Goal: Task Accomplishment & Management: Complete application form

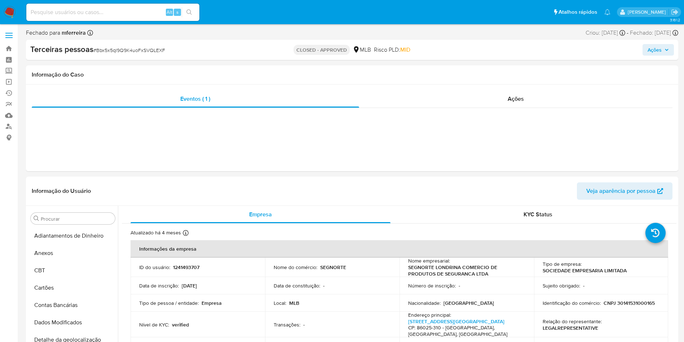
select select "10"
click at [102, 10] on input at bounding box center [112, 12] width 173 height 9
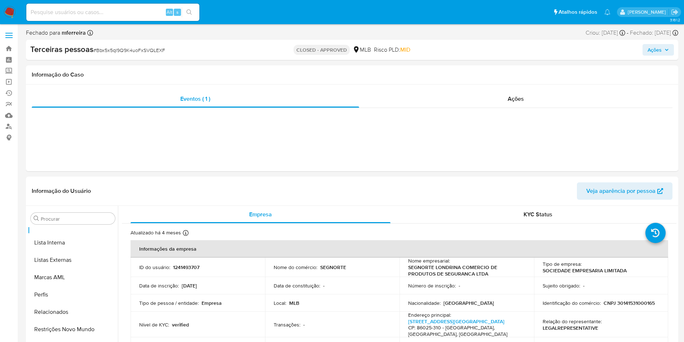
click at [78, 13] on input at bounding box center [112, 12] width 173 height 9
paste input "5825456"
type input "5825456"
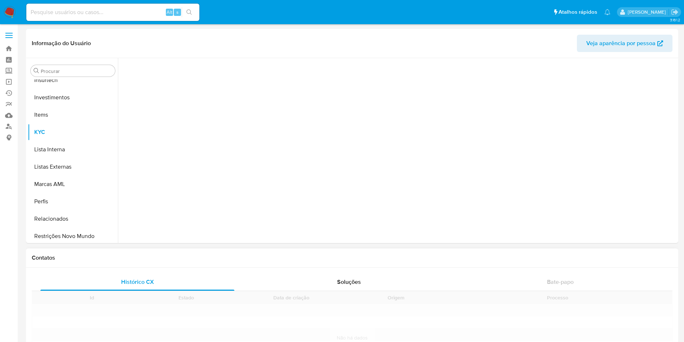
scroll to position [366, 0]
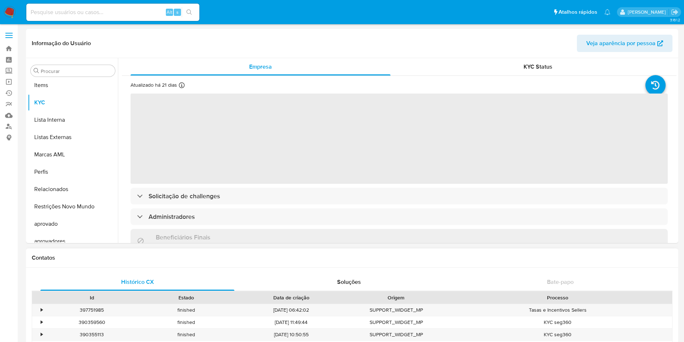
select select "10"
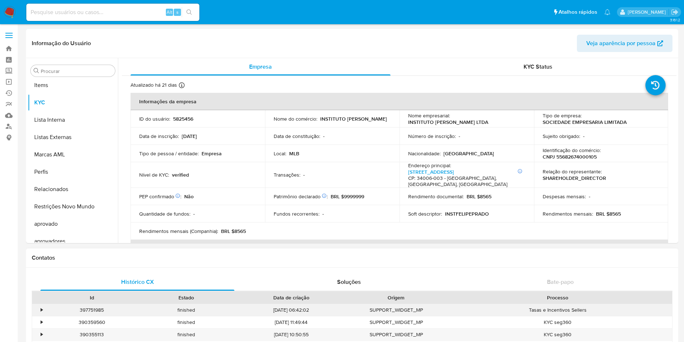
scroll to position [374, 0]
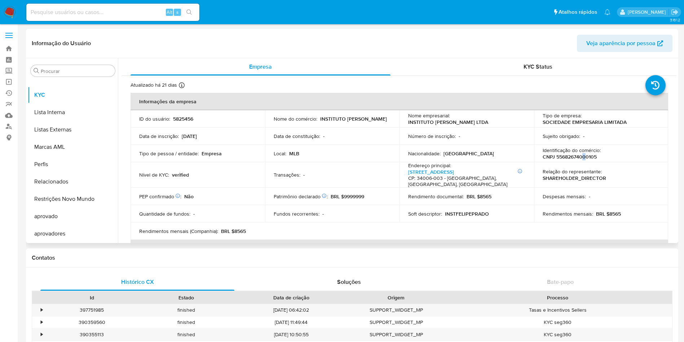
click at [582, 159] on p "CNPJ 55682674000105" at bounding box center [570, 156] width 54 height 6
click at [581, 158] on p "CNPJ 55682674000105" at bounding box center [570, 156] width 54 height 6
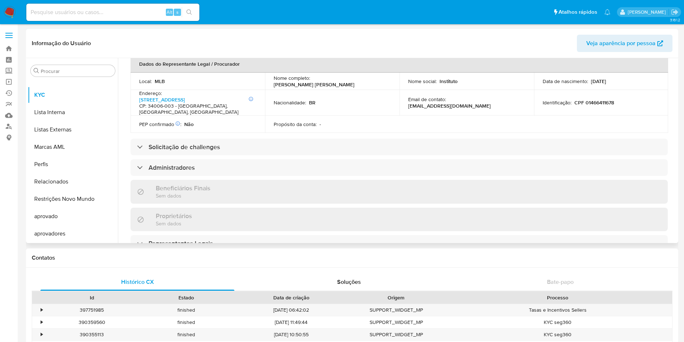
scroll to position [271, 0]
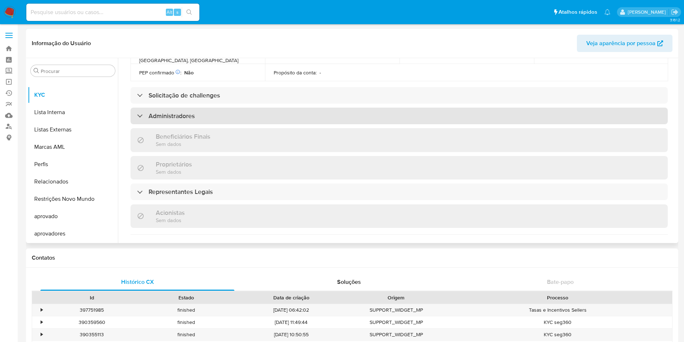
click at [174, 112] on h3 "Administradores" at bounding box center [172, 116] width 46 height 8
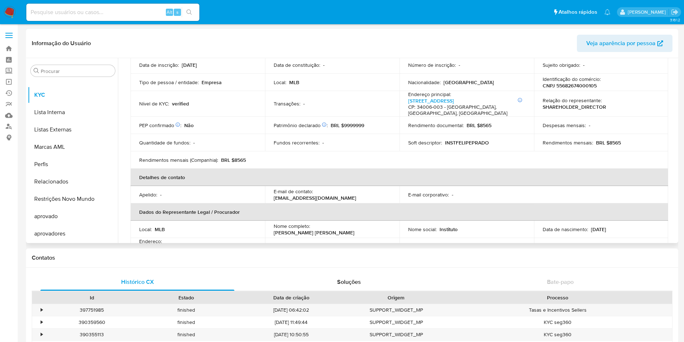
scroll to position [54, 0]
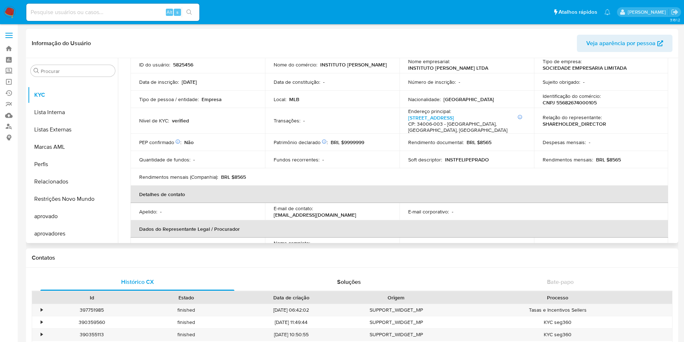
click at [586, 107] on td "Identificação do comércio : CNPJ 55682674000105" at bounding box center [601, 99] width 135 height 17
click at [584, 105] on p "CNPJ 55682674000105" at bounding box center [570, 102] width 54 height 6
copy p "55682674000105"
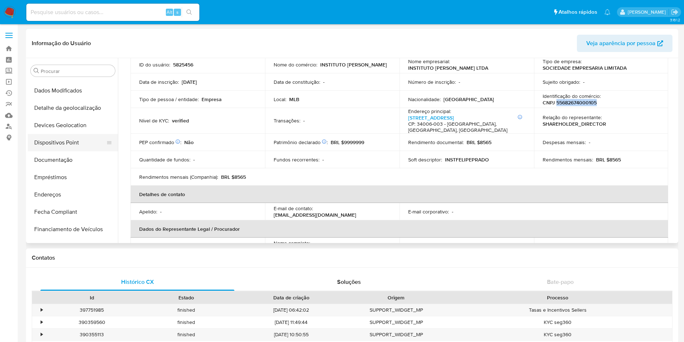
scroll to position [49, 0]
click at [76, 198] on button "Documentação" at bounding box center [70, 194] width 84 height 17
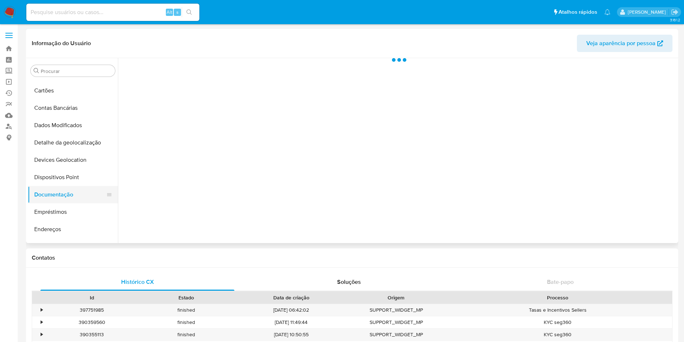
scroll to position [0, 0]
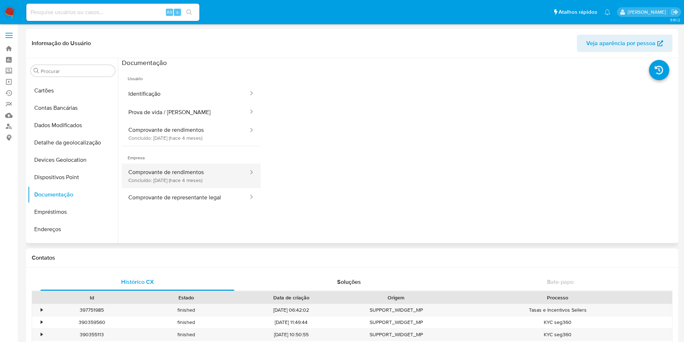
click at [191, 182] on button "Comprovante de rendimentos Concluído: 15/06/2025 (hace 4 meses)" at bounding box center [185, 175] width 127 height 25
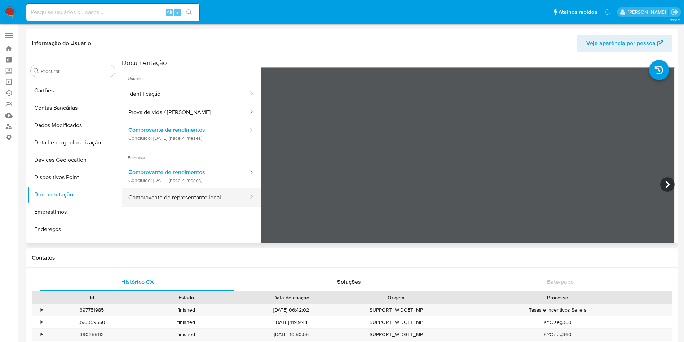
click at [215, 197] on button "Comprovante de representante legal" at bounding box center [185, 197] width 127 height 18
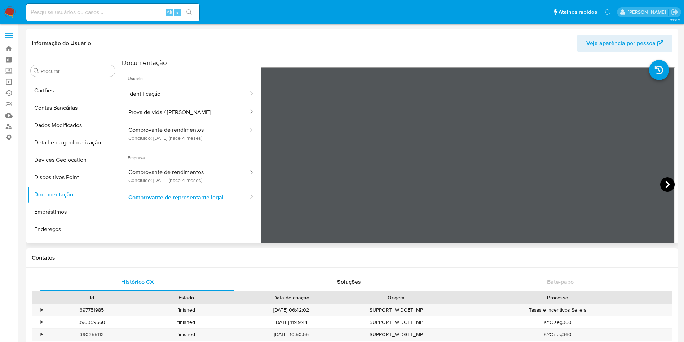
click at [668, 178] on icon at bounding box center [667, 184] width 14 height 14
click at [667, 185] on icon at bounding box center [667, 184] width 14 height 14
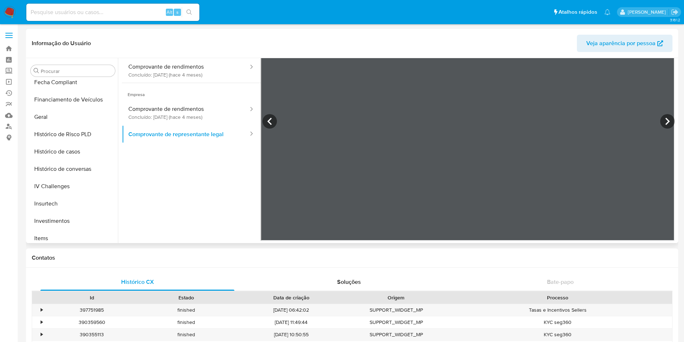
scroll to position [374, 0]
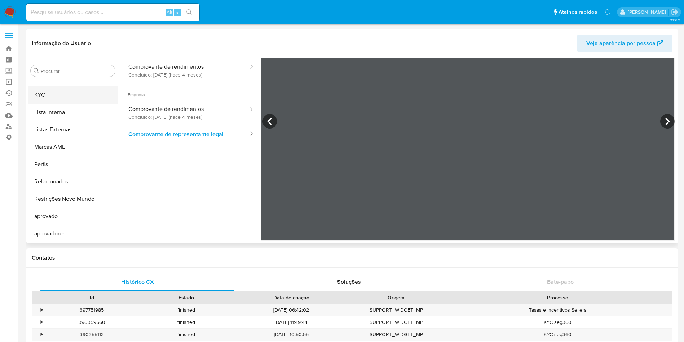
click at [56, 99] on button "KYC" at bounding box center [70, 94] width 84 height 17
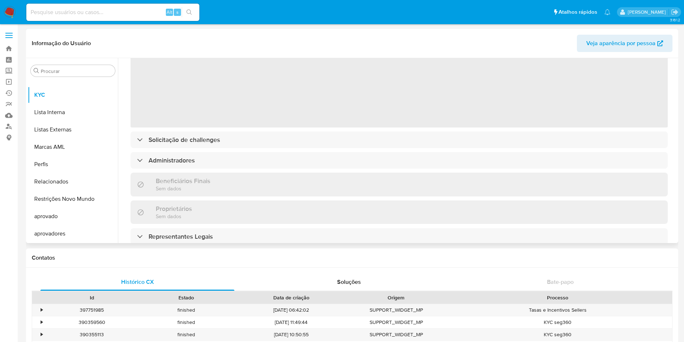
scroll to position [108, 0]
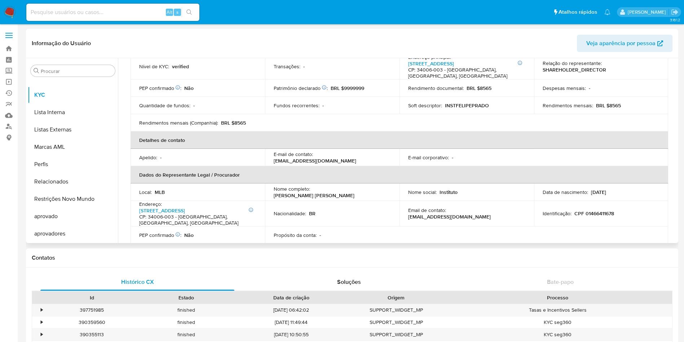
click at [181, 114] on td "Rendimentos mensais (Companhia) : BRL $8565" at bounding box center [198, 122] width 135 height 17
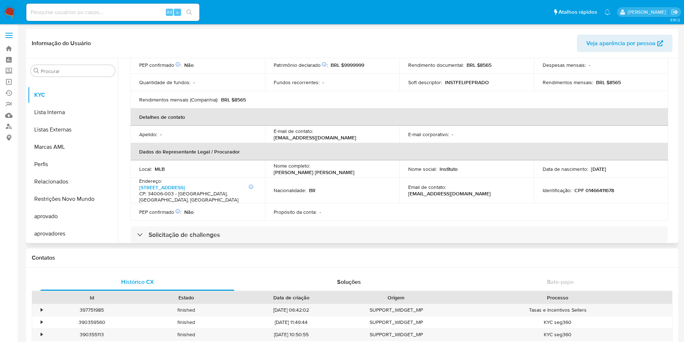
scroll to position [325, 0]
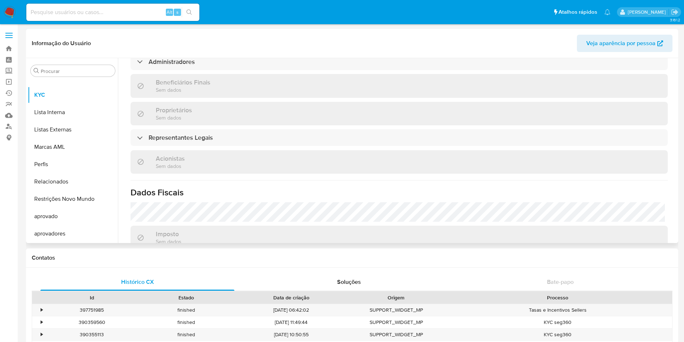
click at [188, 150] on div "Acionistas Sem dados" at bounding box center [399, 161] width 537 height 23
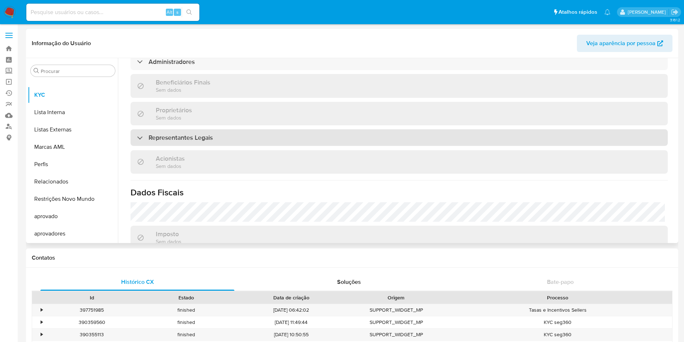
click at [183, 133] on h3 "Representantes Legais" at bounding box center [181, 137] width 64 height 8
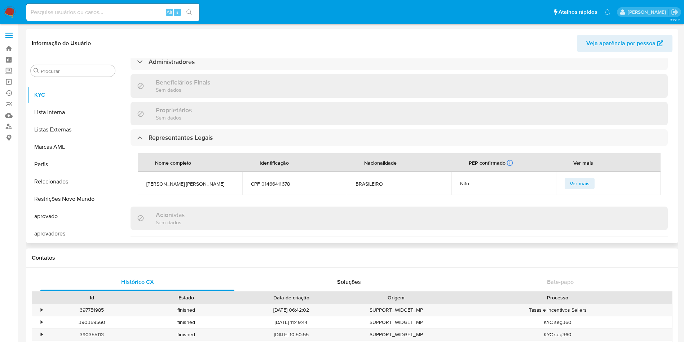
click at [179, 175] on td "FELIPE LOPES PRADO" at bounding box center [190, 183] width 105 height 23
copy span "FELIPE LOPES PRADO"
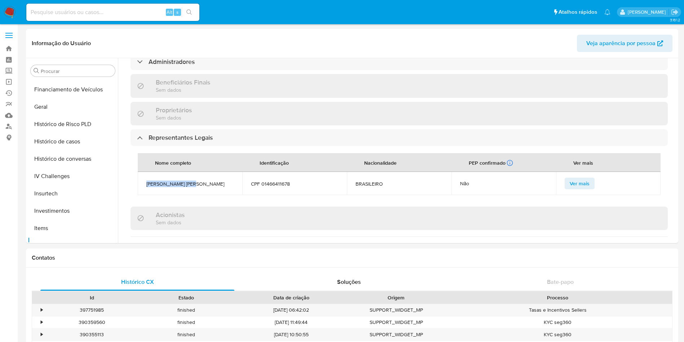
scroll to position [158, 0]
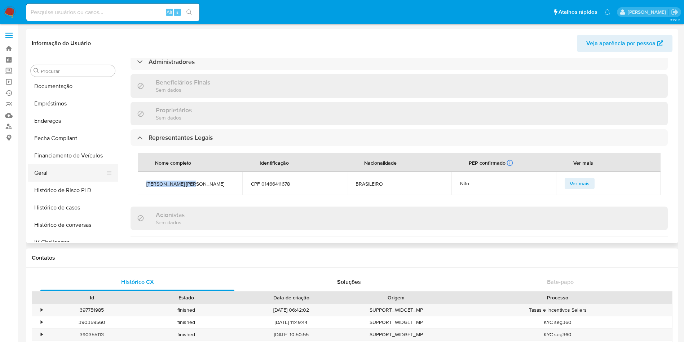
click at [56, 177] on button "Geral" at bounding box center [70, 172] width 84 height 17
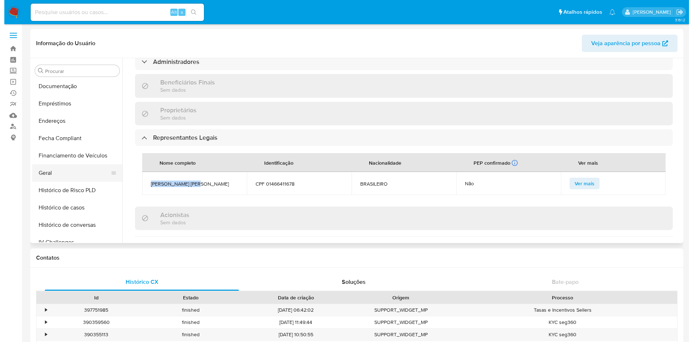
scroll to position [0, 0]
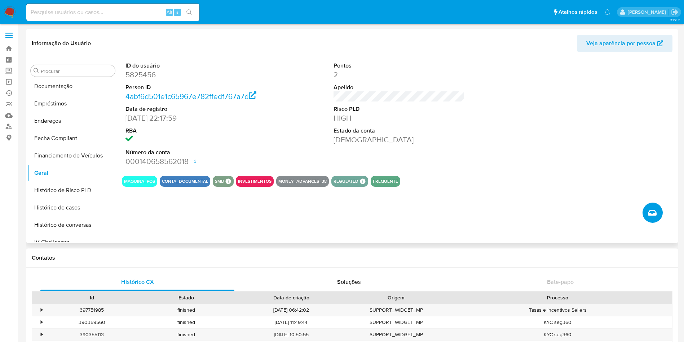
click at [655, 215] on icon "Criar caso manual" at bounding box center [652, 213] width 9 height 6
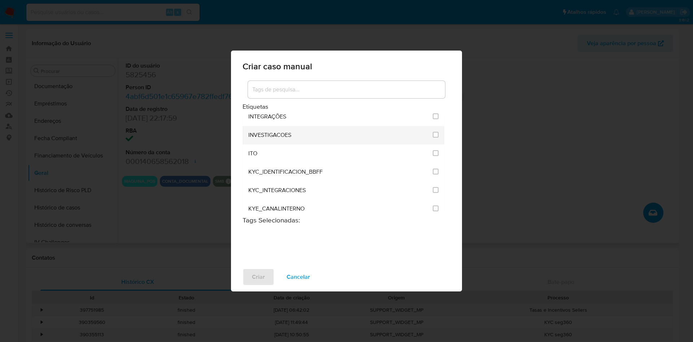
scroll to position [595, 0]
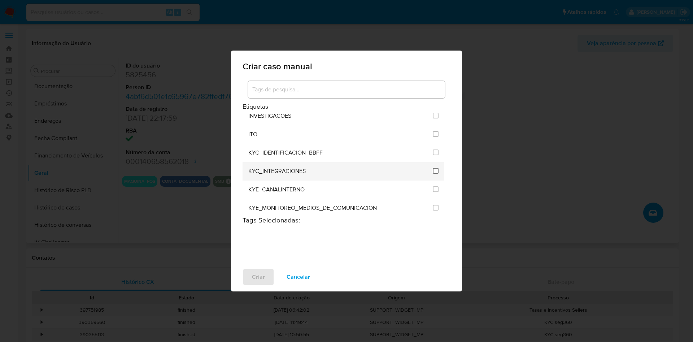
click at [432, 171] on input "2093" at bounding box center [435, 171] width 6 height 6
checkbox input "true"
click at [256, 281] on span "Criar" at bounding box center [258, 277] width 13 height 16
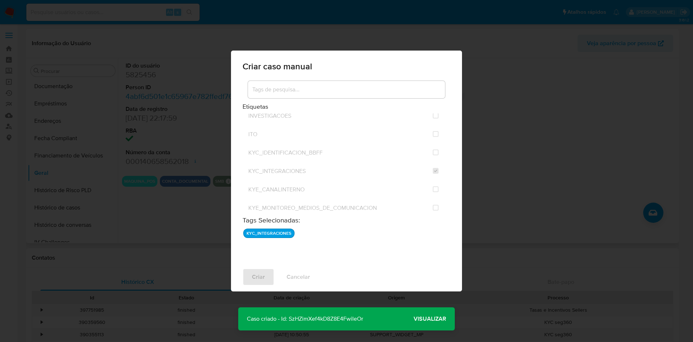
click at [420, 318] on span "Visualizar" at bounding box center [429, 318] width 32 height 0
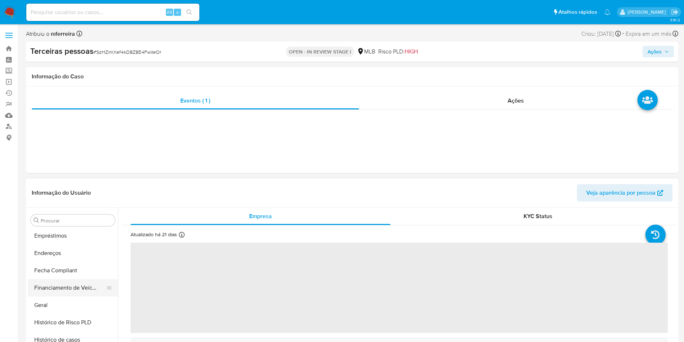
select select "10"
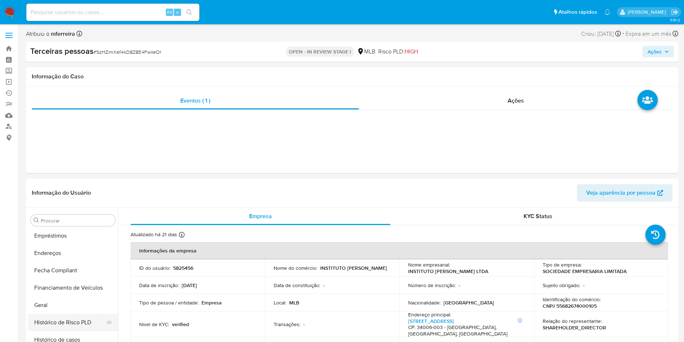
scroll to position [229, 0]
click at [65, 283] on button "Histórico de casos" at bounding box center [70, 285] width 84 height 17
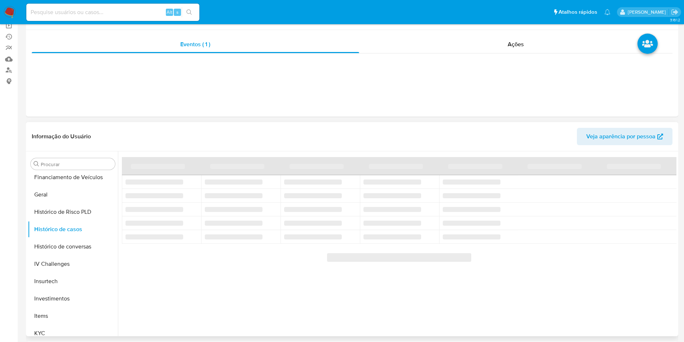
scroll to position [108, 0]
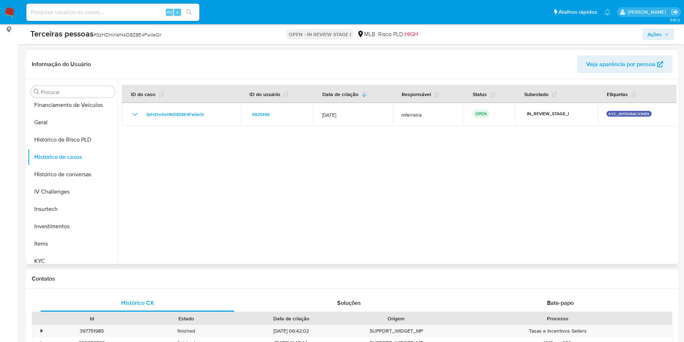
click at [383, 190] on div at bounding box center [397, 171] width 559 height 185
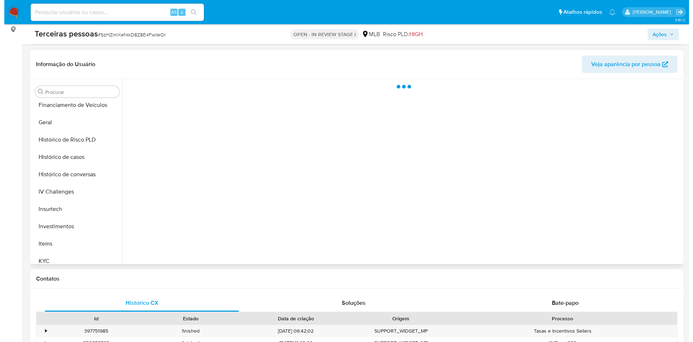
scroll to position [94, 0]
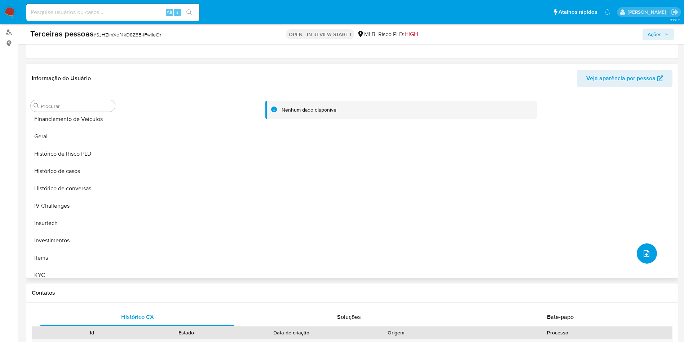
click at [643, 251] on icon "upload-file" at bounding box center [646, 253] width 9 height 9
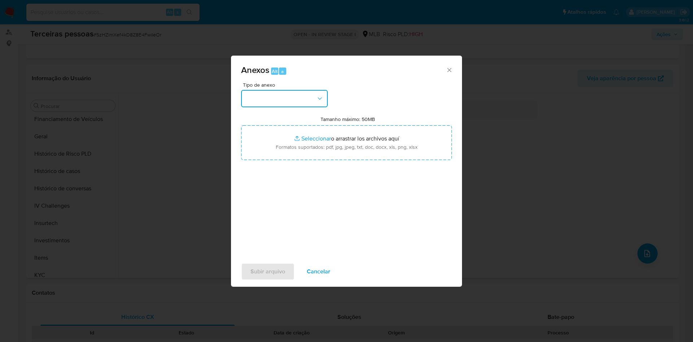
click at [286, 94] on button "button" at bounding box center [284, 98] width 87 height 17
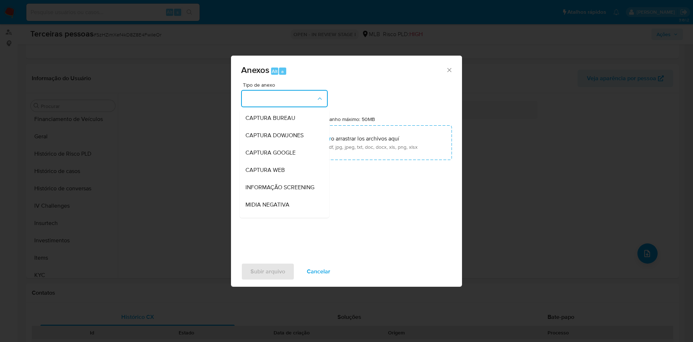
scroll to position [111, 0]
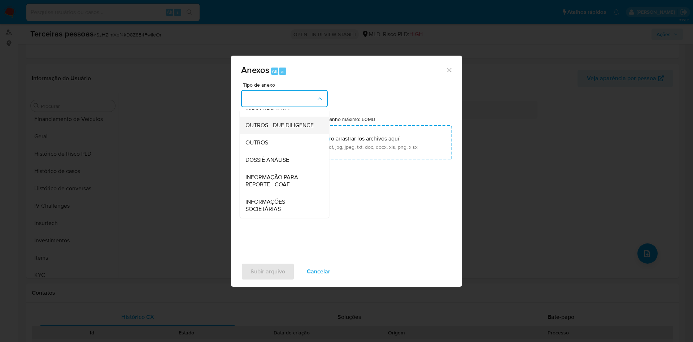
click at [261, 123] on span "OUTROS - DUE DILIGENCE" at bounding box center [279, 125] width 68 height 7
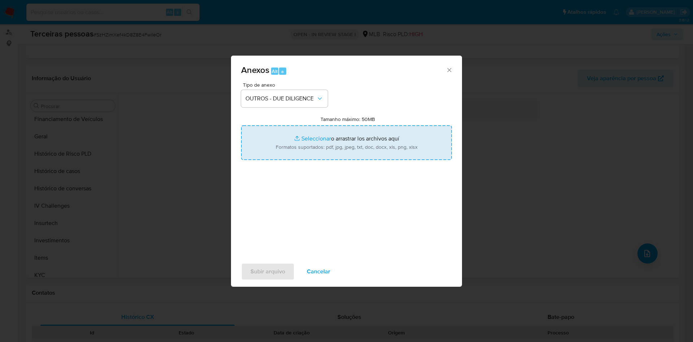
click at [325, 138] on input "Tamanho máximo: 50MB Seleccionar archivos" at bounding box center [346, 142] width 211 height 35
type input "C:\fakepath\socios.pdf"
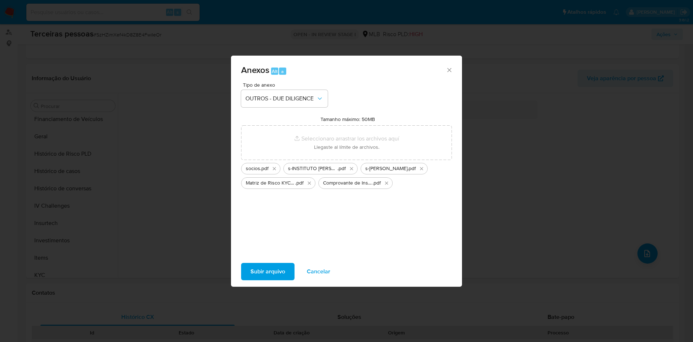
click at [267, 270] on span "Subir arquivo" at bounding box center [267, 271] width 35 height 16
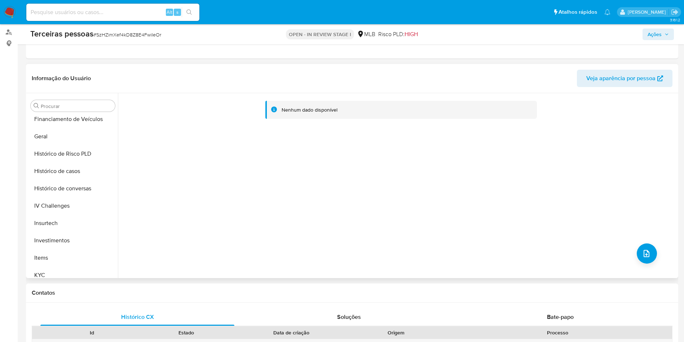
click at [365, 148] on div "Nenhum dado disponível" at bounding box center [397, 185] width 559 height 185
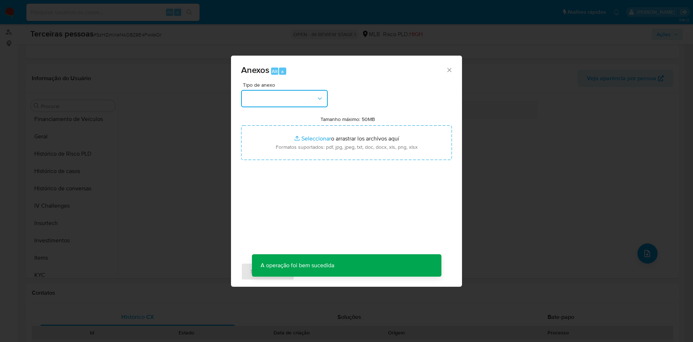
click at [290, 95] on button "button" at bounding box center [284, 98] width 87 height 17
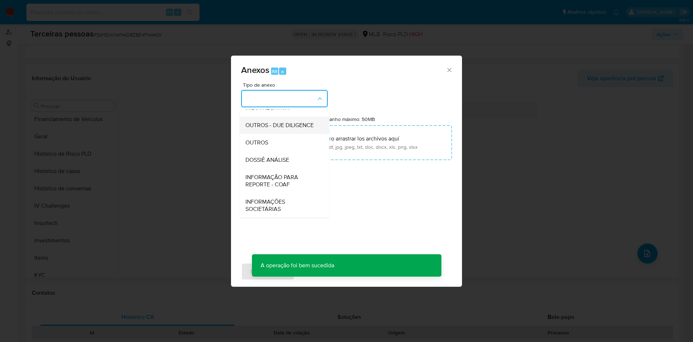
click at [267, 127] on span "OUTROS - DUE DILIGENCE" at bounding box center [279, 125] width 68 height 7
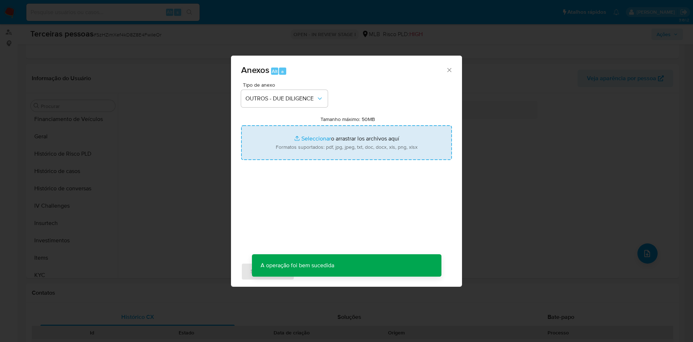
click at [294, 145] on input "Tamanho máximo: 50MB Seleccionar archivos" at bounding box center [346, 142] width 211 height 35
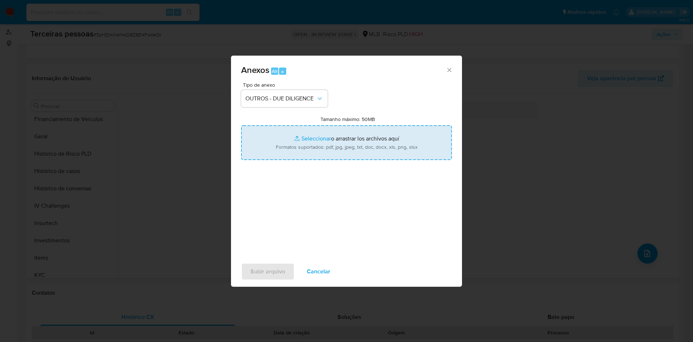
type input "C:\fakepath\4747 Av. do Contorno - Google Maps.pdf"
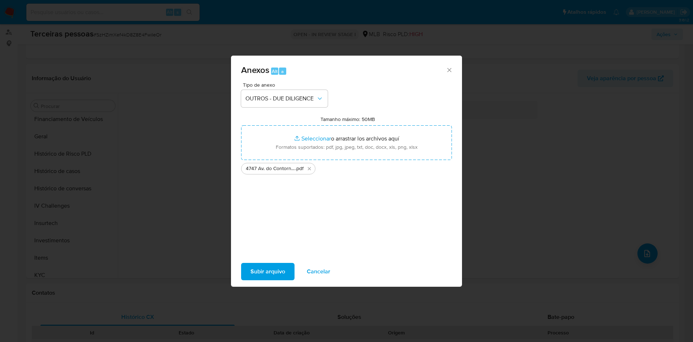
click at [279, 269] on span "Subir arquivo" at bounding box center [267, 271] width 35 height 16
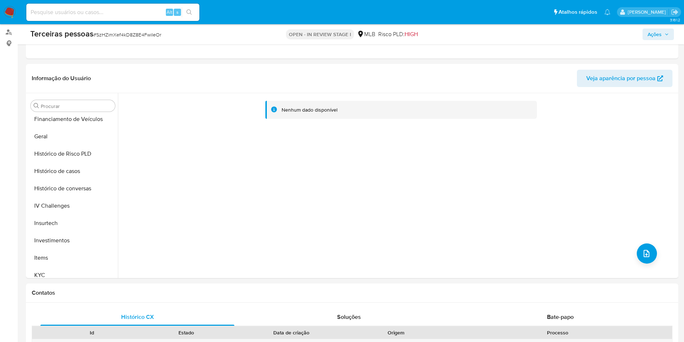
drag, startPoint x: 664, startPoint y: 32, endPoint x: 660, endPoint y: 34, distance: 3.9
click at [664, 32] on span "Ações" at bounding box center [658, 34] width 21 height 10
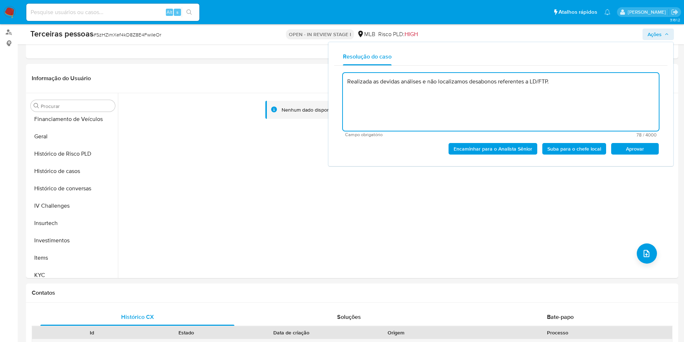
click at [637, 151] on span "Aprovar" at bounding box center [635, 149] width 38 height 10
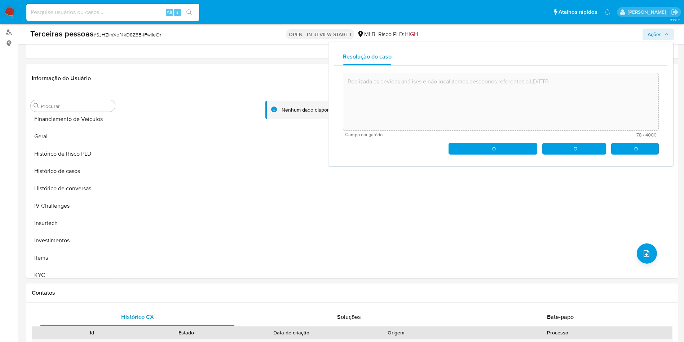
type textarea "Realizada as devidas análises e não localizamos desabonos referentes a LD/FTP."
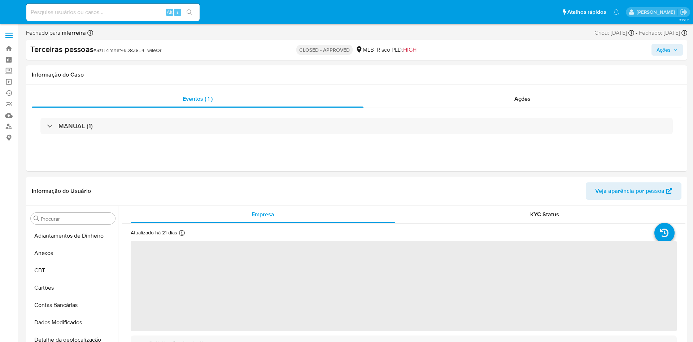
select select "10"
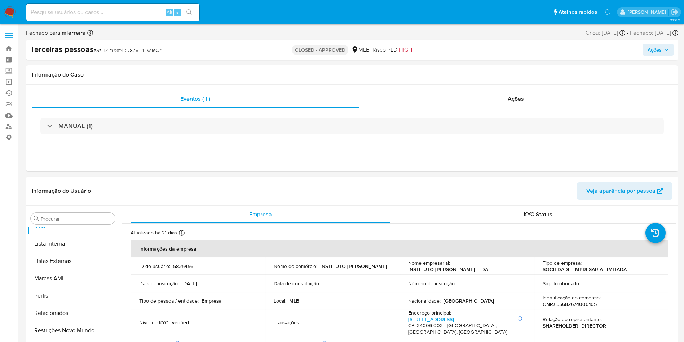
scroll to position [391, 0]
click at [116, 11] on input at bounding box center [112, 12] width 173 height 9
paste input "765555540"
type input "765555540"
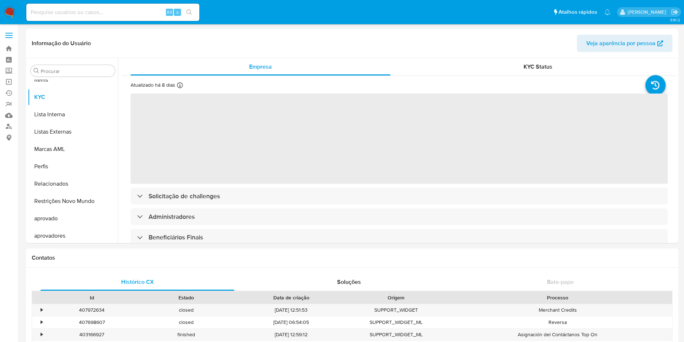
scroll to position [374, 0]
select select "10"
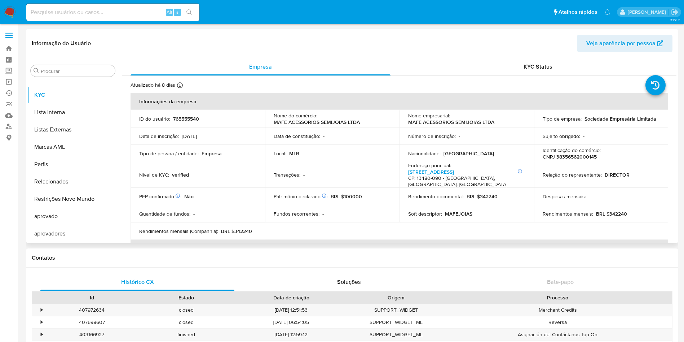
click at [568, 151] on p "Identificação do comércio :" at bounding box center [572, 150] width 58 height 6
click at [576, 158] on p "CNPJ 38356562000145" at bounding box center [570, 156] width 54 height 6
copy p "38356562000145"
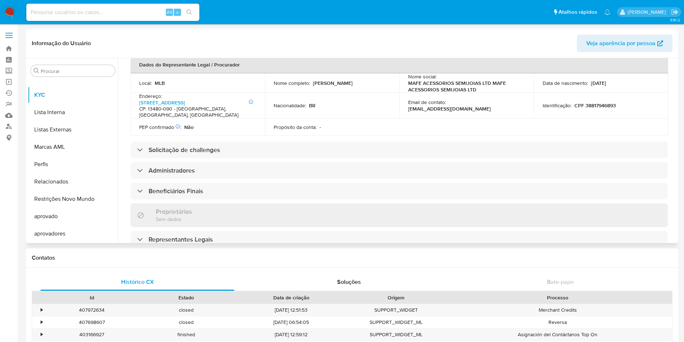
scroll to position [325, 0]
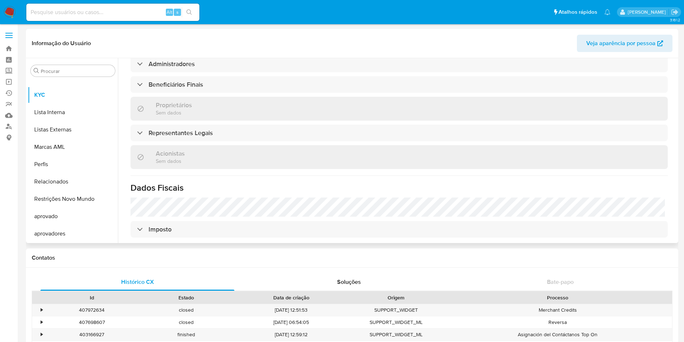
click at [180, 83] on div "Informações da empresa ID do usuário : 765555540 Nome do comércio : MAFE ACESSO…" at bounding box center [399, 53] width 537 height 571
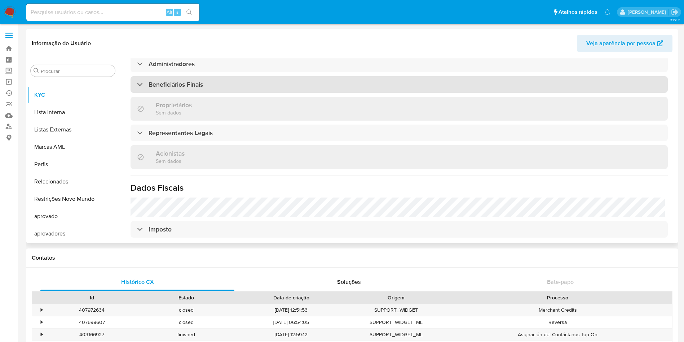
click at [174, 80] on h3 "Beneficiários Finais" at bounding box center [176, 84] width 54 height 8
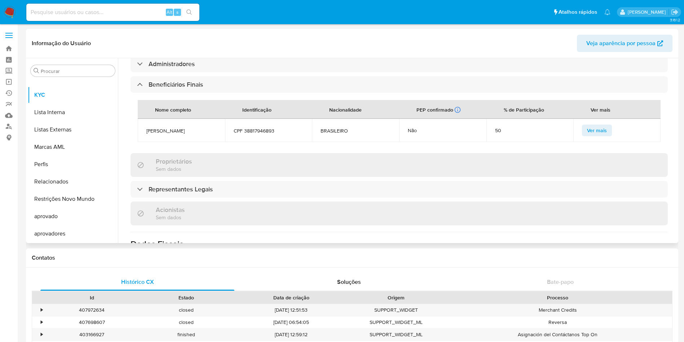
click at [169, 127] on span "RODRIGO APARECIDO BARBOZA MAGRIN" at bounding box center [181, 130] width 70 height 6
copy span "RODRIGO APARECIDO BARBOZA MAGRIN"
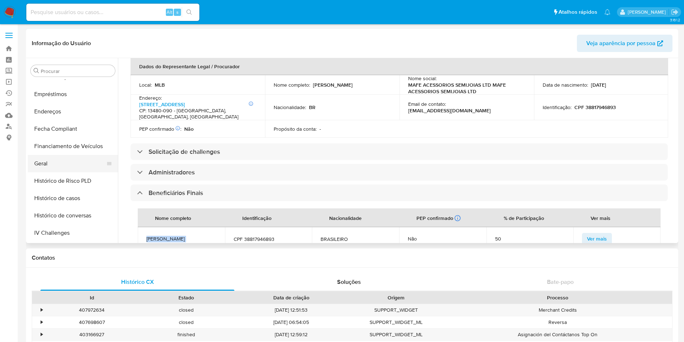
scroll to position [158, 0]
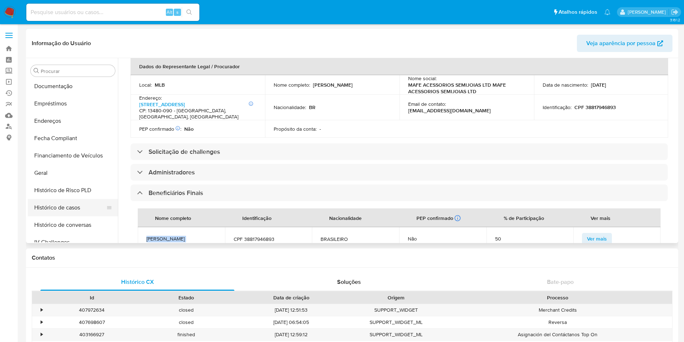
click at [71, 206] on button "Histórico de casos" at bounding box center [70, 207] width 84 height 17
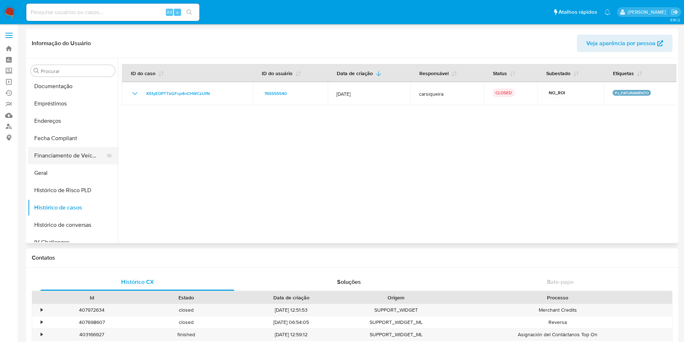
scroll to position [104, 0]
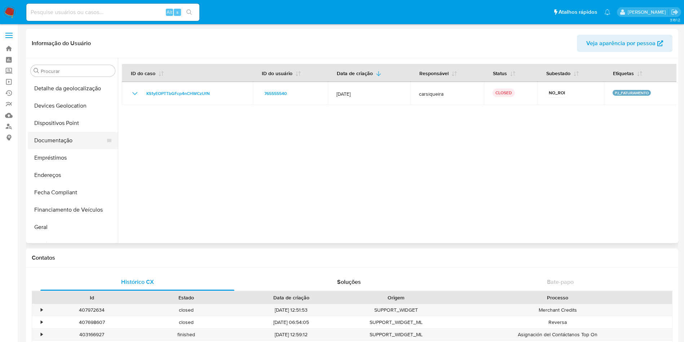
click at [67, 137] on button "Documentação" at bounding box center [70, 140] width 84 height 17
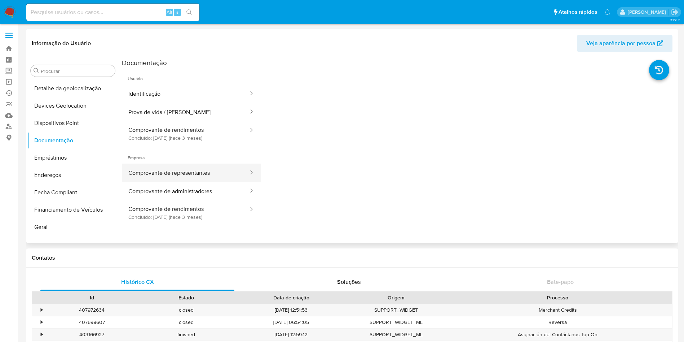
click at [203, 177] on button "Comprovante de representantes" at bounding box center [185, 172] width 127 height 18
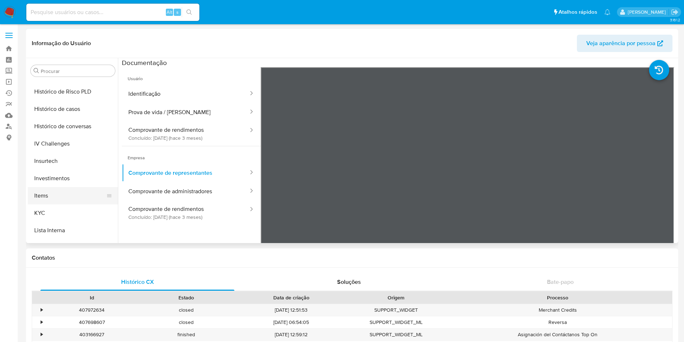
scroll to position [320, 0]
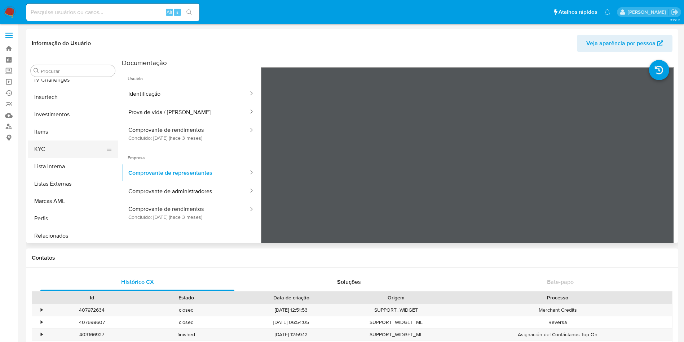
click at [79, 149] on button "KYC" at bounding box center [70, 148] width 84 height 17
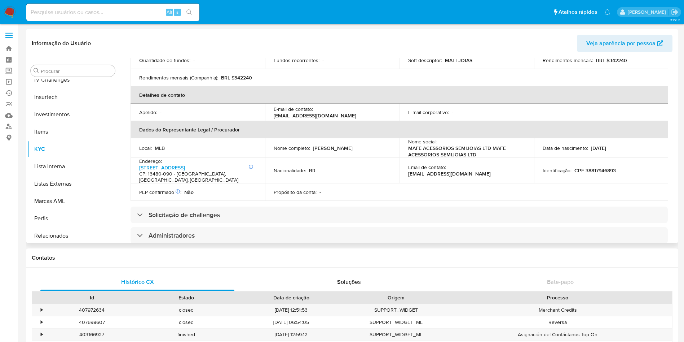
scroll to position [325, 0]
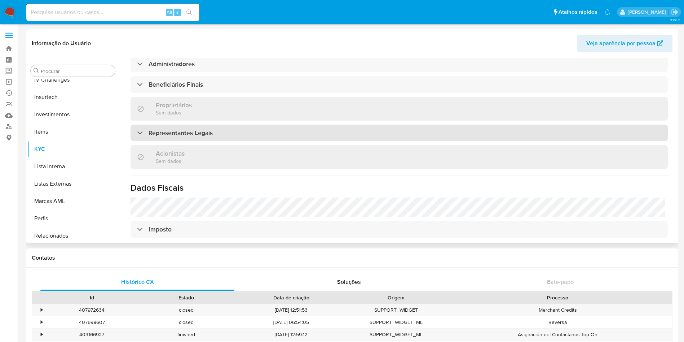
click at [183, 129] on h3 "Representantes Legais" at bounding box center [181, 133] width 64 height 8
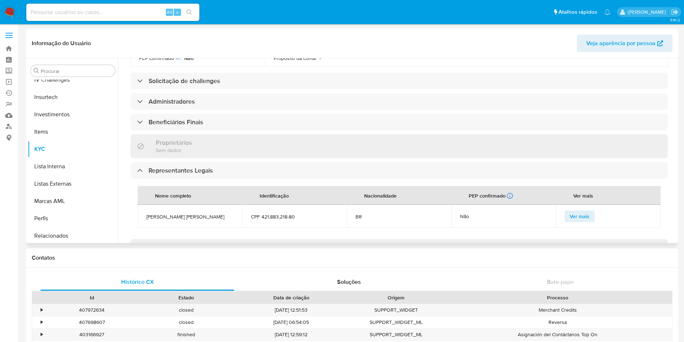
scroll to position [271, 0]
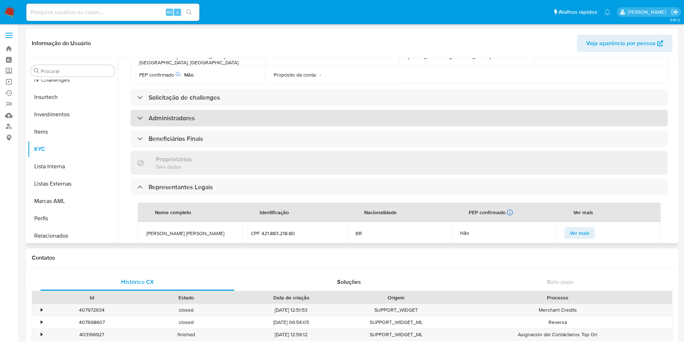
click at [183, 114] on h3 "Administradores" at bounding box center [172, 118] width 46 height 8
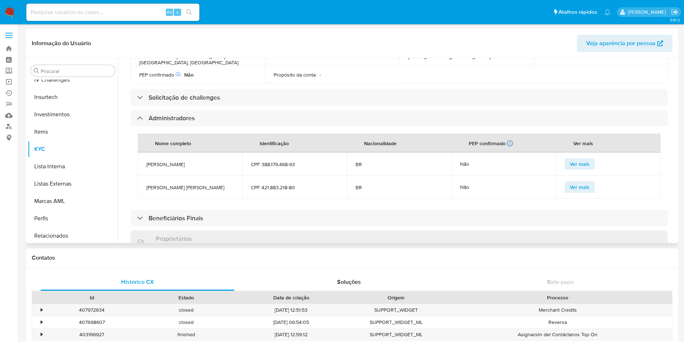
click at [167, 159] on td "Rodrigo Aparecido Barboza Magrin" at bounding box center [190, 163] width 105 height 23
click at [166, 161] on span "Rodrigo Aparecido Barboza Magrin" at bounding box center [189, 164] width 87 height 6
copy span "Rodrigo Aparecido Barboza Magrin"
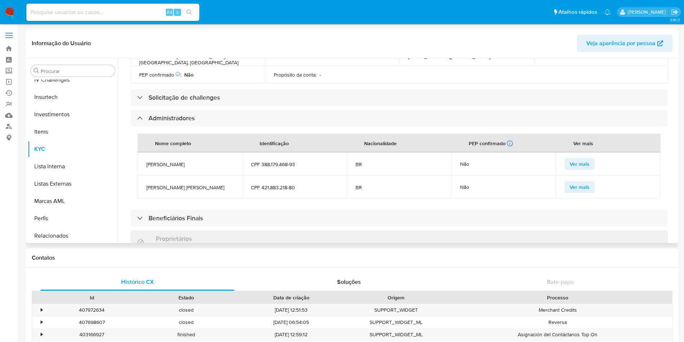
click at [200, 184] on span "Rafael Pellisson Bindilatti Martoni" at bounding box center [189, 187] width 87 height 6
copy span "Rafael Pellisson Bindilatti Martoni"
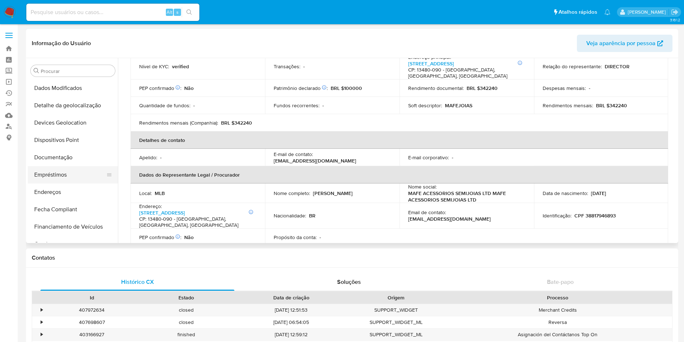
scroll to position [104, 0]
click at [66, 227] on button "Geral" at bounding box center [70, 226] width 84 height 17
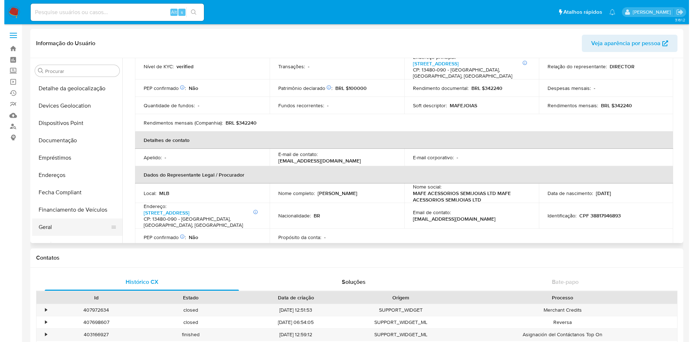
scroll to position [0, 0]
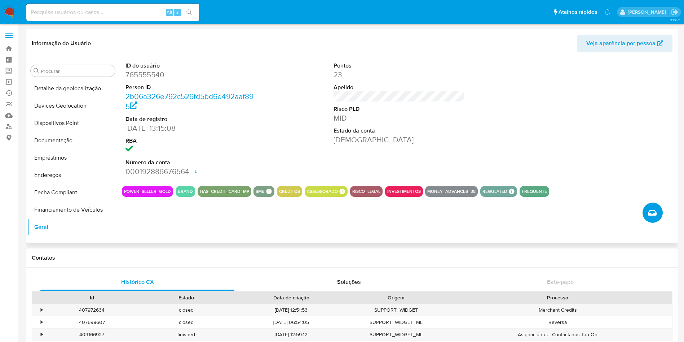
click at [658, 216] on button "Criar caso manual" at bounding box center [653, 212] width 20 height 20
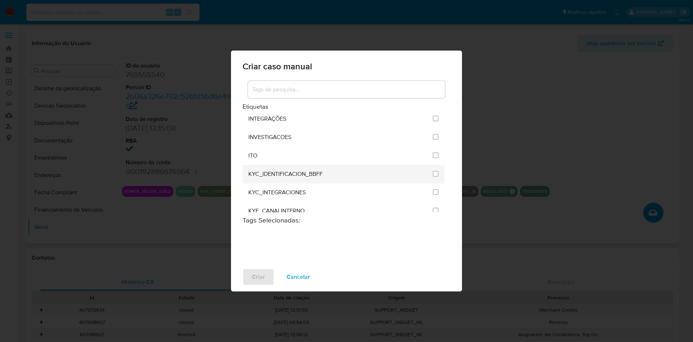
scroll to position [595, 0]
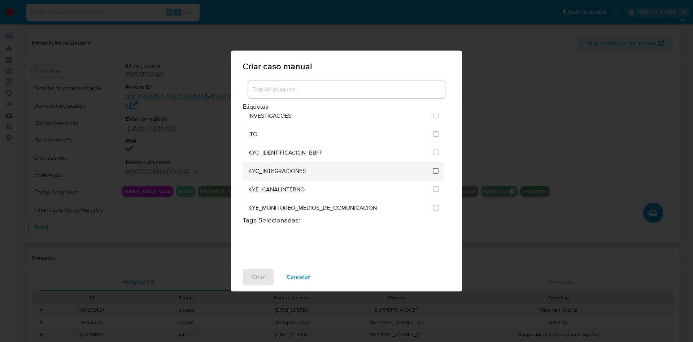
click at [432, 170] on input "2093" at bounding box center [435, 171] width 6 height 6
checkbox input "true"
click at [261, 277] on span "Criar" at bounding box center [258, 277] width 13 height 16
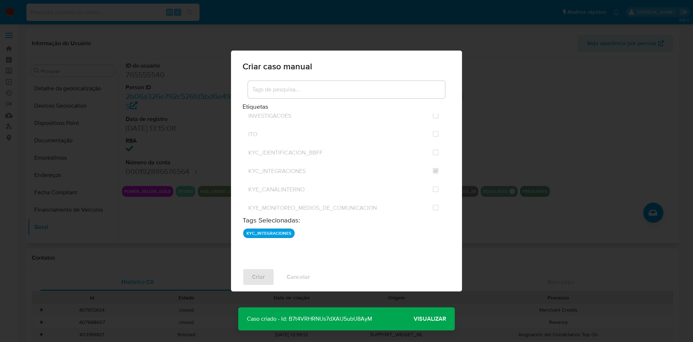
click at [431, 318] on span "Visualizar" at bounding box center [429, 318] width 32 height 0
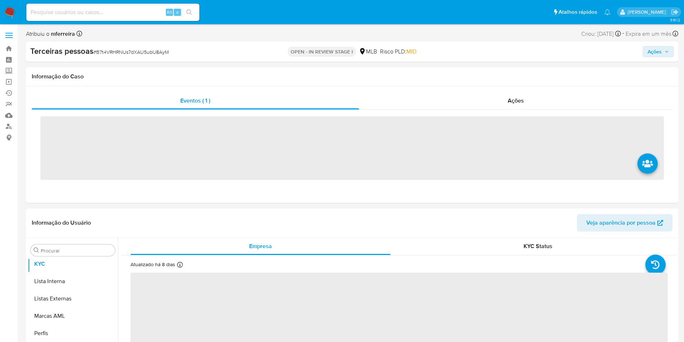
scroll to position [391, 0]
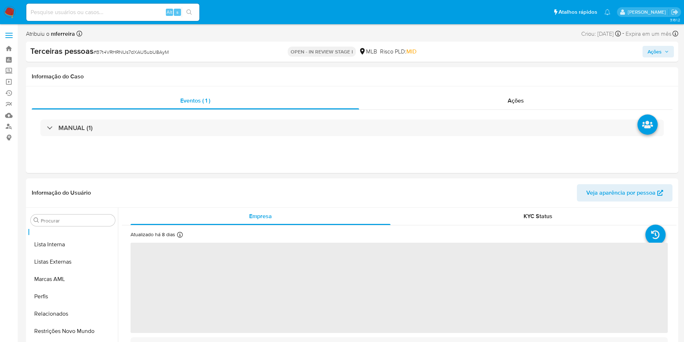
select select "10"
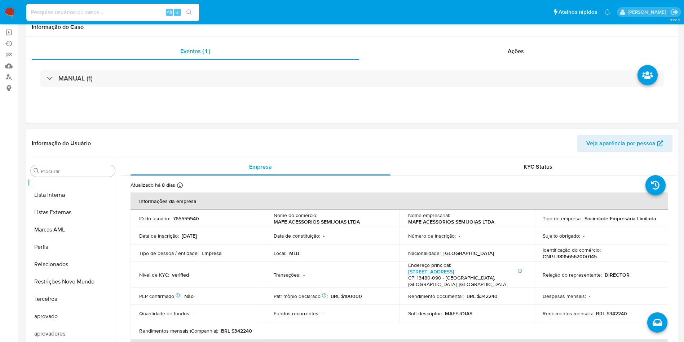
scroll to position [0, 0]
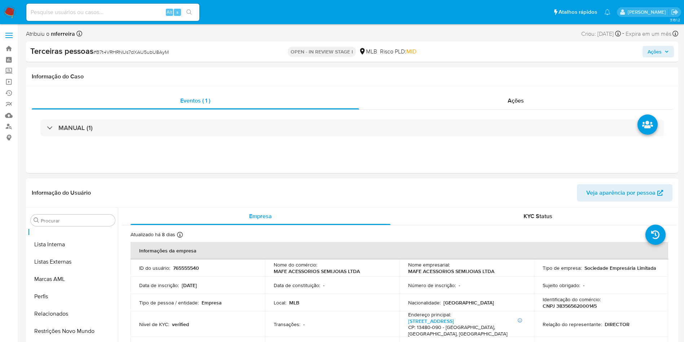
click at [589, 304] on p "CNPJ 38356562000145" at bounding box center [570, 305] width 54 height 6
copy p "38356562000145"
click at [192, 189] on header "Informação do Usuário Veja aparência por pessoa" at bounding box center [352, 192] width 641 height 17
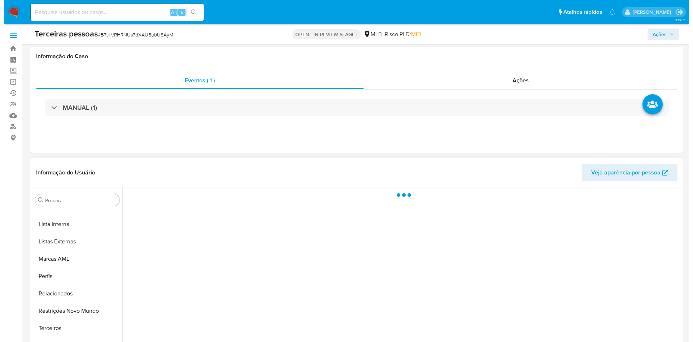
scroll to position [114, 0]
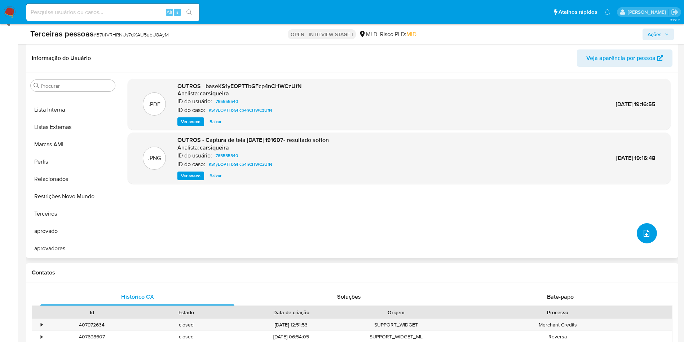
click at [637, 237] on button "upload-file" at bounding box center [647, 233] width 20 height 20
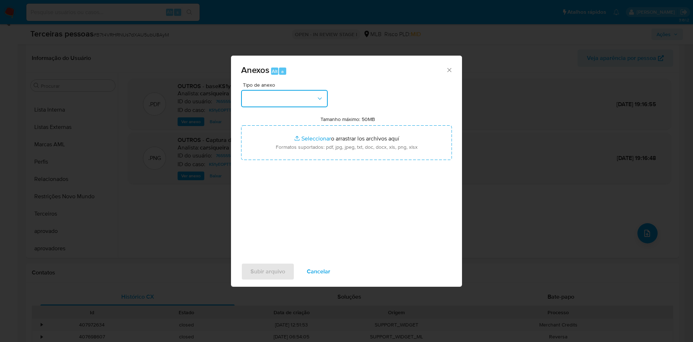
click at [290, 102] on button "button" at bounding box center [284, 98] width 87 height 17
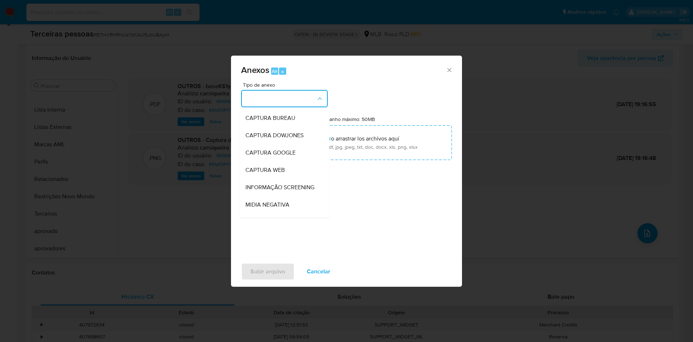
scroll to position [111, 0]
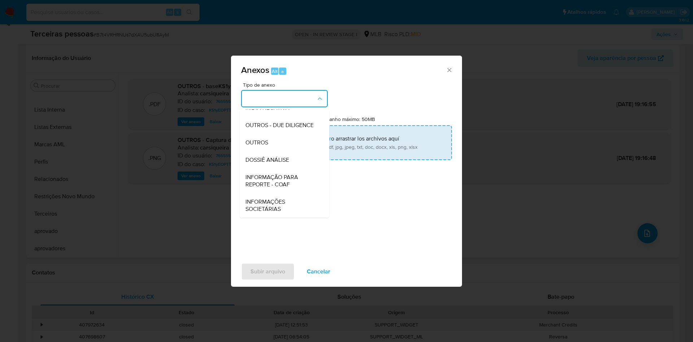
drag, startPoint x: 263, startPoint y: 124, endPoint x: 274, endPoint y: 135, distance: 15.6
click at [263, 124] on span "OUTROS - DUE DILIGENCE" at bounding box center [279, 125] width 68 height 7
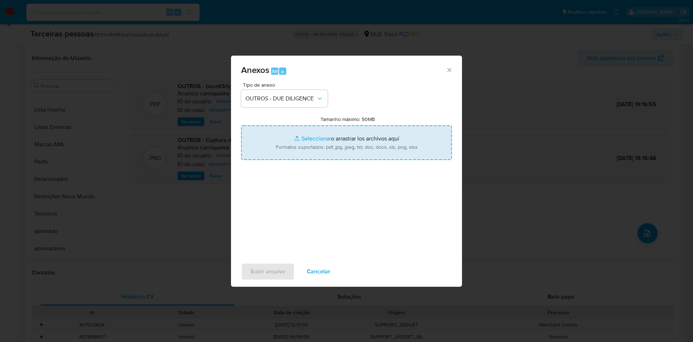
click at [289, 145] on input "Tamanho máximo: 50MB Seleccionar archivos" at bounding box center [346, 142] width 211 height 35
type input "C:\fakepath\s-Rodrigo Aparecido Barboza Magrin.pdf"
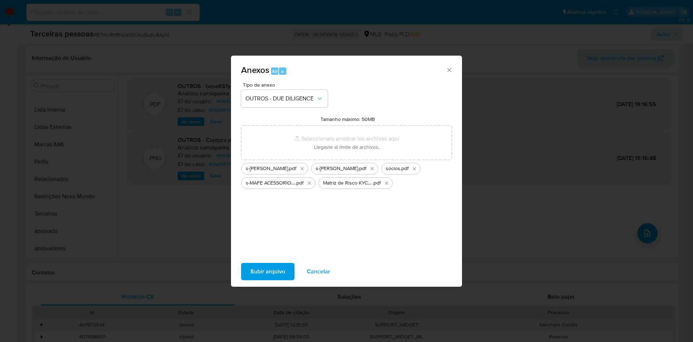
click at [267, 276] on span "Subir arquivo" at bounding box center [267, 271] width 35 height 16
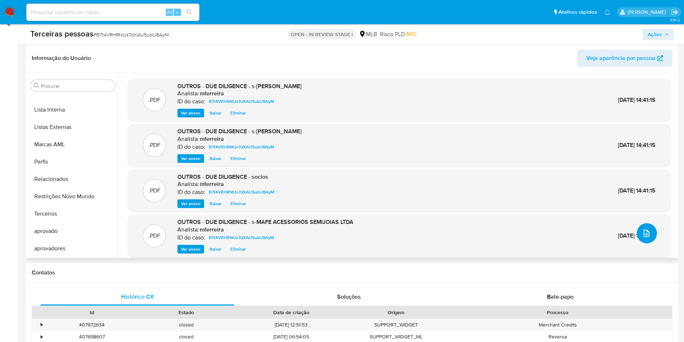
click at [650, 236] on button "upload-file" at bounding box center [647, 233] width 20 height 20
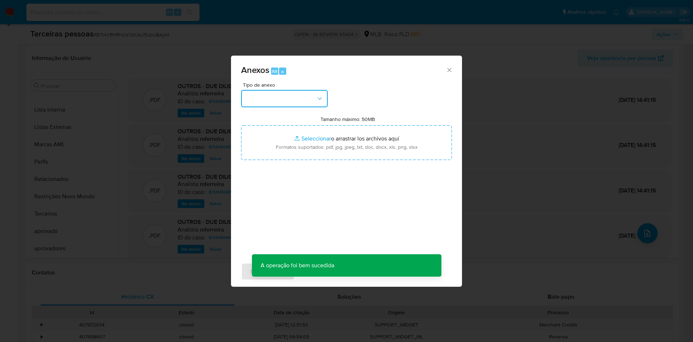
click at [262, 93] on button "button" at bounding box center [284, 98] width 87 height 17
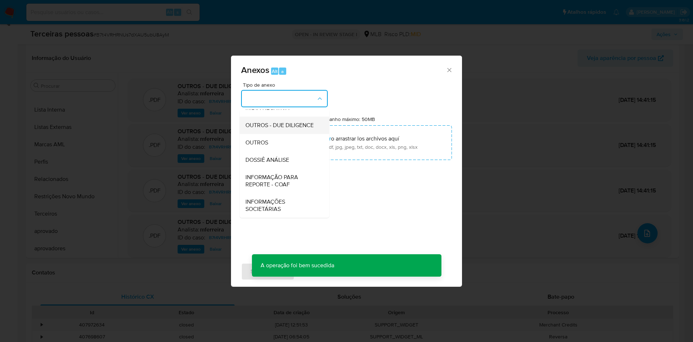
click at [265, 124] on span "OUTROS - DUE DILIGENCE" at bounding box center [279, 125] width 68 height 7
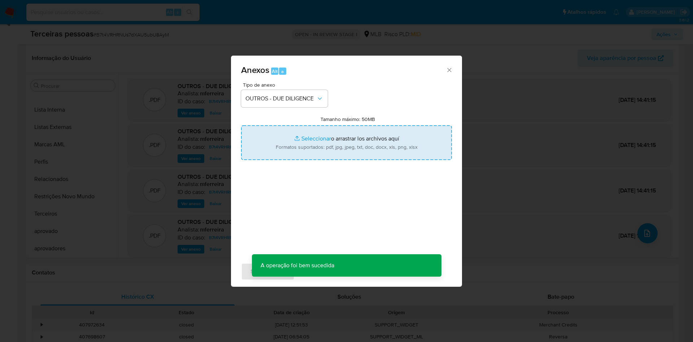
click at [307, 140] on input "Tamanho máximo: 50MB Seleccionar archivos" at bounding box center [346, 142] width 211 height 35
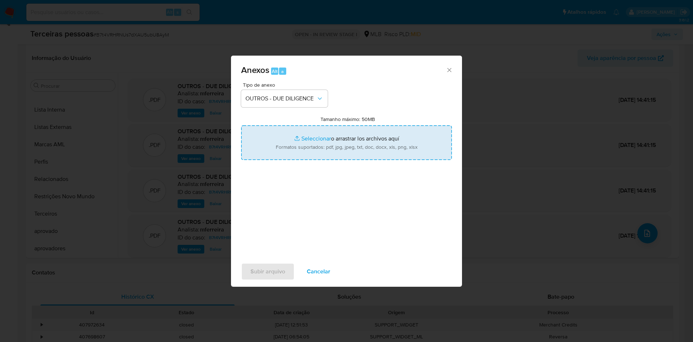
type input "C:\fakepath\Comprovante de Inscrição e de Situação Cadastral.pdf"
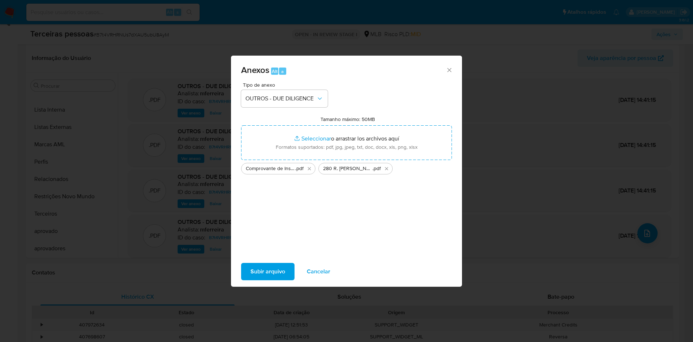
click at [284, 275] on span "Subir arquivo" at bounding box center [267, 271] width 35 height 16
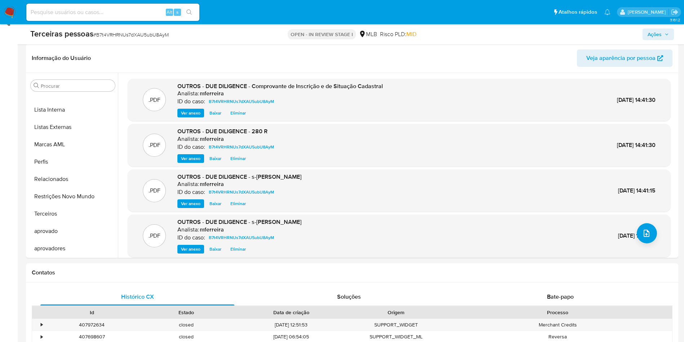
click at [667, 35] on icon "button" at bounding box center [666, 35] width 3 height 2
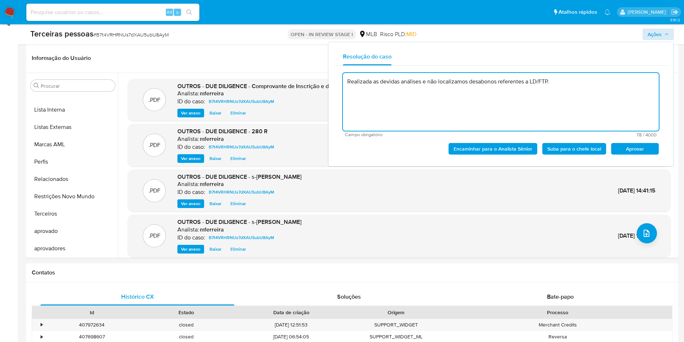
click at [636, 154] on span "Aprovar" at bounding box center [635, 149] width 38 height 10
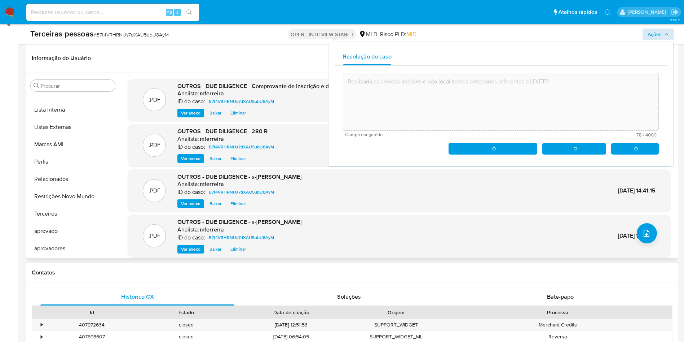
type textarea "Realizada as devidas análises e não localizamos desabonos referentes a LD/FTP."
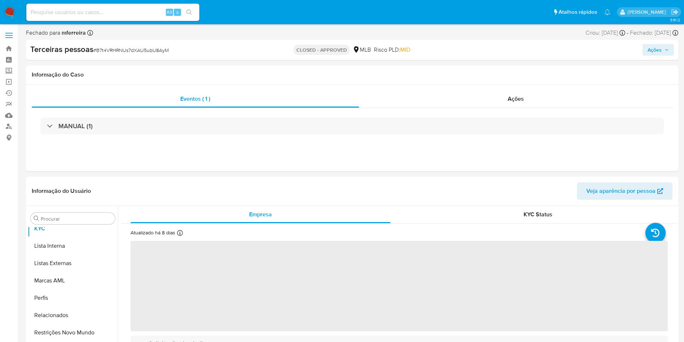
scroll to position [391, 0]
select select "10"
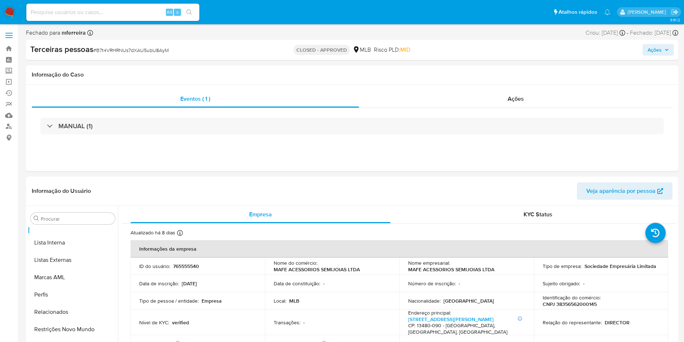
click at [154, 17] on input at bounding box center [112, 12] width 173 height 9
paste input "832591082"
type input "832591082"
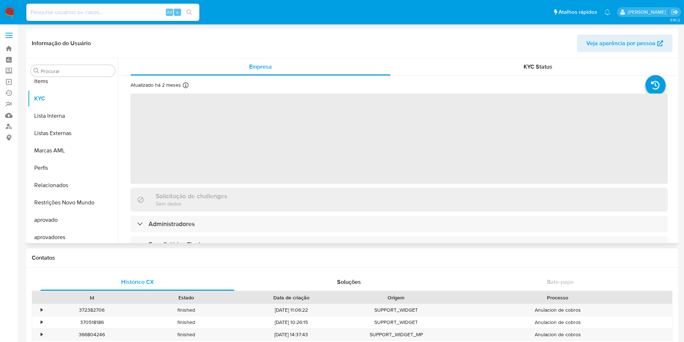
scroll to position [374, 0]
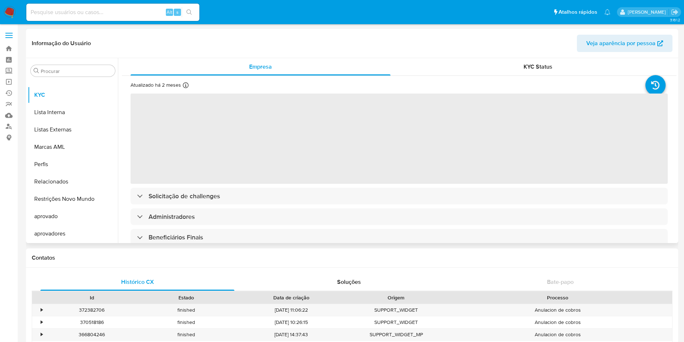
select select "10"
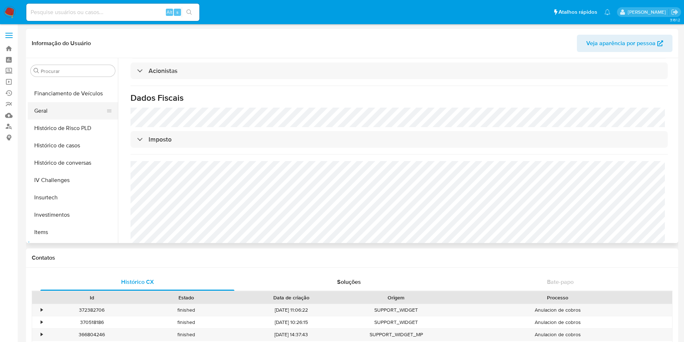
scroll to position [158, 0]
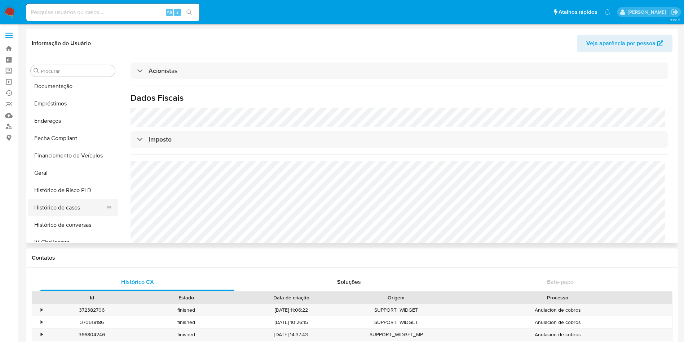
click at [77, 202] on button "Histórico de casos" at bounding box center [70, 207] width 84 height 17
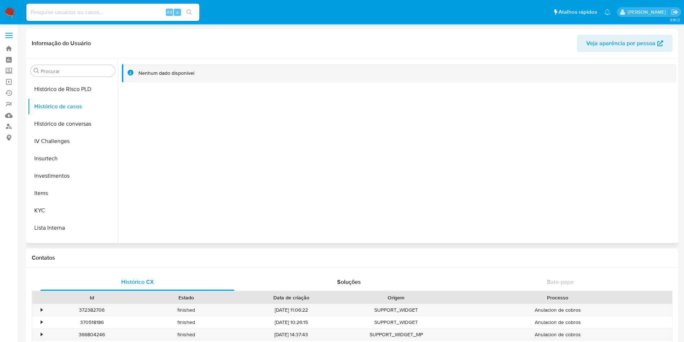
scroll to position [374, 0]
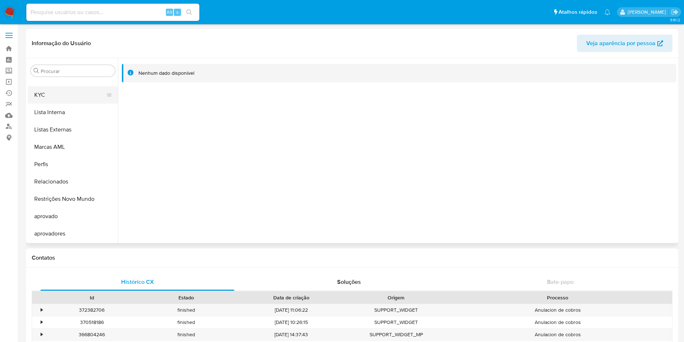
click at [56, 98] on button "KYC" at bounding box center [70, 94] width 84 height 17
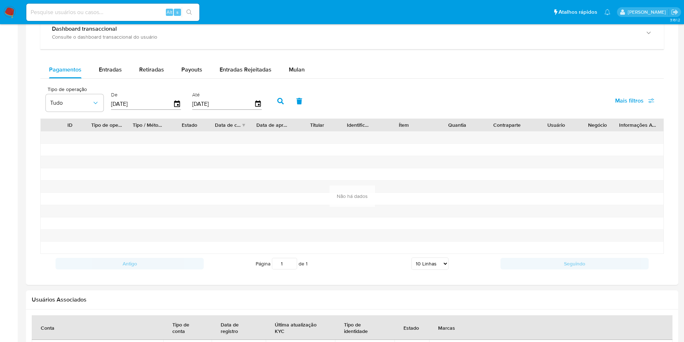
scroll to position [379, 0]
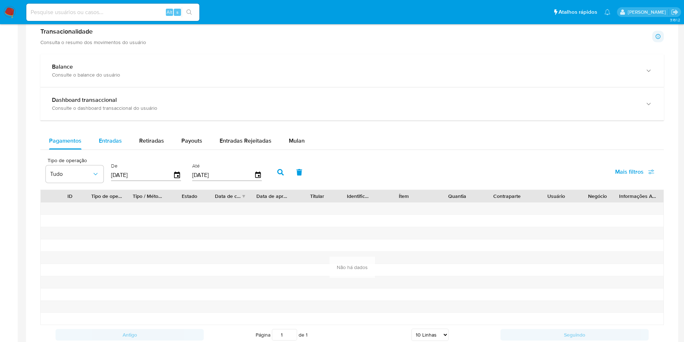
click at [110, 136] on span "Entradas" at bounding box center [110, 140] width 23 height 8
select select "10"
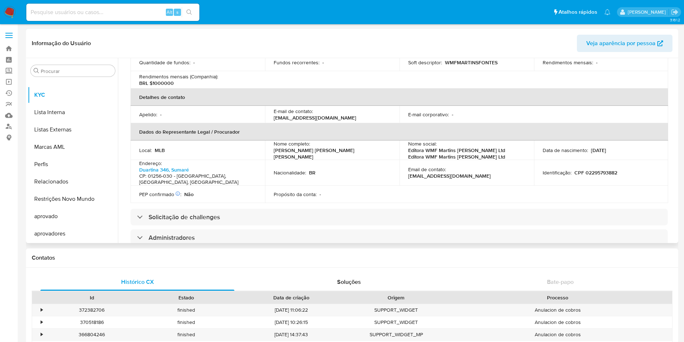
scroll to position [216, 0]
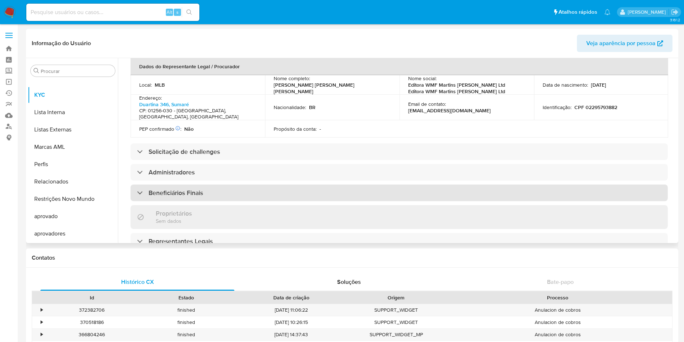
drag, startPoint x: 172, startPoint y: 188, endPoint x: 169, endPoint y: 186, distance: 4.1
click at [170, 187] on div "Informações da empresa ID do usuário : 832591082 Nome do comércio : EDITORA WMF…" at bounding box center [399, 158] width 537 height 564
click at [169, 189] on h3 "Beneficiários Finais" at bounding box center [176, 193] width 54 height 8
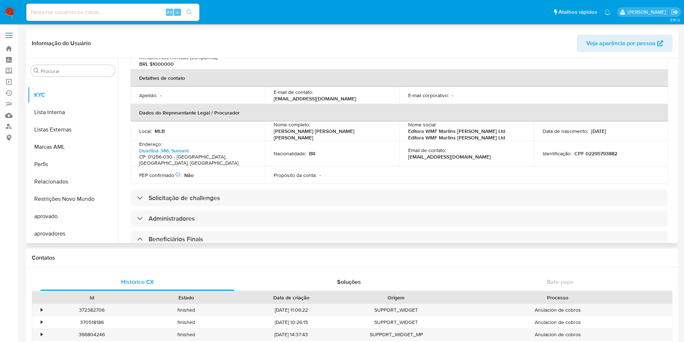
scroll to position [54, 0]
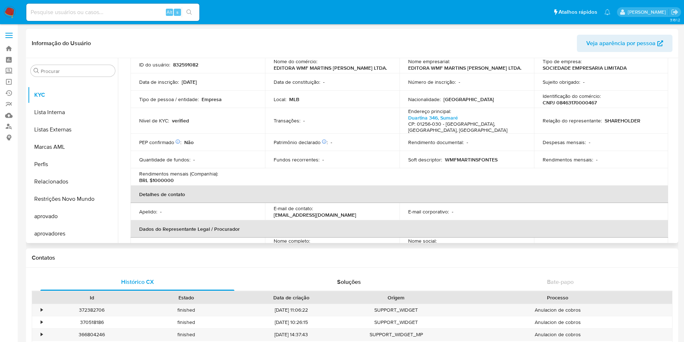
click at [571, 106] on td "Identificação do comércio : CNPJ 08463170000467" at bounding box center [601, 99] width 135 height 17
click at [569, 101] on p "CNPJ 08463170000467" at bounding box center [570, 102] width 54 height 6
copy p "08463170000467"
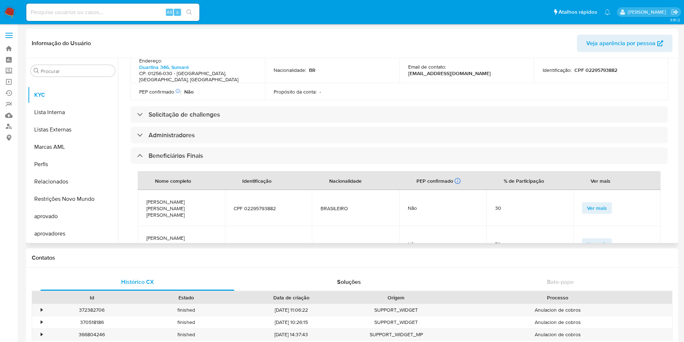
scroll to position [271, 0]
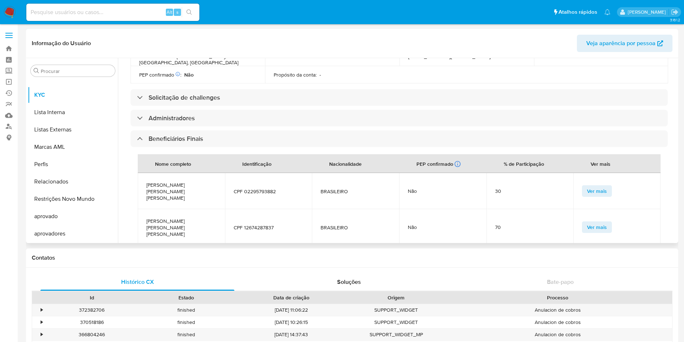
click at [173, 181] on span "ALEXANDRE MENDONCA MARTINS FONTES" at bounding box center [181, 190] width 70 height 19
copy span "ALEXANDRE MENDONCA MARTINS FONTES"
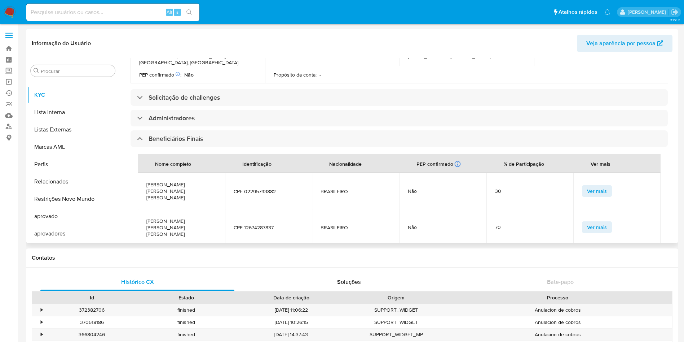
click at [166, 218] on span "NORMA MENDONCA MARTINS FONTES" at bounding box center [181, 227] width 70 height 19
copy span "NORMA MENDONCA MARTINS FONTES"
click at [126, 200] on div "Atualizado há 2 meses Criado: 29/09/2021 12:56:40 Atualizado: 04/08/2025 23:53:…" at bounding box center [399, 150] width 555 height 691
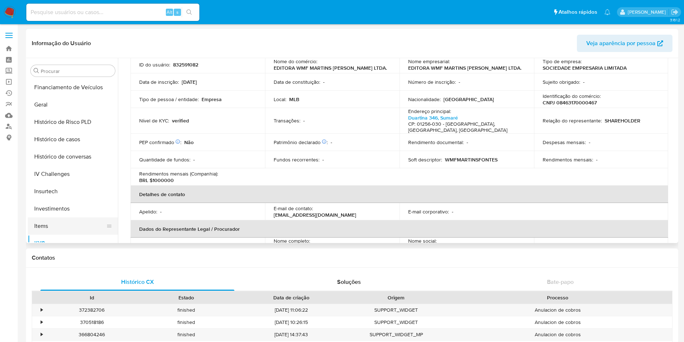
scroll to position [158, 0]
click at [58, 172] on button "Geral" at bounding box center [70, 172] width 84 height 17
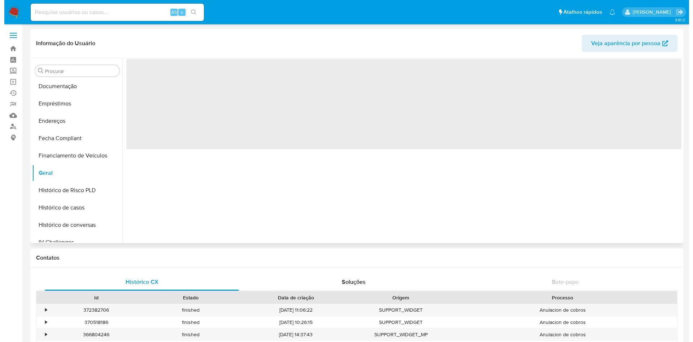
scroll to position [0, 0]
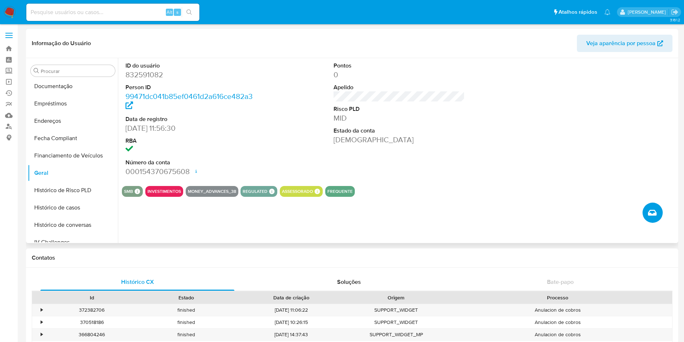
click at [649, 208] on span "Criar caso manual" at bounding box center [652, 212] width 9 height 9
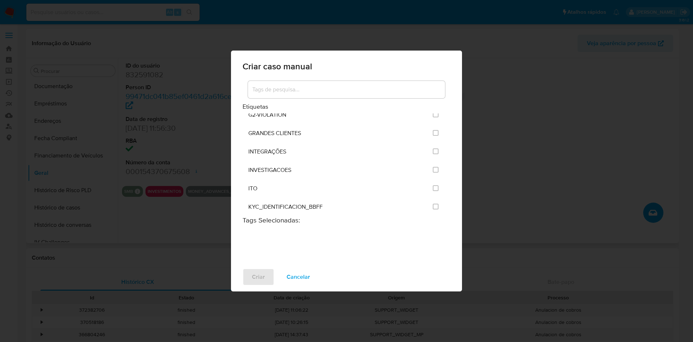
scroll to position [595, 0]
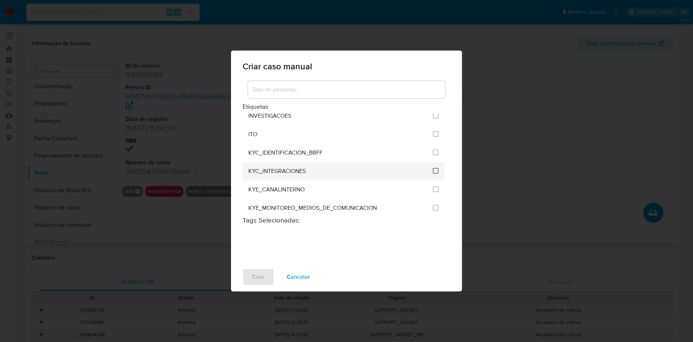
click at [432, 168] on input "2093" at bounding box center [435, 171] width 6 height 6
checkbox input "true"
click at [262, 279] on span "Criar" at bounding box center [258, 277] width 13 height 16
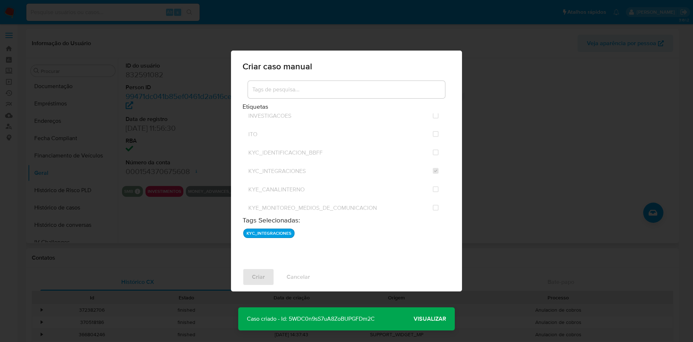
click at [435, 318] on span "Visualizar" at bounding box center [429, 318] width 32 height 0
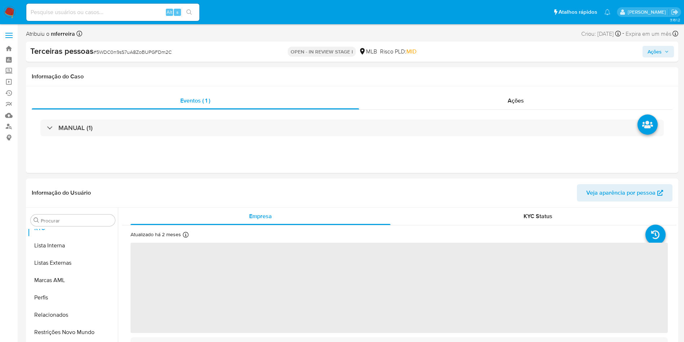
scroll to position [391, 0]
select select "10"
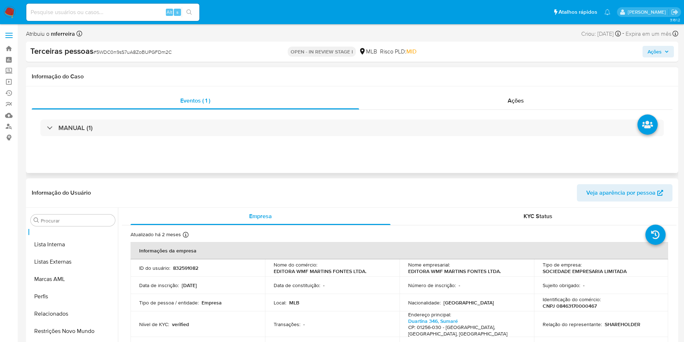
click at [541, 145] on div "MANUAL (1)" at bounding box center [352, 128] width 641 height 36
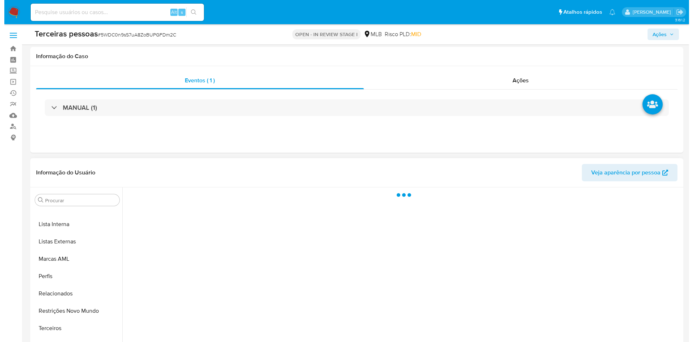
scroll to position [114, 0]
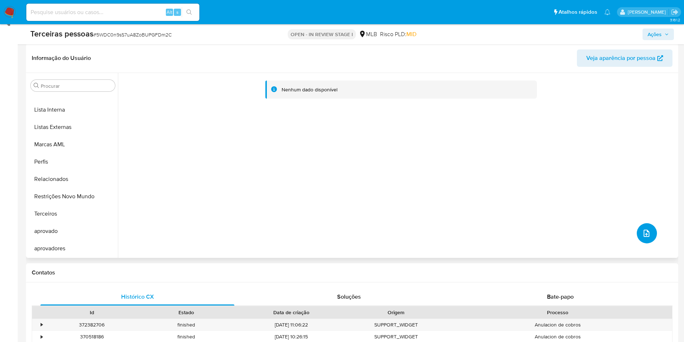
click at [644, 237] on icon "upload-file" at bounding box center [646, 233] width 9 height 9
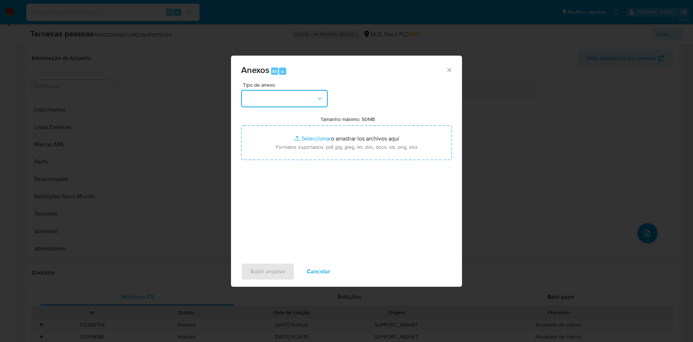
click at [276, 91] on button "button" at bounding box center [284, 98] width 87 height 17
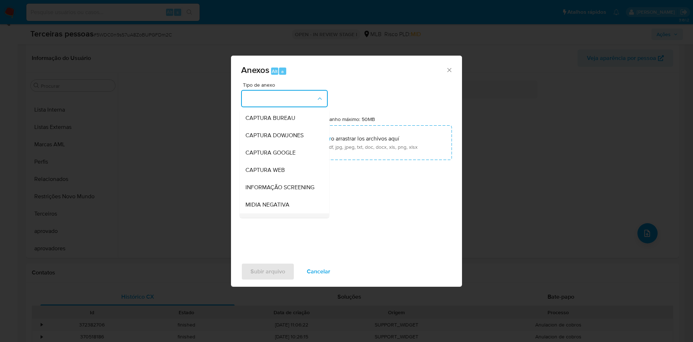
scroll to position [111, 0]
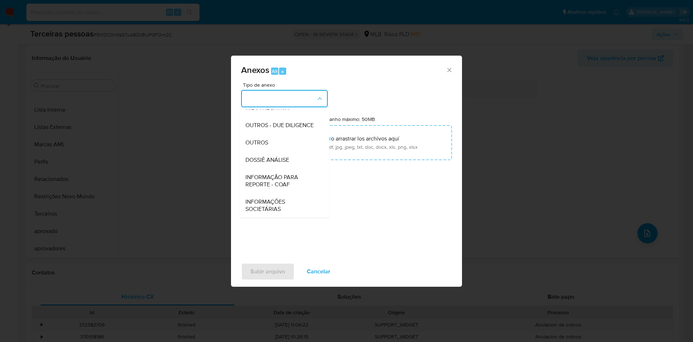
click at [282, 122] on span "OUTROS - DUE DILIGENCE" at bounding box center [279, 125] width 68 height 7
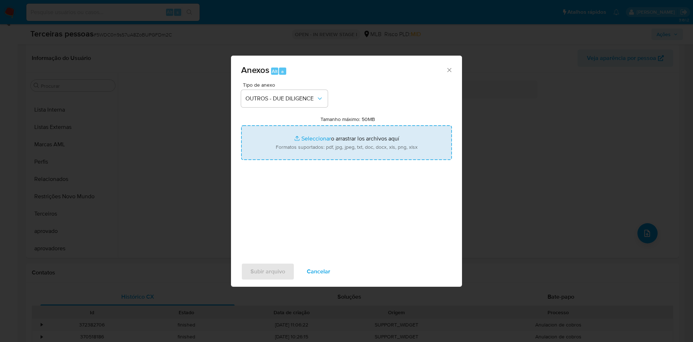
click at [334, 142] on input "Tamanho máximo: 50MB Seleccionar archivos" at bounding box center [346, 142] width 211 height 35
type input "C:\fakepath\s-[PERSON_NAME].pdf"
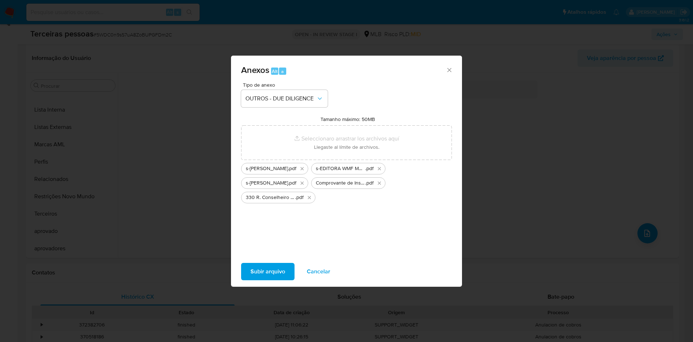
click at [279, 266] on span "Subir arquivo" at bounding box center [267, 271] width 35 height 16
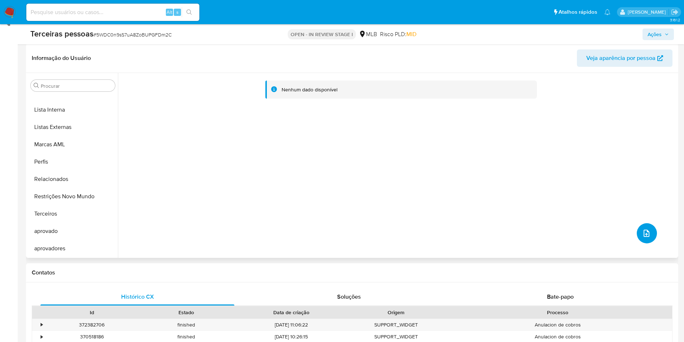
click at [647, 231] on icon "upload-file" at bounding box center [646, 233] width 9 height 9
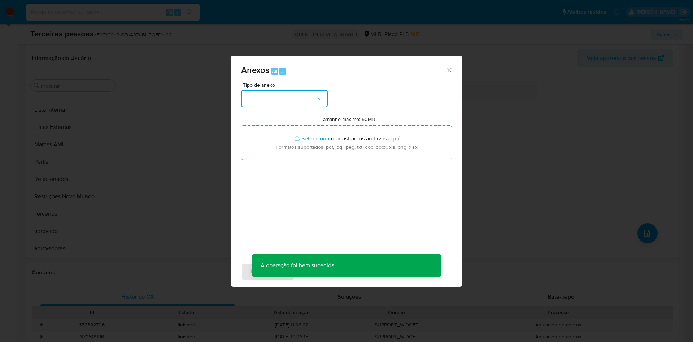
click at [323, 102] on button "button" at bounding box center [284, 98] width 87 height 17
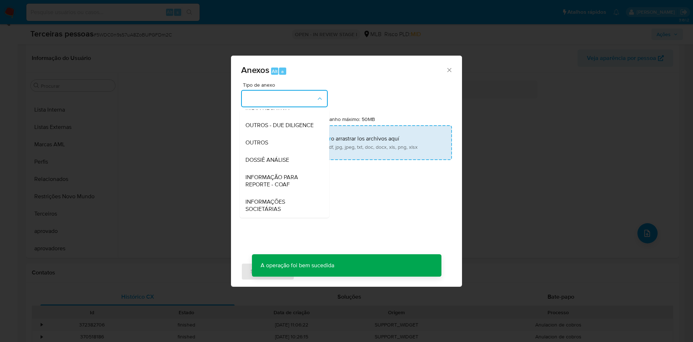
drag, startPoint x: 268, startPoint y: 126, endPoint x: 281, endPoint y: 147, distance: 24.5
click at [268, 125] on span "OUTROS - DUE DILIGENCE" at bounding box center [279, 125] width 68 height 7
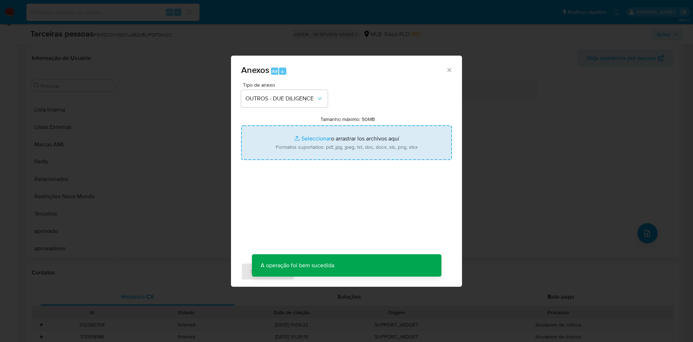
click at [282, 148] on input "Tamanho máximo: 50MB Seleccionar archivos" at bounding box center [346, 142] width 211 height 35
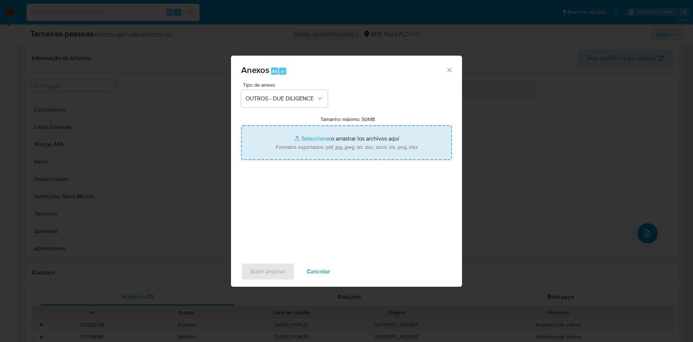
type input "C:\fakepath\Matriz de Risco KYC - EDITORA WMF MARTINS FONTES LTDA..xlsx - Plani…"
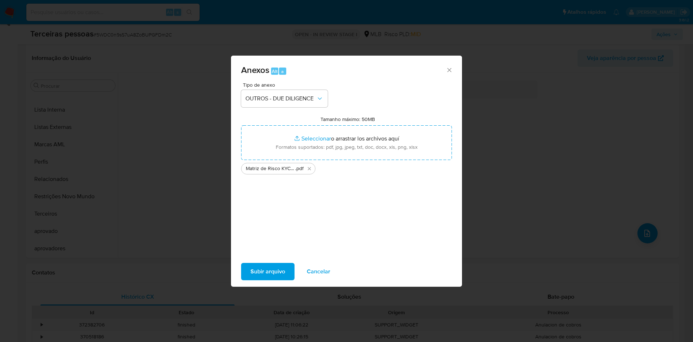
click at [272, 272] on span "Subir arquivo" at bounding box center [267, 271] width 35 height 16
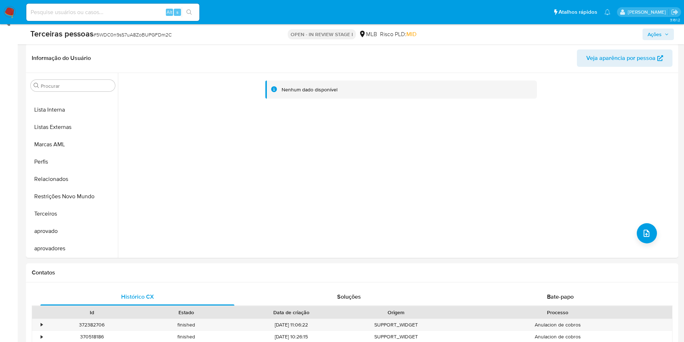
click at [655, 33] on span "Ações" at bounding box center [655, 34] width 14 height 12
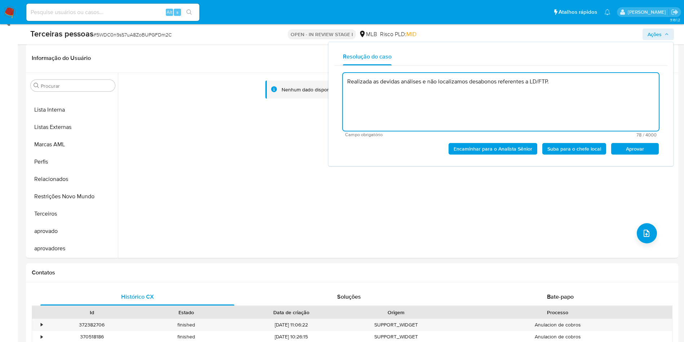
click at [634, 144] on span "Aprovar" at bounding box center [635, 149] width 38 height 10
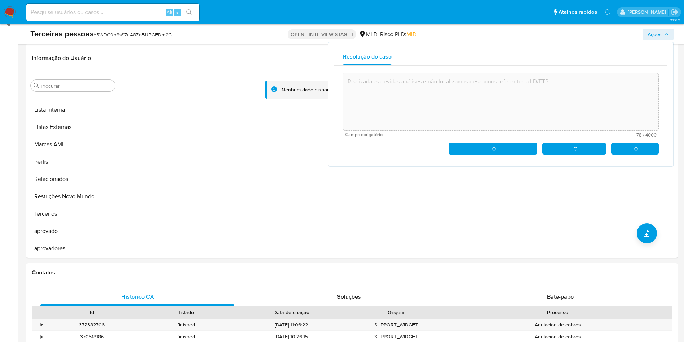
type textarea "Realizada as devidas análises e não localizamos desabonos referentes a LD/FTP."
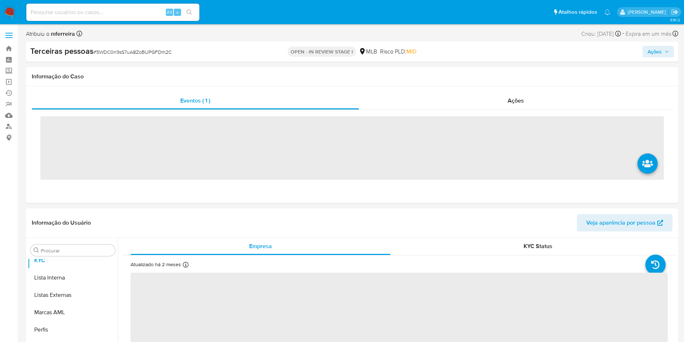
scroll to position [391, 0]
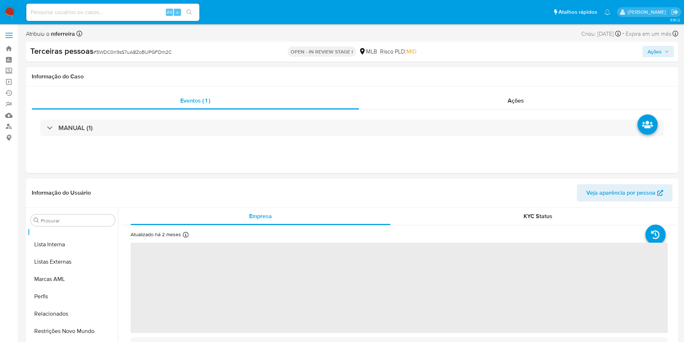
select select "10"
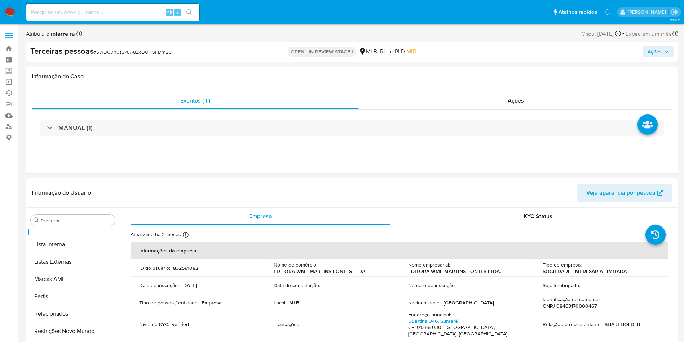
click at [127, 17] on div "Alt s" at bounding box center [112, 12] width 173 height 20
click at [128, 11] on input at bounding box center [112, 12] width 173 height 9
paste input "B7t4VRHRNUs7dXAU5ubU8AyM"
type input "B7t4VRHRNUs7dXAU5ubU8AyM"
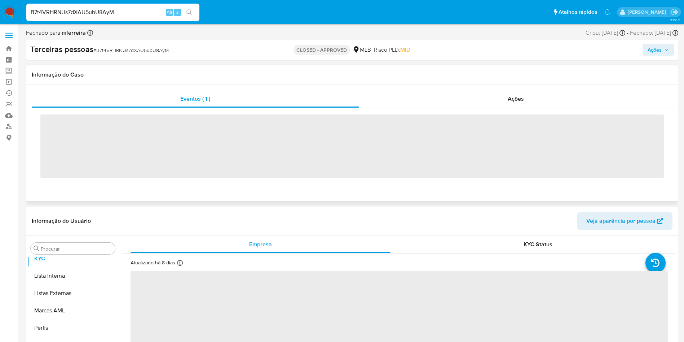
scroll to position [391, 0]
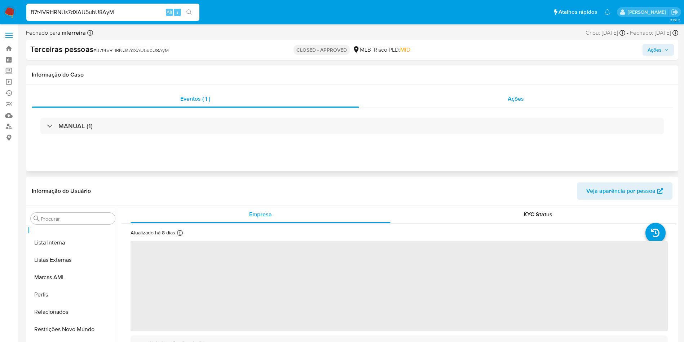
click at [518, 91] on div "Ações" at bounding box center [516, 98] width 314 height 17
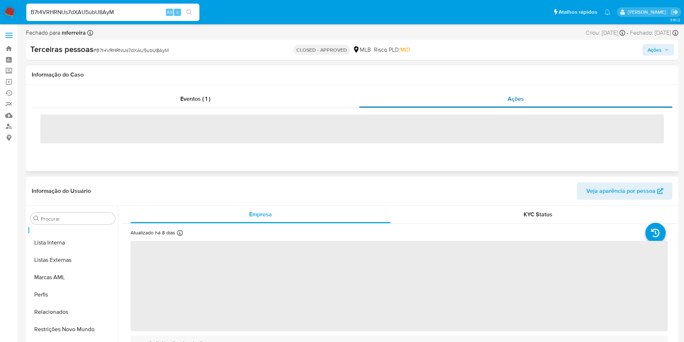
select select "10"
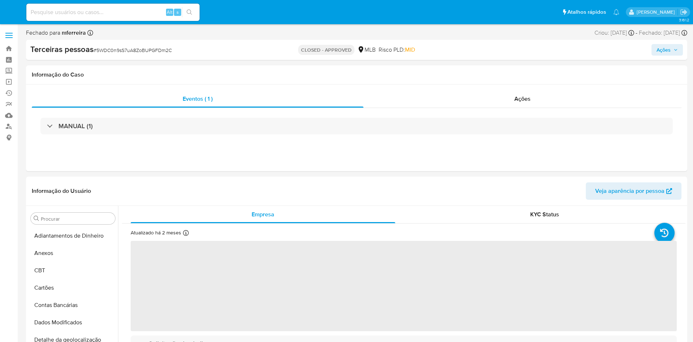
select select "10"
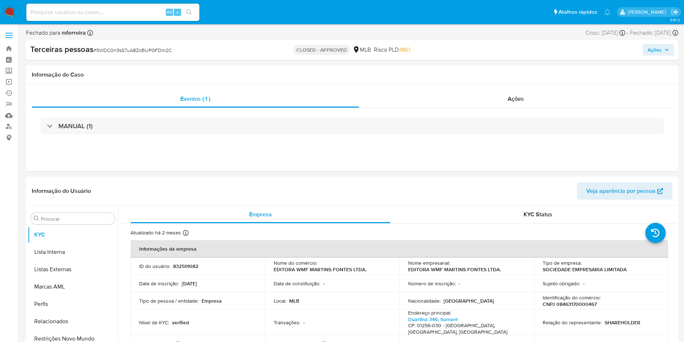
scroll to position [391, 0]
click at [118, 10] on input at bounding box center [112, 12] width 173 height 9
paste input "2492733094"
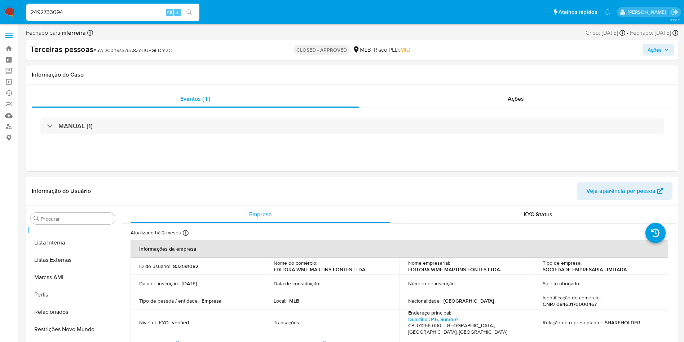
type input "2492733094"
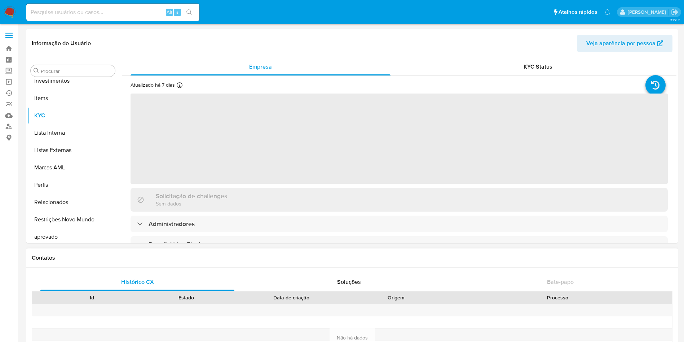
scroll to position [374, 0]
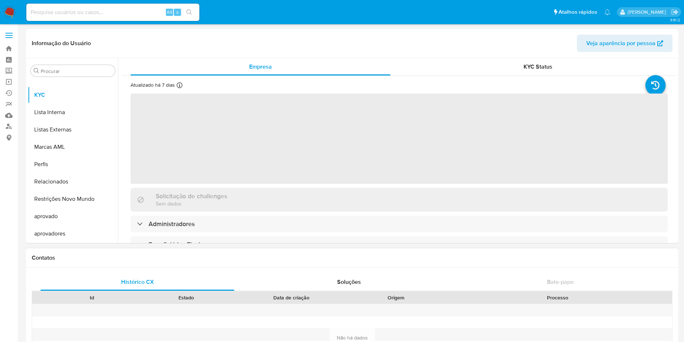
select select "10"
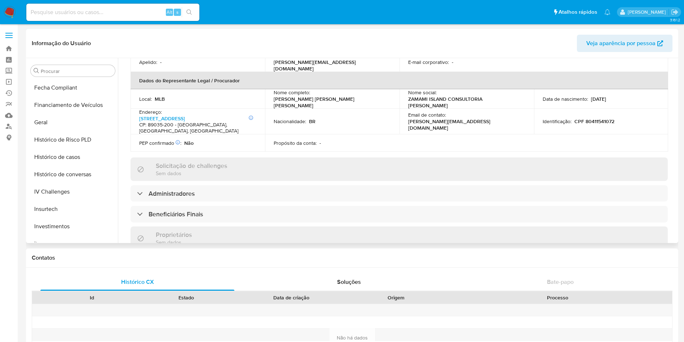
scroll to position [208, 0]
click at [70, 153] on button "Histórico de casos" at bounding box center [70, 156] width 84 height 17
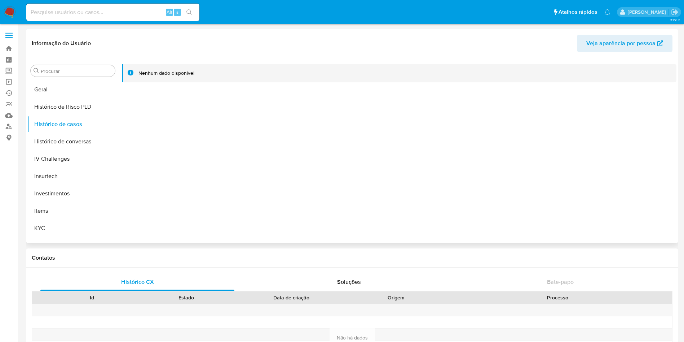
scroll to position [311, 0]
click at [43, 161] on button "KYC" at bounding box center [70, 158] width 84 height 17
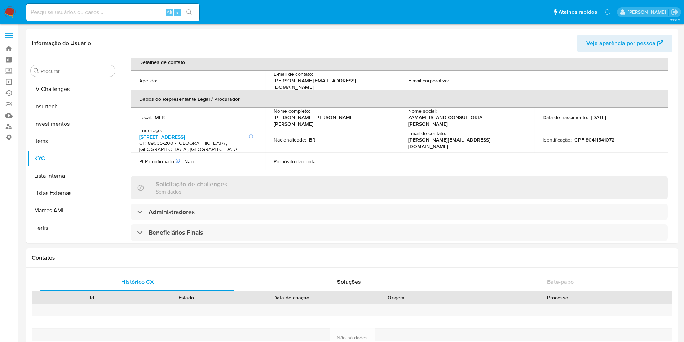
scroll to position [199, 0]
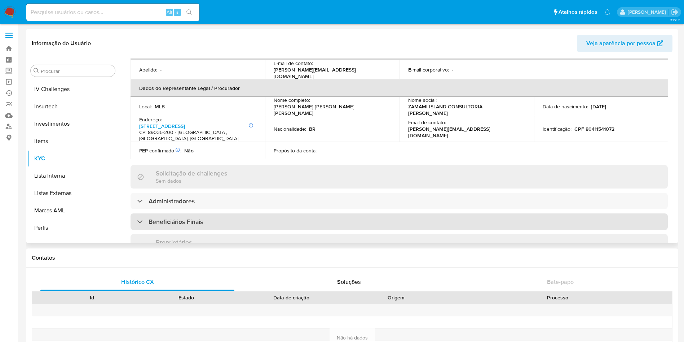
click at [177, 218] on h3 "Beneficiários Finais" at bounding box center [176, 222] width 54 height 8
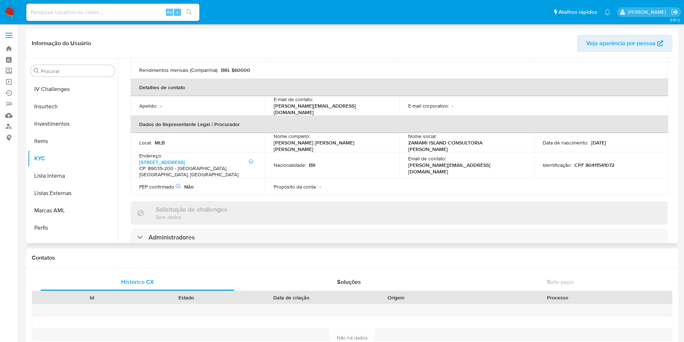
scroll to position [96, 0]
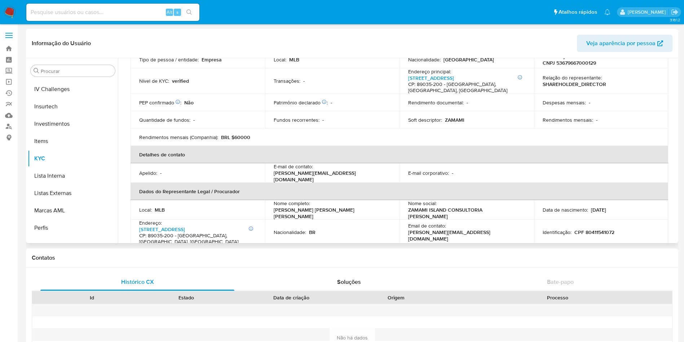
click at [586, 63] on p "CNPJ 53679667000129" at bounding box center [569, 63] width 53 height 6
copy p "53679667000129"
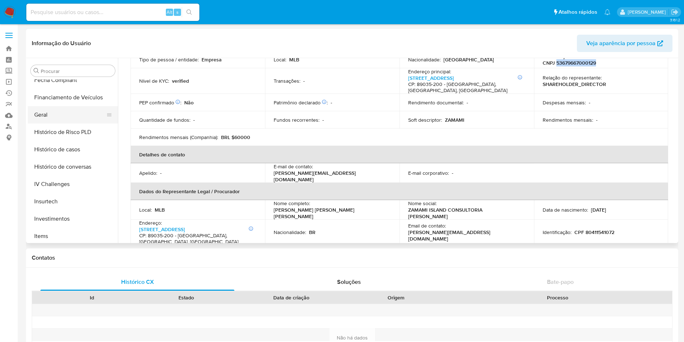
scroll to position [148, 0]
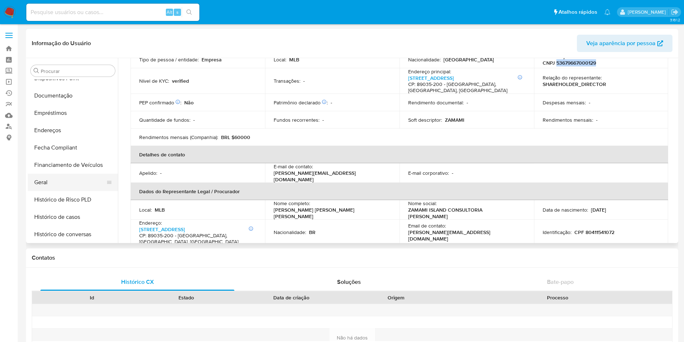
click at [56, 180] on button "Geral" at bounding box center [70, 181] width 84 height 17
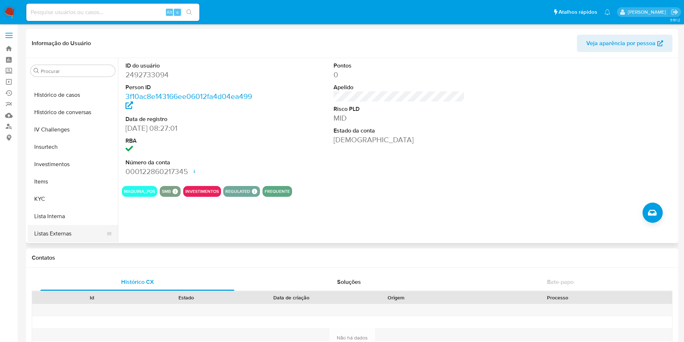
scroll to position [365, 0]
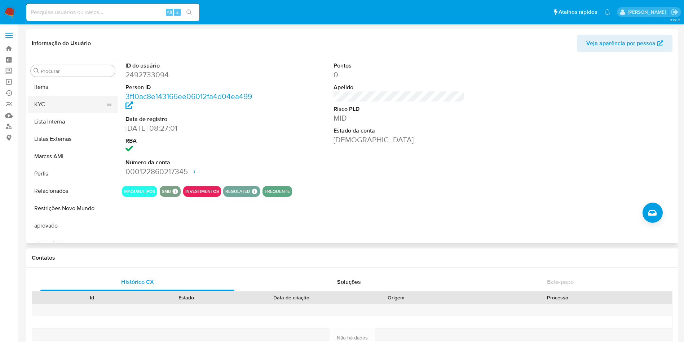
click at [54, 107] on button "KYC" at bounding box center [70, 104] width 84 height 17
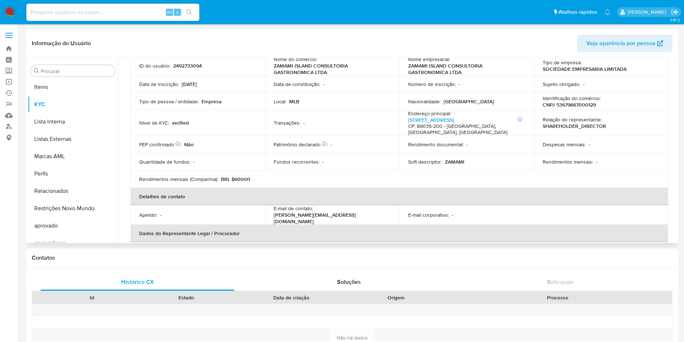
scroll to position [216, 0]
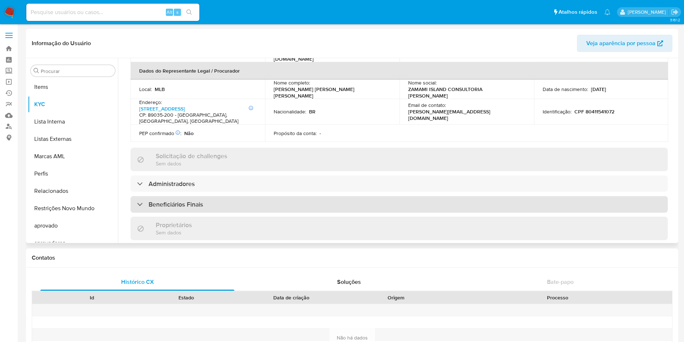
click at [194, 200] on h3 "Beneficiários Finais" at bounding box center [176, 204] width 54 height 8
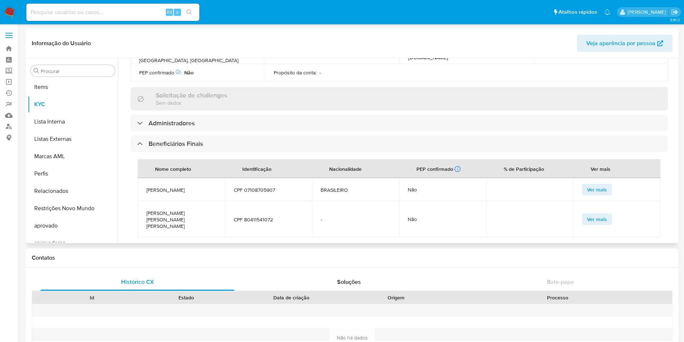
scroll to position [325, 0]
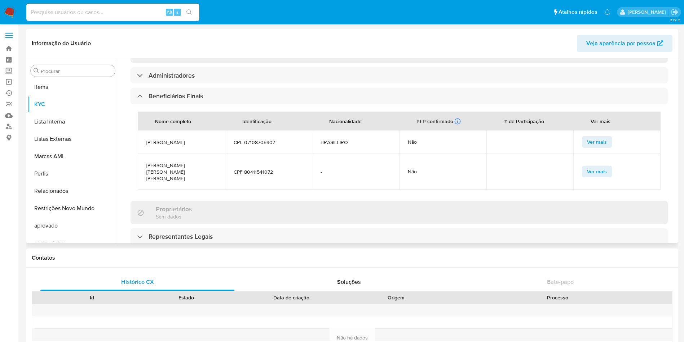
click at [162, 139] on span "RENATA NARDI" at bounding box center [181, 142] width 70 height 6
copy span "RENATA NARDI"
click at [177, 162] on span "RACHEL OLIVEIRA BRAGA WOLFF" at bounding box center [181, 171] width 70 height 19
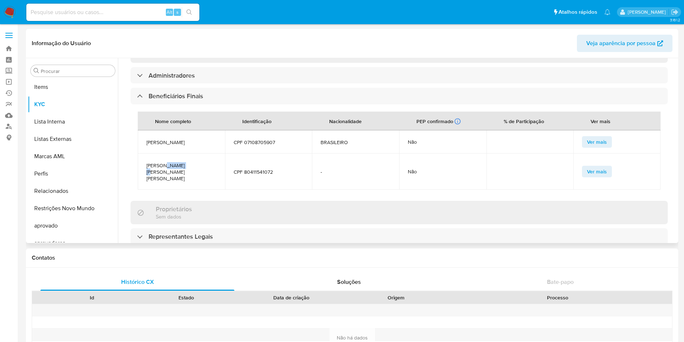
click at [177, 162] on span "RACHEL OLIVEIRA BRAGA WOLFF" at bounding box center [181, 171] width 70 height 19
copy span "RACHEL OLIVEIRA BRAGA WOLFF"
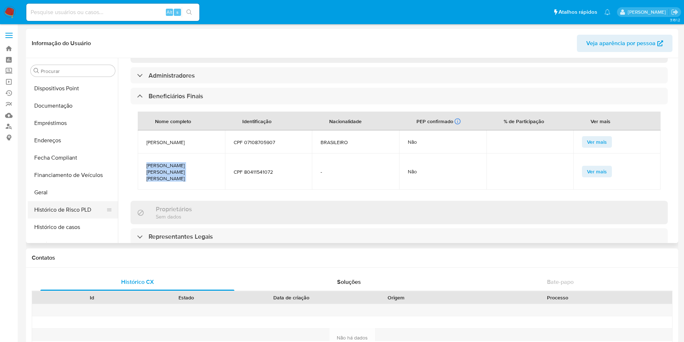
scroll to position [40, 0]
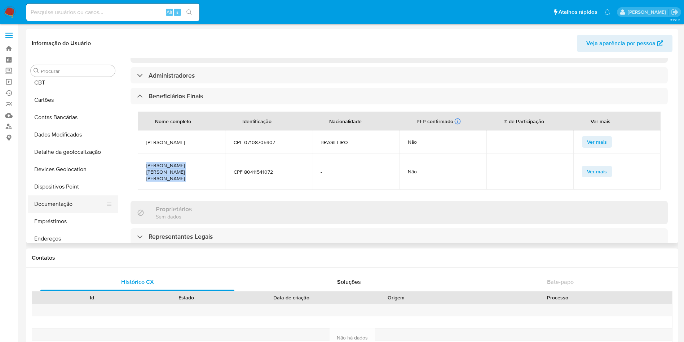
click at [79, 200] on button "Documentação" at bounding box center [70, 203] width 84 height 17
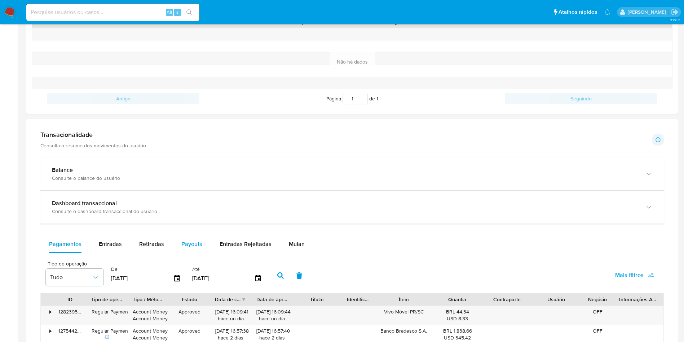
scroll to position [379, 0]
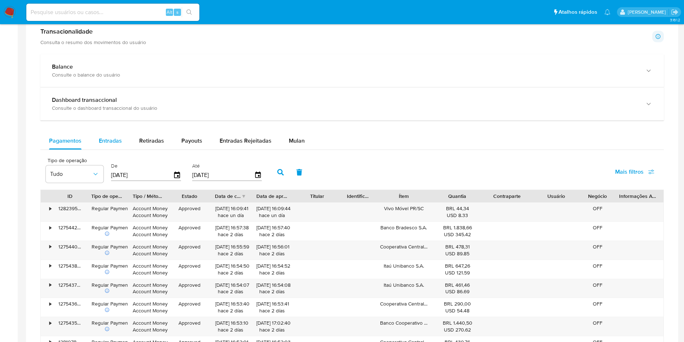
click at [118, 135] on div "Entradas" at bounding box center [110, 140] width 23 height 17
select select "10"
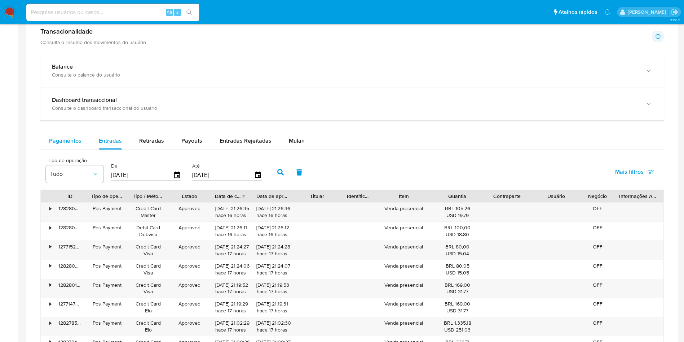
click at [74, 136] on span "Pagamentos" at bounding box center [65, 140] width 32 height 8
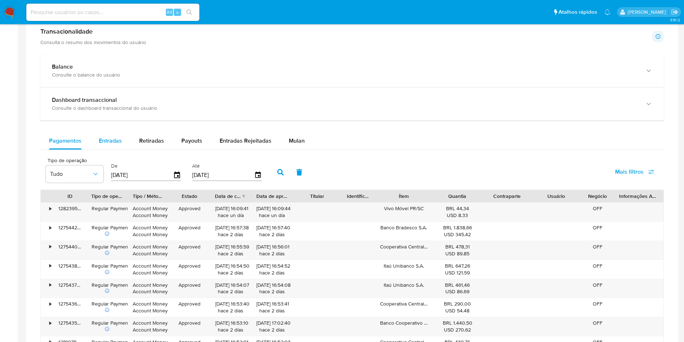
click at [101, 139] on span "Entradas" at bounding box center [110, 140] width 23 height 8
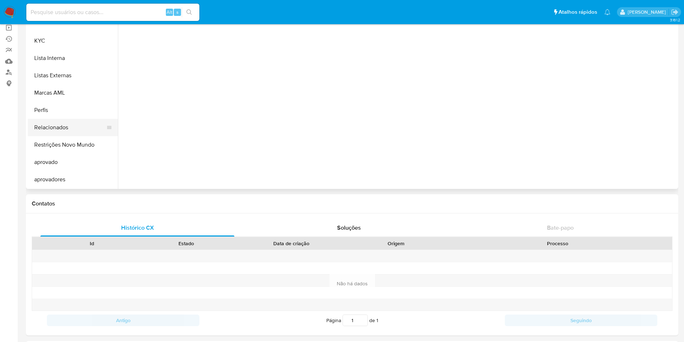
scroll to position [104, 0]
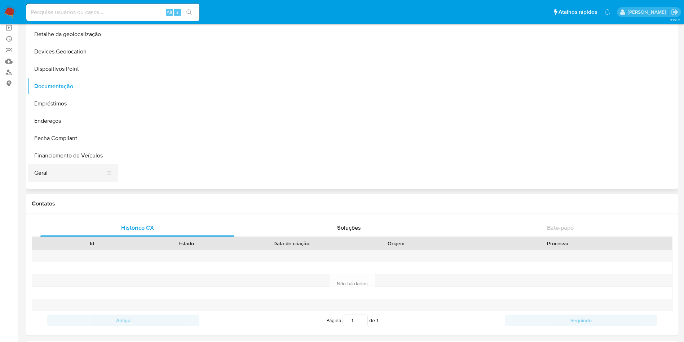
click at [61, 175] on button "Geral" at bounding box center [70, 172] width 84 height 17
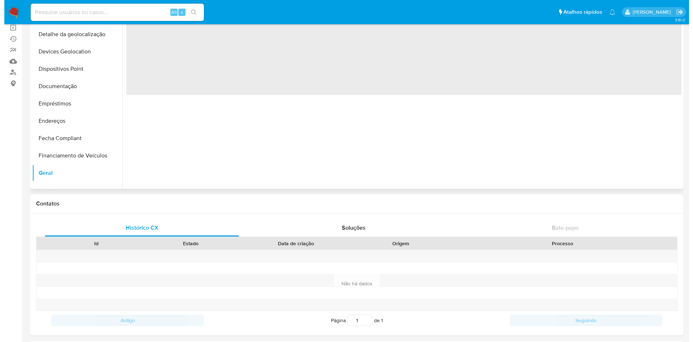
scroll to position [0, 0]
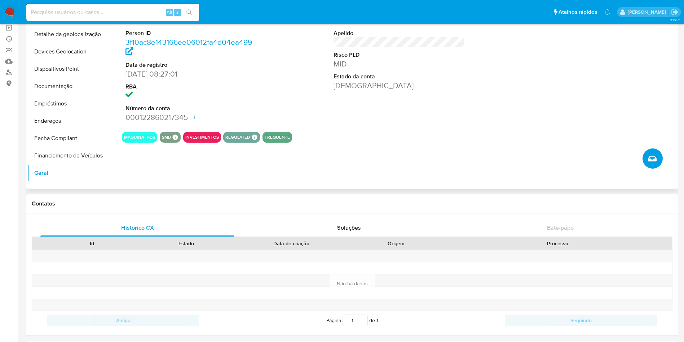
click at [647, 153] on button "Criar caso manual" at bounding box center [653, 158] width 20 height 20
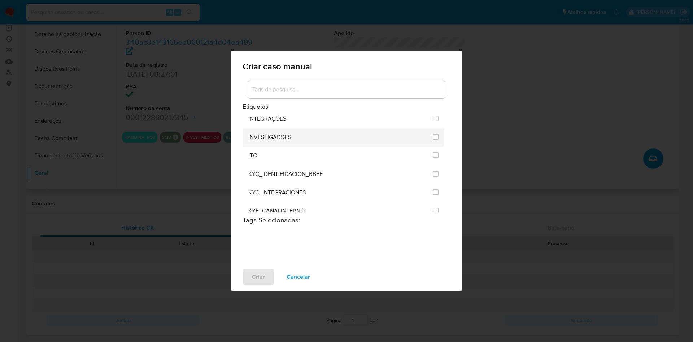
scroll to position [595, 0]
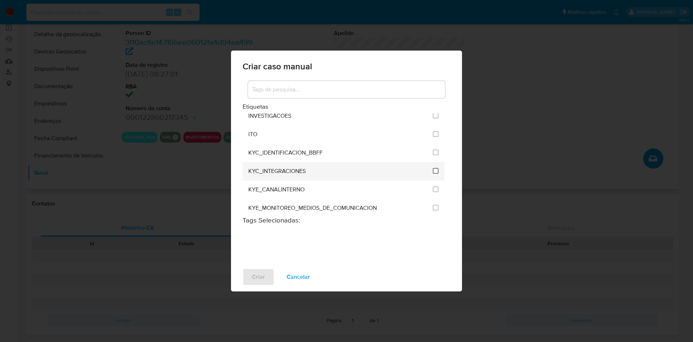
click at [434, 170] on input "2093" at bounding box center [435, 171] width 6 height 6
checkbox input "true"
click at [261, 281] on span "Criar" at bounding box center [258, 277] width 13 height 16
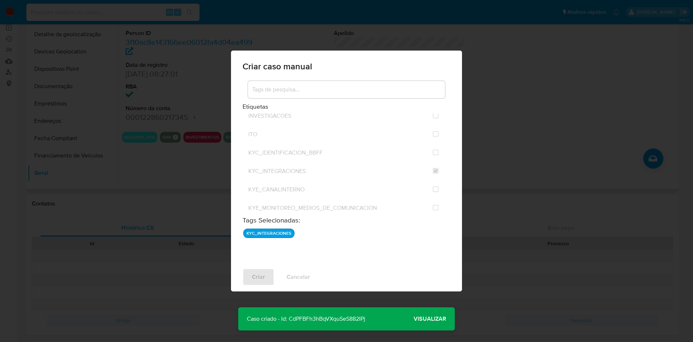
click at [430, 318] on span "Visualizar" at bounding box center [429, 318] width 32 height 0
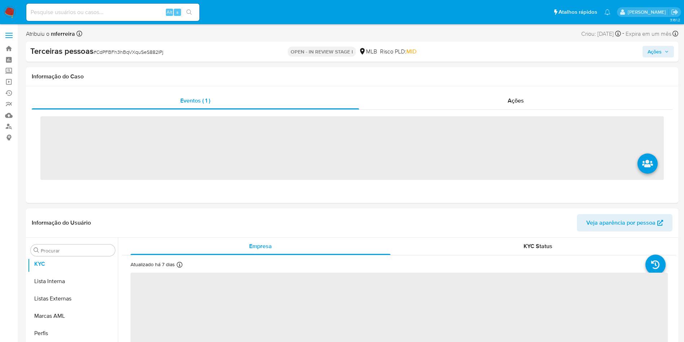
scroll to position [391, 0]
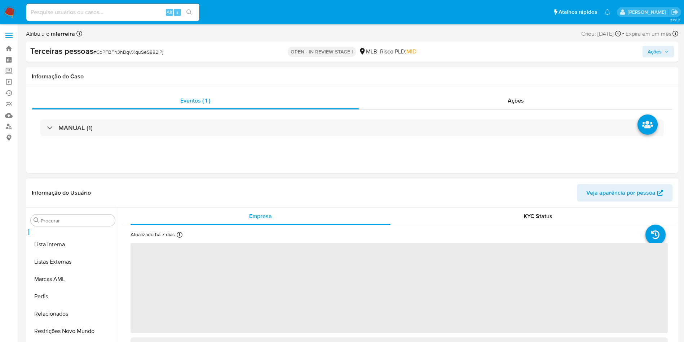
select select "10"
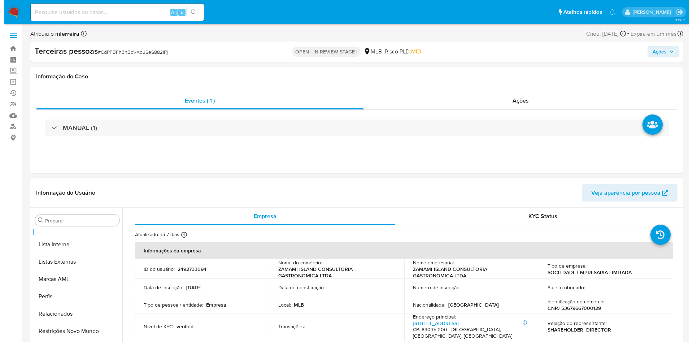
scroll to position [114, 0]
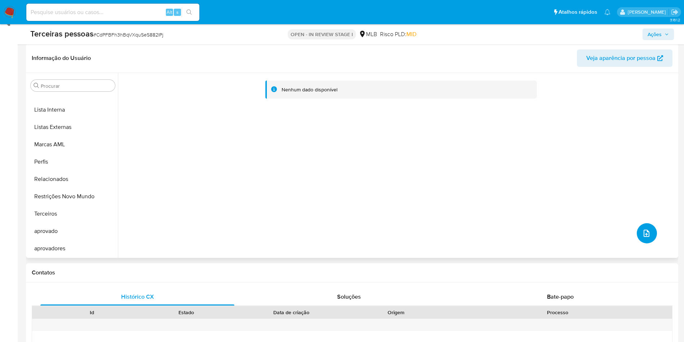
click at [645, 223] on button "upload-file" at bounding box center [647, 233] width 20 height 20
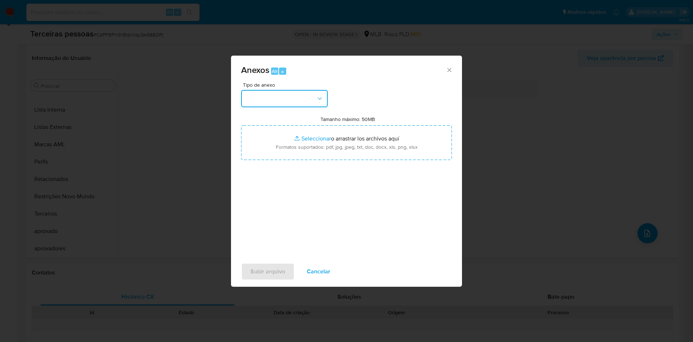
click at [297, 100] on button "button" at bounding box center [284, 98] width 87 height 17
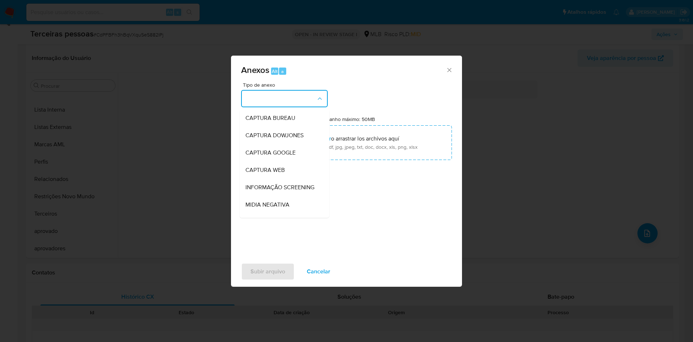
scroll to position [111, 0]
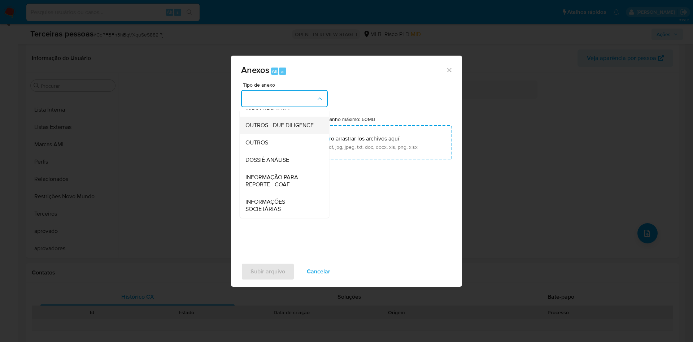
click at [264, 122] on span "OUTROS - DUE DILIGENCE" at bounding box center [279, 125] width 68 height 7
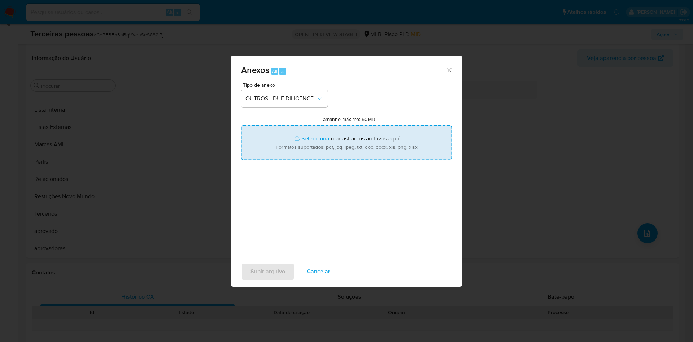
click at [278, 137] on input "Tamanho máximo: 50MB Seleccionar archivos" at bounding box center [346, 142] width 211 height 35
type input "C:\fakepath\s-ZAMAMI ISLAND CONSULTORIA GASTRONOMICA LTDA.pdf"
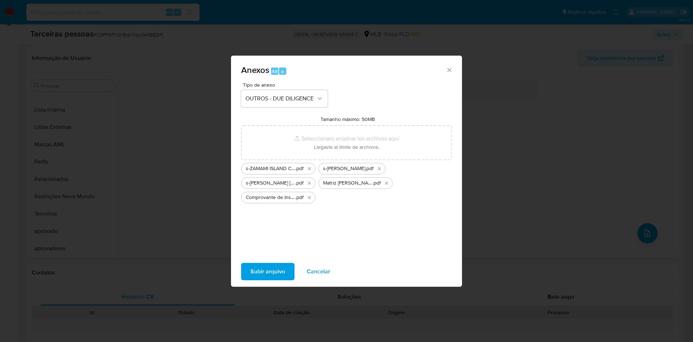
click at [276, 265] on span "Subir arquivo" at bounding box center [267, 271] width 35 height 16
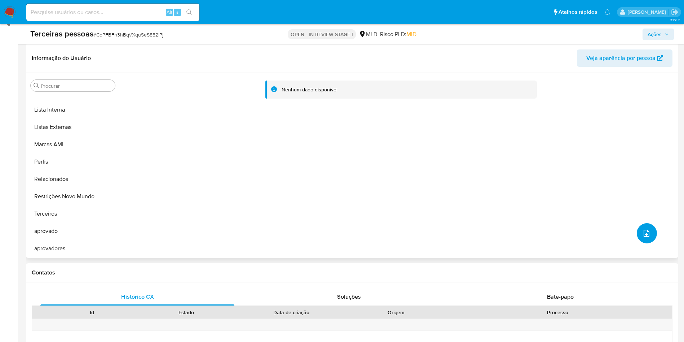
click at [651, 227] on button "upload-file" at bounding box center [647, 233] width 20 height 20
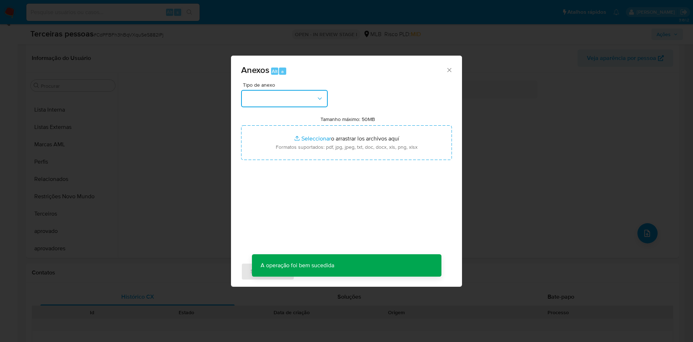
click at [278, 96] on button "button" at bounding box center [284, 98] width 87 height 17
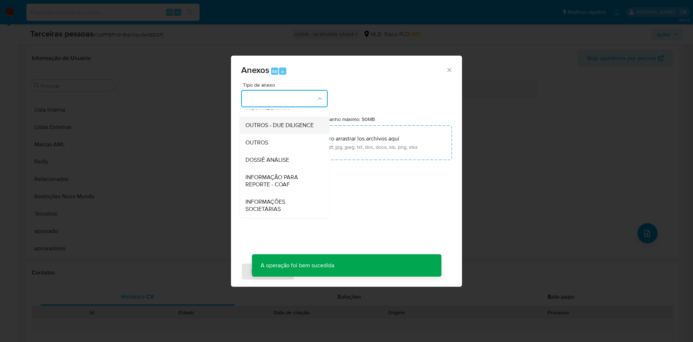
click at [259, 127] on span "OUTROS - DUE DILIGENCE" at bounding box center [279, 125] width 68 height 7
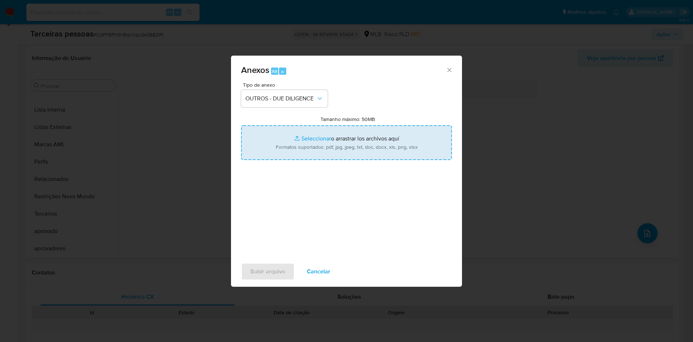
click at [282, 143] on input "Tamanho máximo: 50MB Seleccionar archivos" at bounding box center [346, 142] width 211 height 35
type input "C:\fakepath\288 R. Guanabara - Google Maps.pdf"
click at [267, 272] on span "Subir arquivo" at bounding box center [267, 271] width 35 height 16
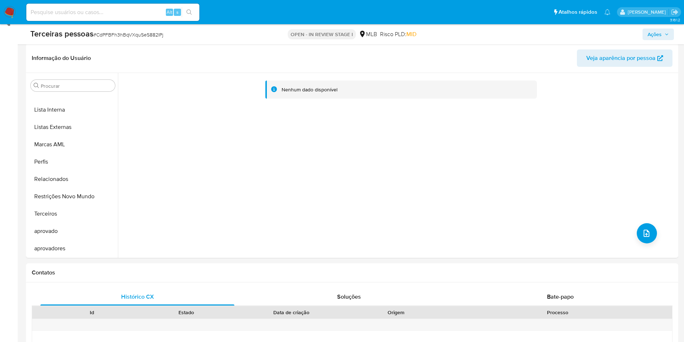
click at [667, 36] on span "Ações" at bounding box center [658, 34] width 21 height 10
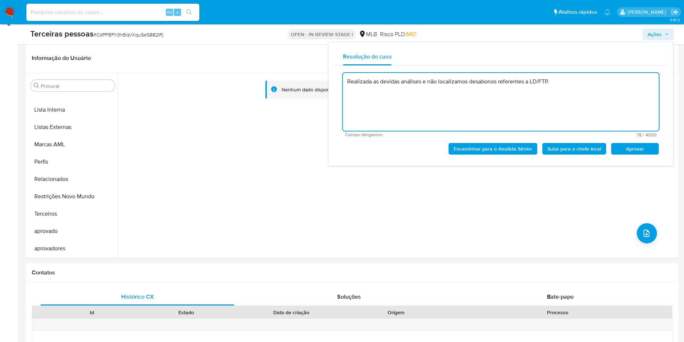
click at [646, 146] on span "Aprovar" at bounding box center [635, 149] width 38 height 10
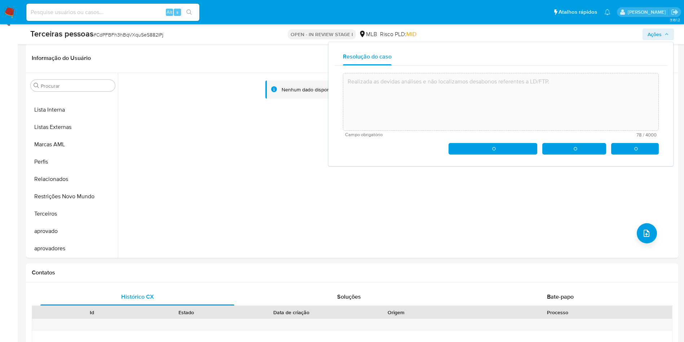
type textarea "Realizada as devidas análises e não localizamos desabonos referentes a LD/FTP."
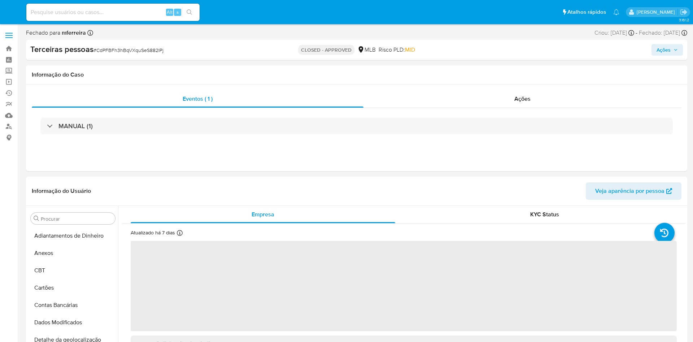
select select "10"
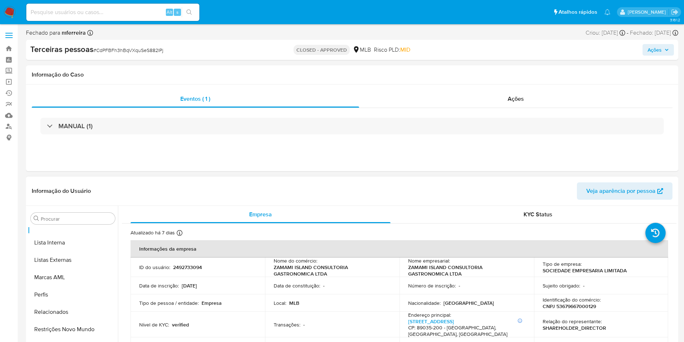
click at [568, 305] on p "CNPJ 53679667000129" at bounding box center [569, 306] width 53 height 6
copy p "53679667000129"
click at [122, 6] on div "Alt s" at bounding box center [112, 12] width 173 height 17
click at [129, 17] on input at bounding box center [112, 12] width 173 height 9
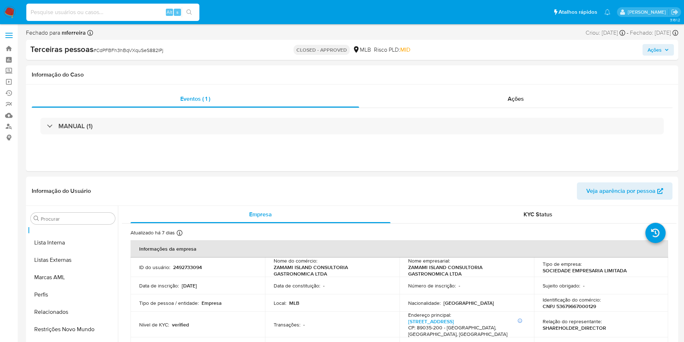
paste input "173946711"
type input "173946711"
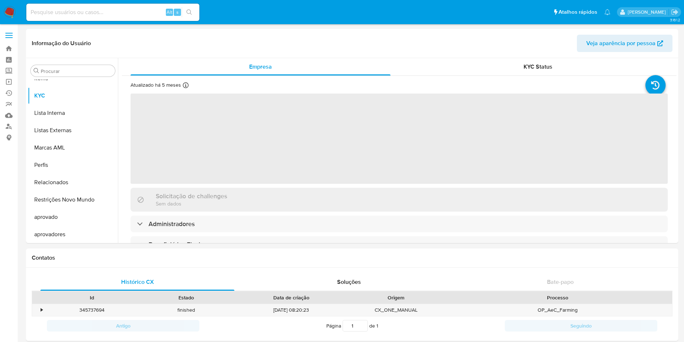
scroll to position [374, 0]
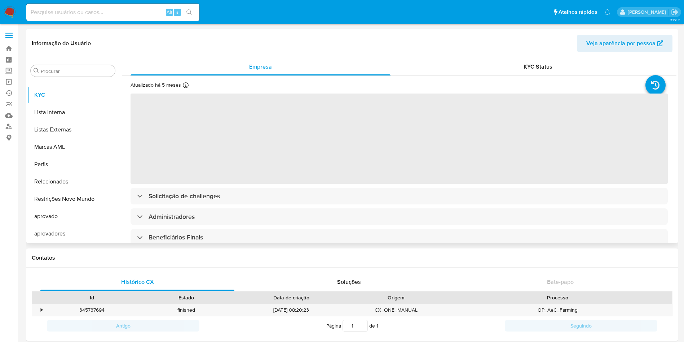
select select "10"
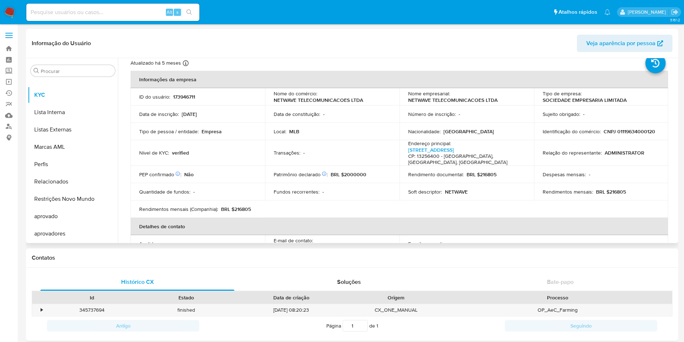
scroll to position [0, 0]
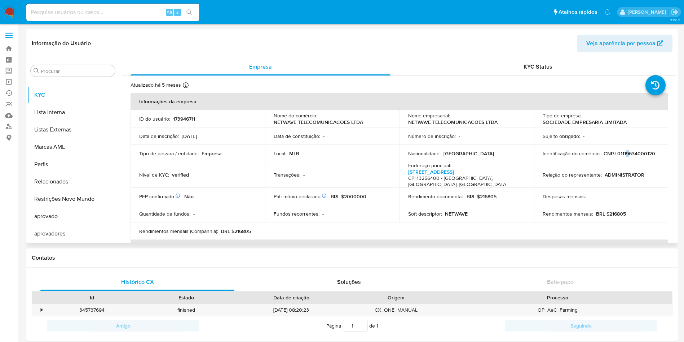
click at [625, 155] on p "CNPJ 01119634000120" at bounding box center [630, 153] width 52 height 6
click at [626, 155] on p "CNPJ 01119634000120" at bounding box center [630, 153] width 52 height 6
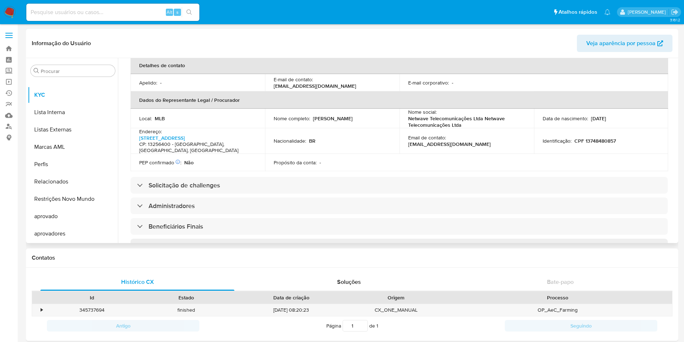
scroll to position [271, 0]
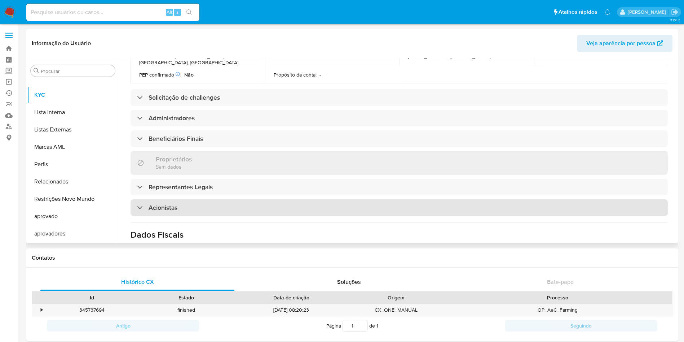
click at [179, 205] on div "Acionistas" at bounding box center [399, 207] width 537 height 17
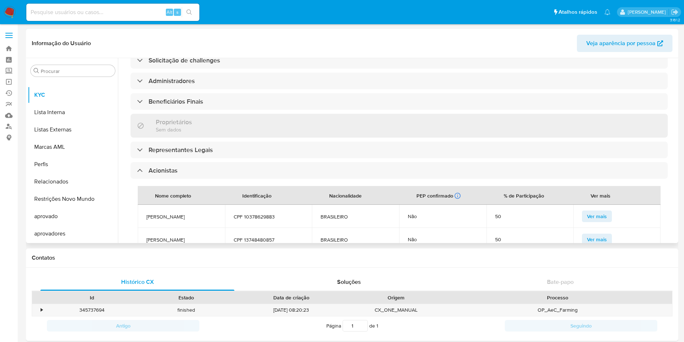
scroll to position [325, 0]
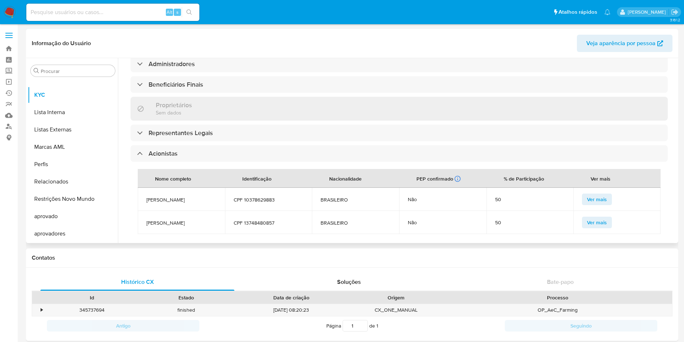
click at [170, 199] on span "LUIZ FERNANDO GODOY DE SOUZA JUNIOR" at bounding box center [181, 199] width 70 height 6
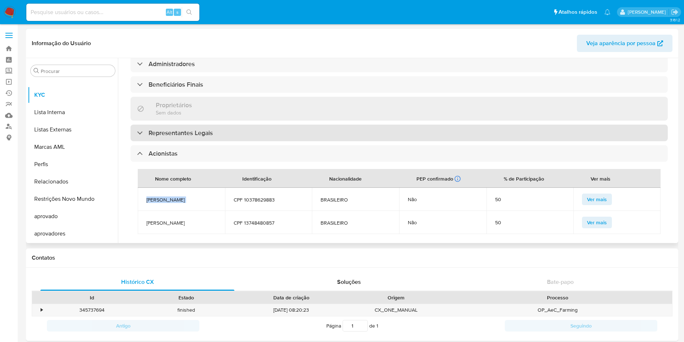
copy span "LUIZ FERNANDO GODOY DE SOUZA JUNIOR"
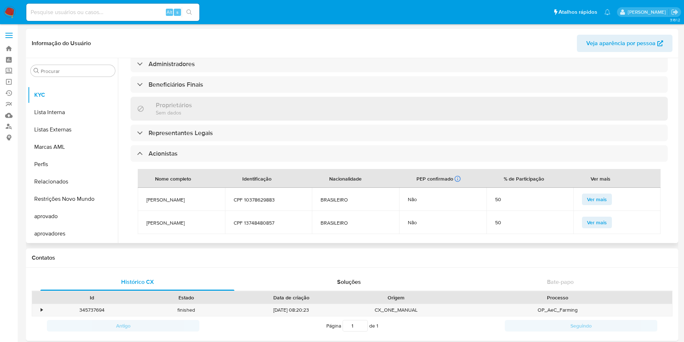
click at [164, 225] on td "ADRIANO ANTONIO RATANAKA" at bounding box center [181, 222] width 87 height 23
copy span "ADRIANO ANTONIO RATANAKA"
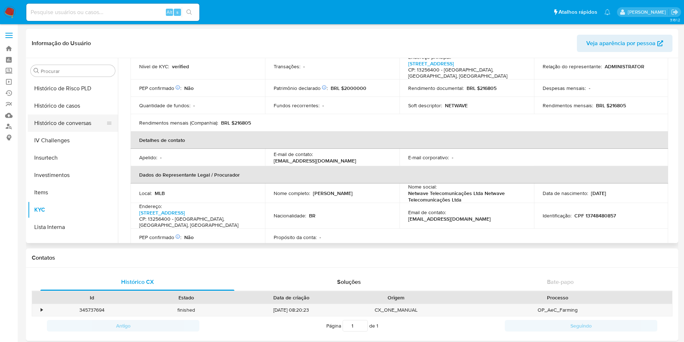
scroll to position [212, 0]
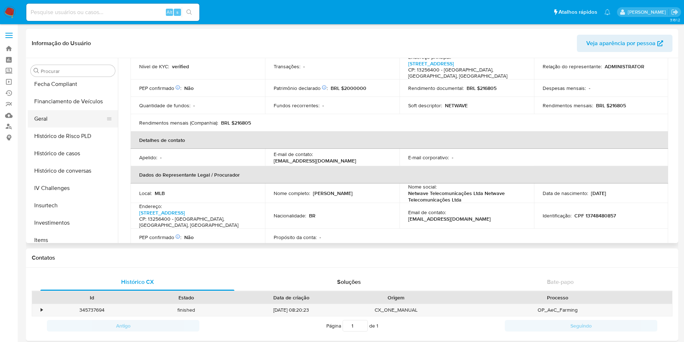
click at [62, 121] on button "Geral" at bounding box center [70, 118] width 84 height 17
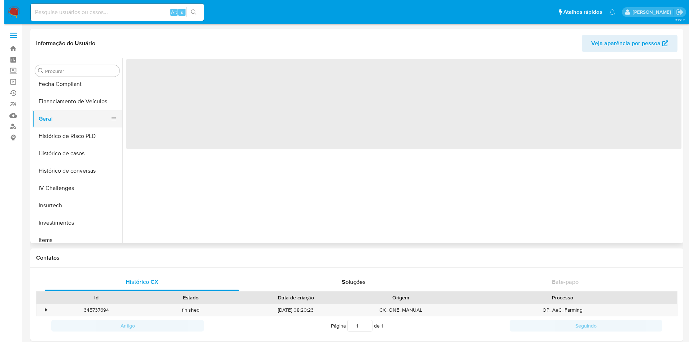
scroll to position [0, 0]
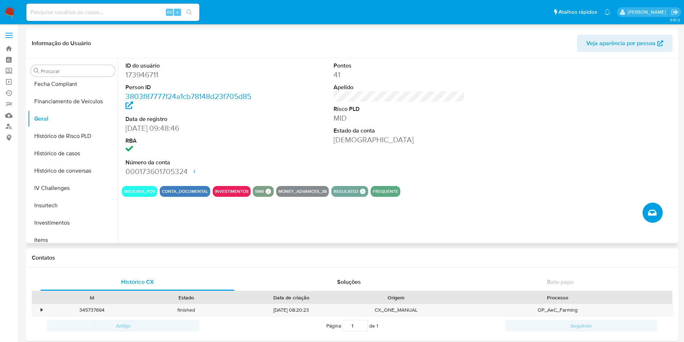
click at [651, 212] on icon "Criar caso manual" at bounding box center [652, 212] width 9 height 9
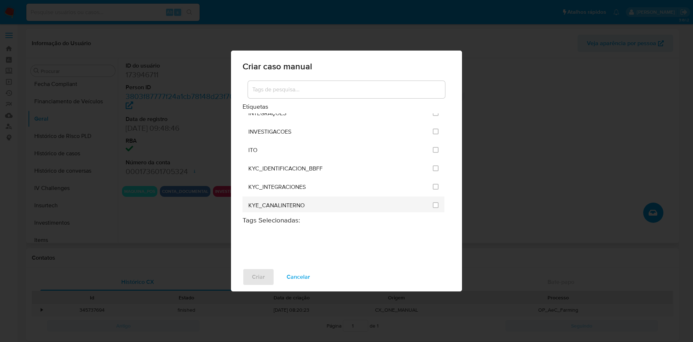
scroll to position [595, 0]
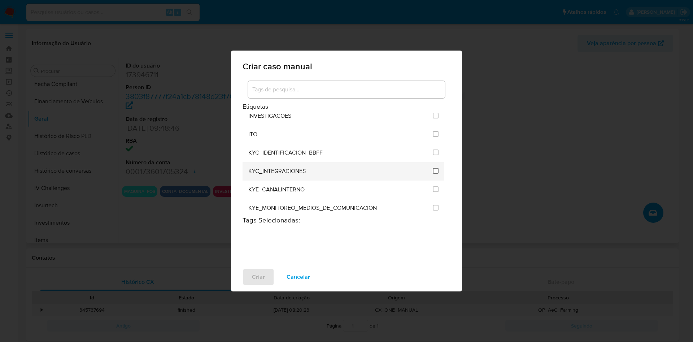
click at [432, 168] on input "2093" at bounding box center [435, 171] width 6 height 6
checkbox input "true"
click at [254, 280] on span "Criar" at bounding box center [258, 277] width 13 height 16
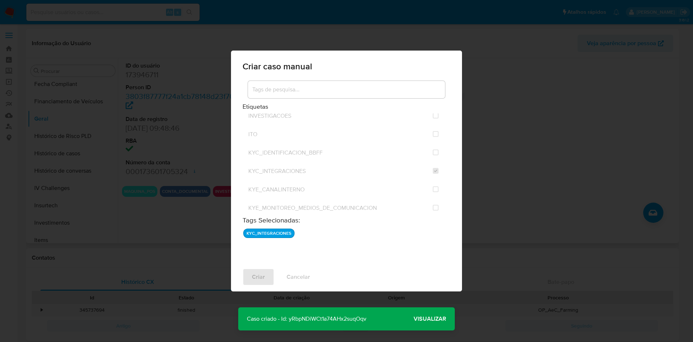
click at [423, 318] on span "Visualizar" at bounding box center [429, 318] width 32 height 0
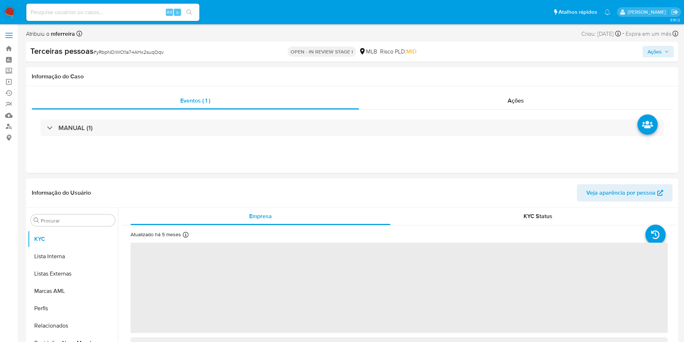
scroll to position [391, 0]
select select "10"
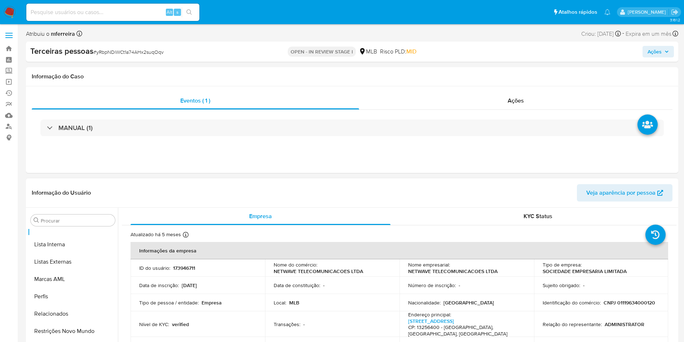
click at [187, 271] on td "ID do usuário : 173946711" at bounding box center [198, 267] width 135 height 17
click at [185, 269] on p "173946711" at bounding box center [184, 267] width 22 height 6
copy p "173946711"
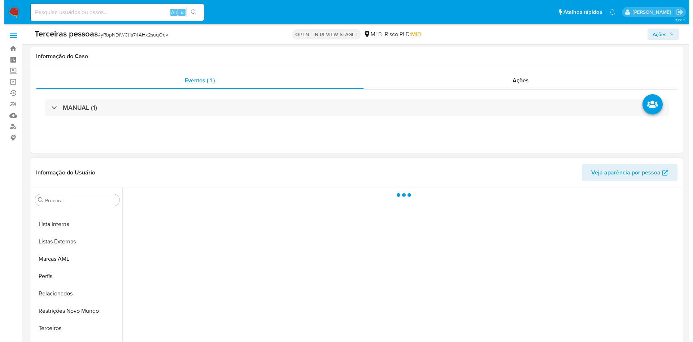
scroll to position [114, 0]
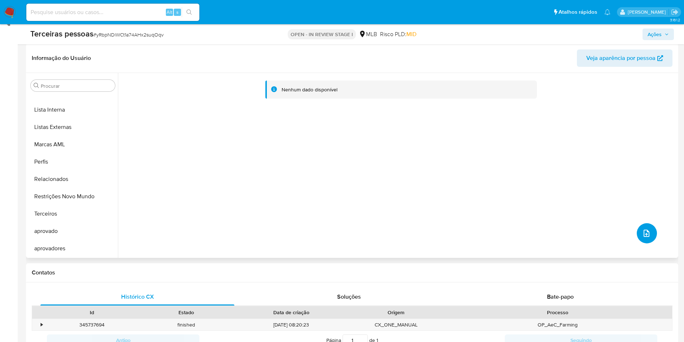
click at [649, 229] on button "upload-file" at bounding box center [647, 233] width 20 height 20
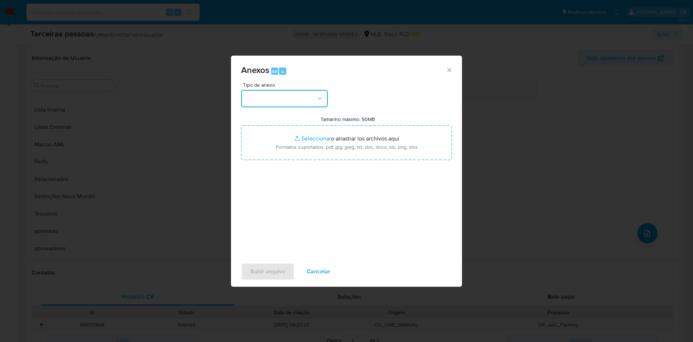
click at [305, 106] on button "button" at bounding box center [284, 98] width 87 height 17
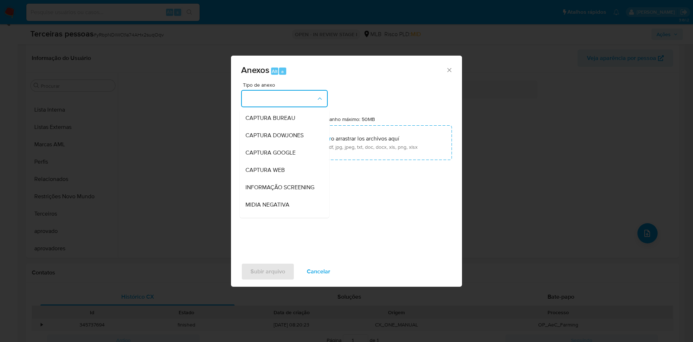
scroll to position [111, 0]
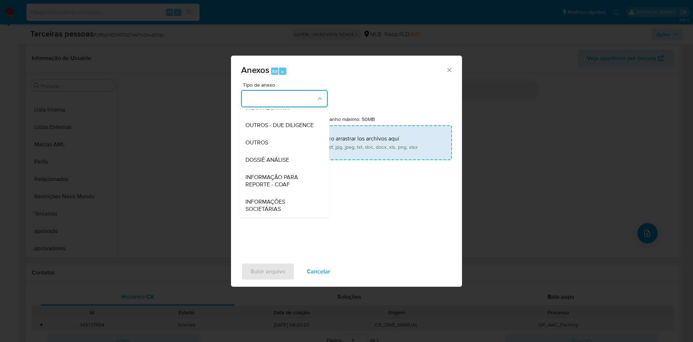
drag, startPoint x: 268, startPoint y: 127, endPoint x: 294, endPoint y: 141, distance: 30.3
click at [268, 125] on span "OUTROS - DUE DILIGENCE" at bounding box center [279, 125] width 68 height 7
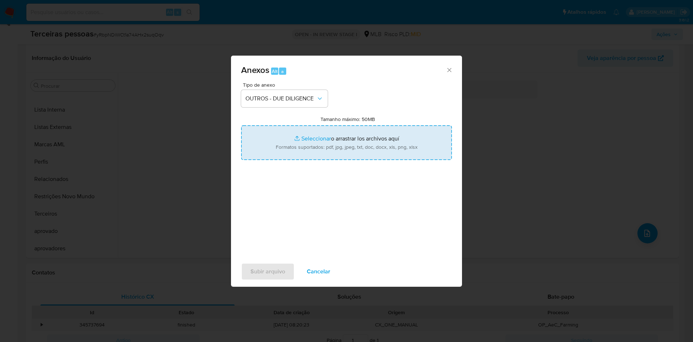
click at [301, 144] on input "Tamanho máximo: 50MB Seleccionar archivos" at bounding box center [346, 142] width 211 height 35
type input "C:\fakepath\s-NETWAVE TELECOMUNICACOES LTDA.pdf"
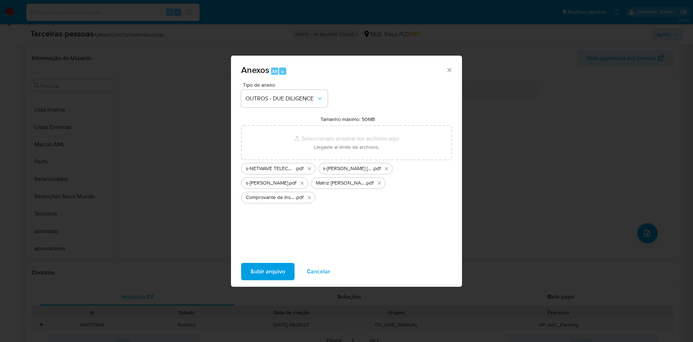
click at [276, 269] on span "Subir arquivo" at bounding box center [267, 271] width 35 height 16
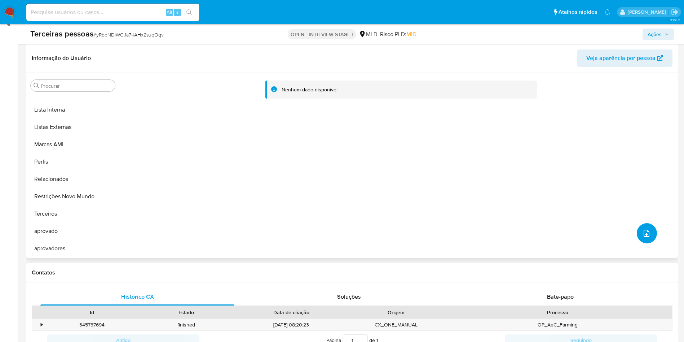
click at [650, 239] on button "upload-file" at bounding box center [647, 233] width 20 height 20
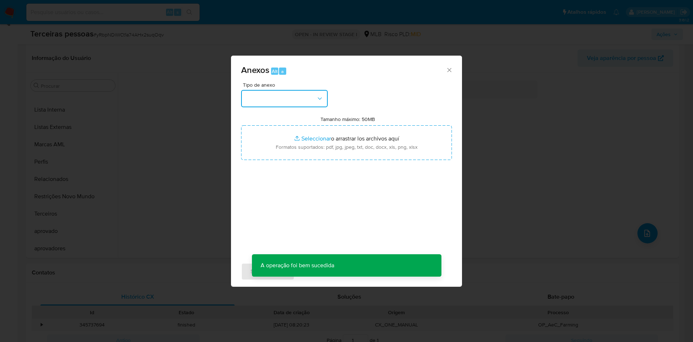
click at [302, 93] on button "button" at bounding box center [284, 98] width 87 height 17
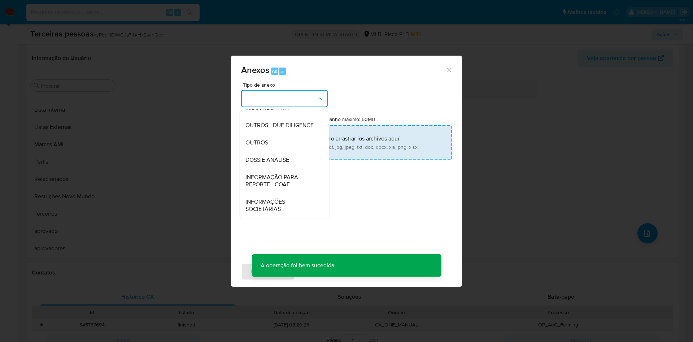
drag, startPoint x: 267, startPoint y: 120, endPoint x: 281, endPoint y: 142, distance: 26.3
click at [267, 122] on span "OUTROS - DUE DILIGENCE" at bounding box center [279, 125] width 68 height 7
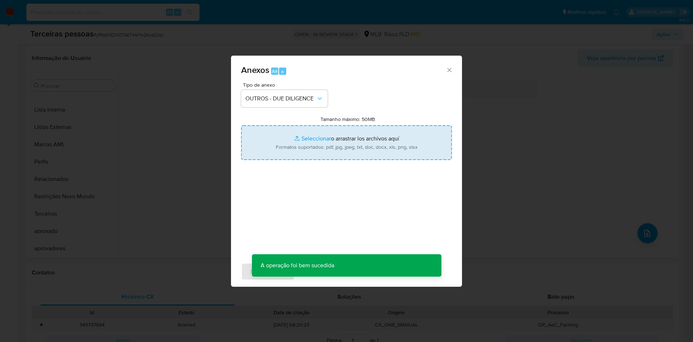
click at [285, 149] on input "Tamanho máximo: 50MB Seleccionar archivos" at bounding box center [346, 142] width 211 height 35
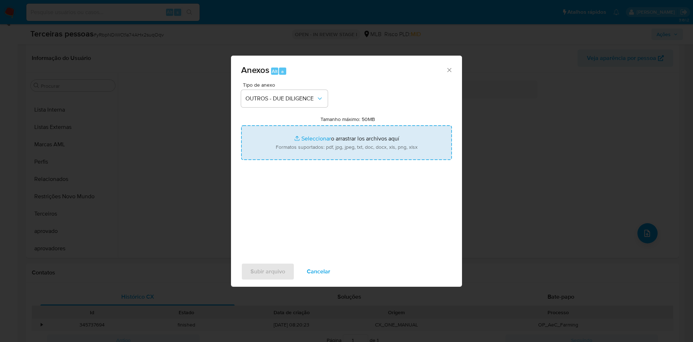
type input "C:\fakepath\333 Av. Expedicionários Brasileiros - Google Maps.pdf"
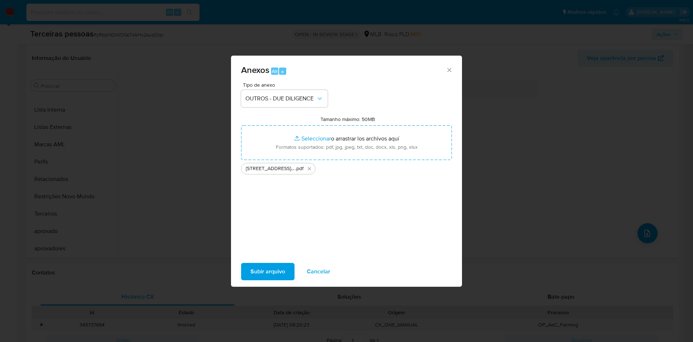
click at [269, 271] on span "Subir arquivo" at bounding box center [267, 271] width 35 height 16
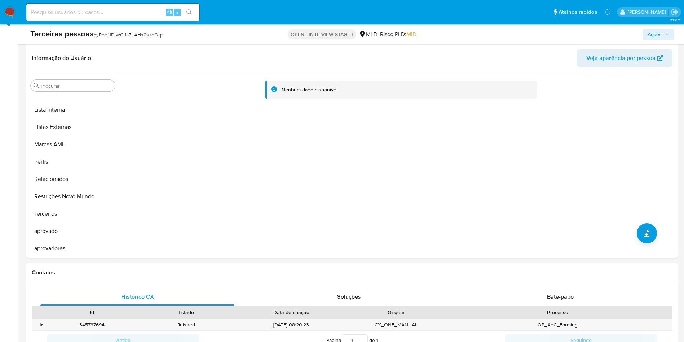
click at [667, 36] on icon "button" at bounding box center [667, 34] width 4 height 4
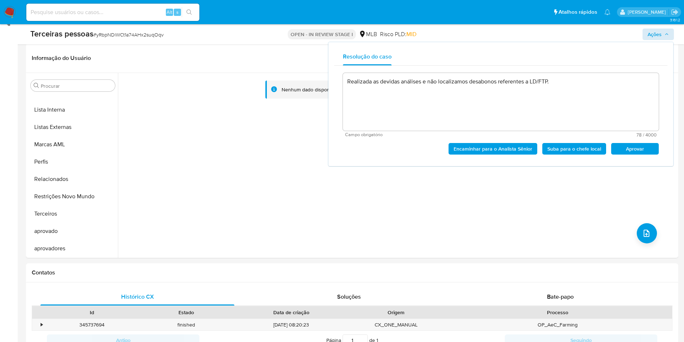
click at [633, 151] on span "Aprovar" at bounding box center [635, 149] width 38 height 10
type textarea "Realizada as devidas análises e não localizamos desabonos referentes a LD/FTP."
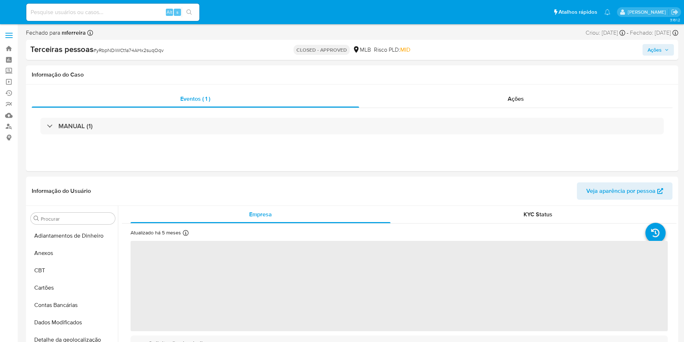
select select "10"
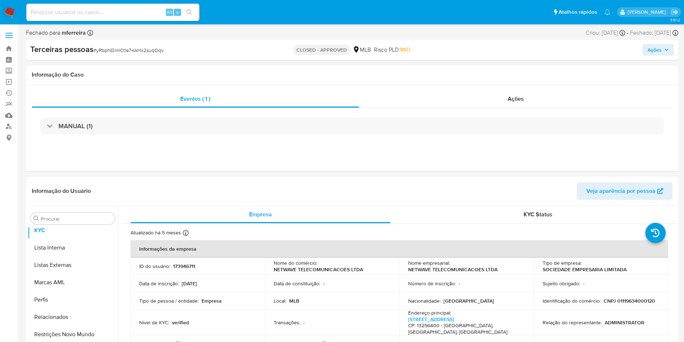
scroll to position [391, 0]
click at [117, 21] on div "Alt s" at bounding box center [112, 12] width 173 height 17
click at [117, 12] on input at bounding box center [112, 12] width 173 height 9
paste input "345788236"
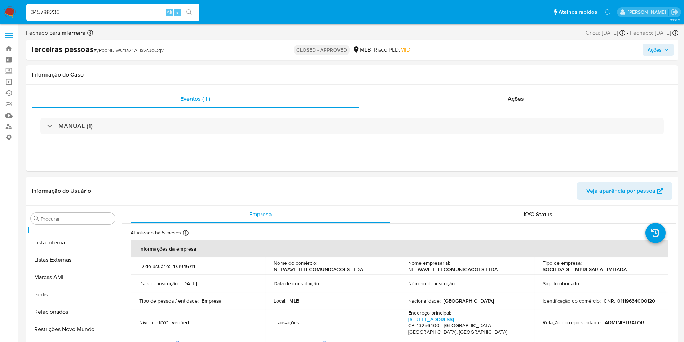
type input "345788236"
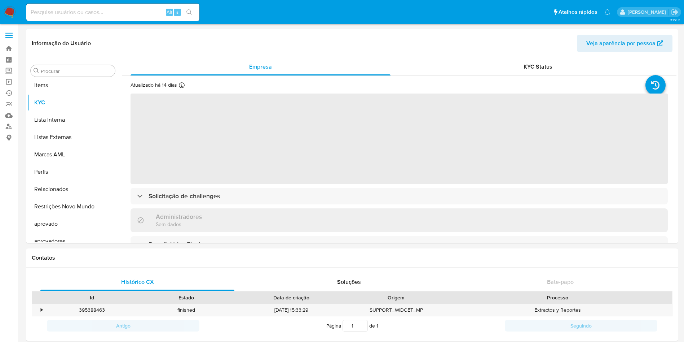
scroll to position [374, 0]
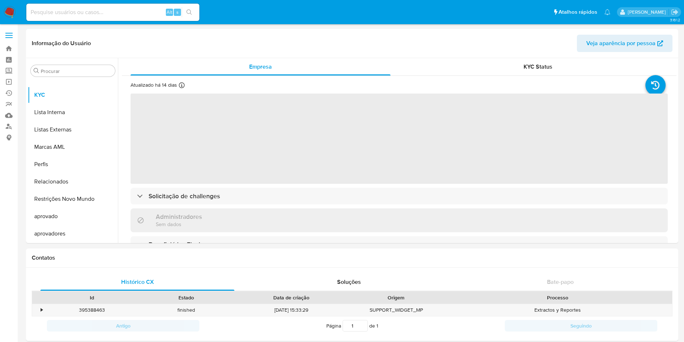
select select "10"
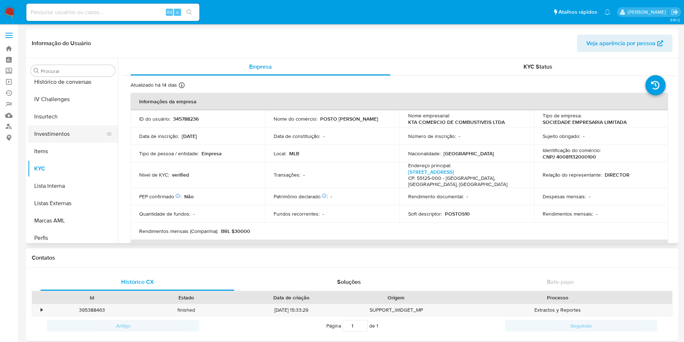
scroll to position [266, 0]
click at [57, 118] on button "Histórico de conversas" at bounding box center [70, 116] width 84 height 17
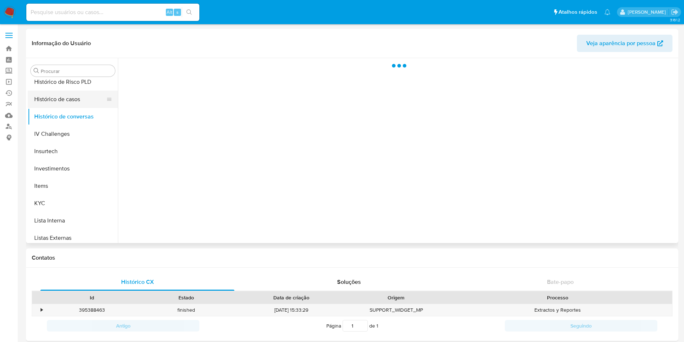
click at [62, 104] on button "Histórico de casos" at bounding box center [70, 99] width 84 height 17
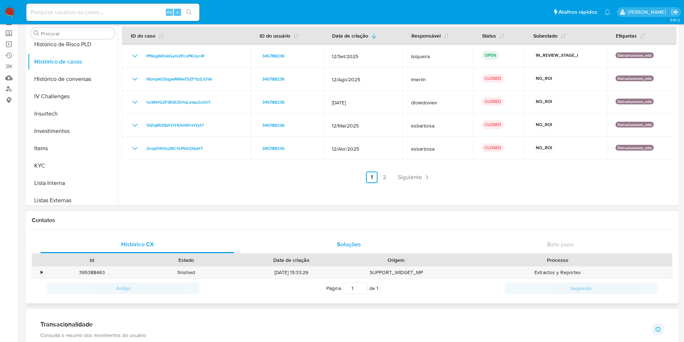
scroll to position [54, 0]
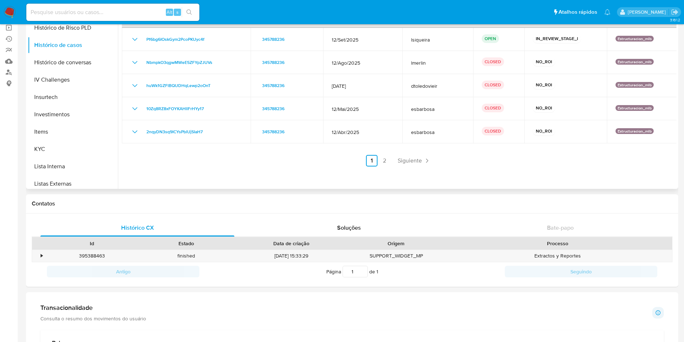
click at [385, 167] on div at bounding box center [397, 96] width 559 height 185
click at [385, 166] on div at bounding box center [397, 96] width 559 height 185
click at [381, 158] on link "2" at bounding box center [385, 161] width 12 height 12
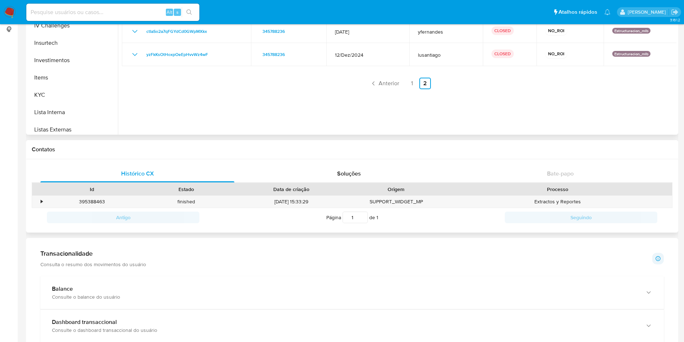
scroll to position [271, 0]
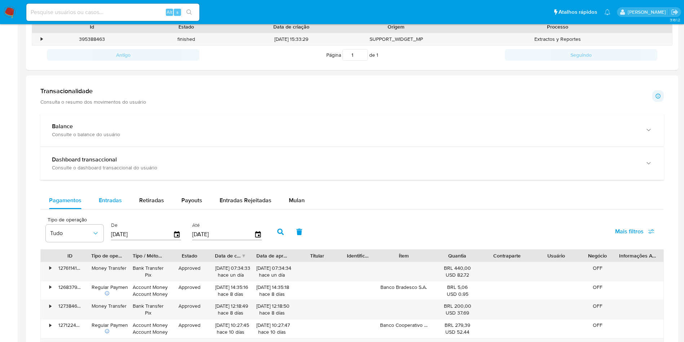
click at [104, 201] on span "Entradas" at bounding box center [110, 200] width 23 height 8
select select "10"
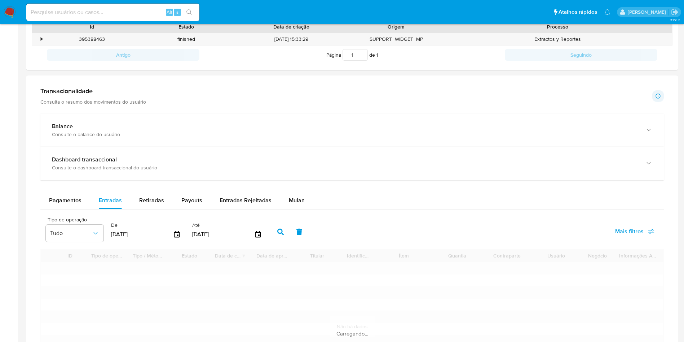
scroll to position [0, 0]
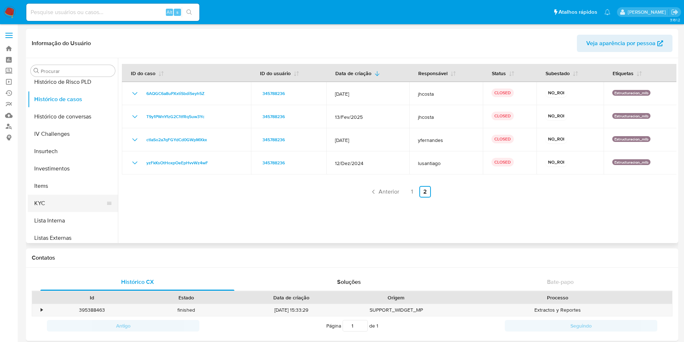
click at [85, 202] on button "KYC" at bounding box center [70, 202] width 84 height 17
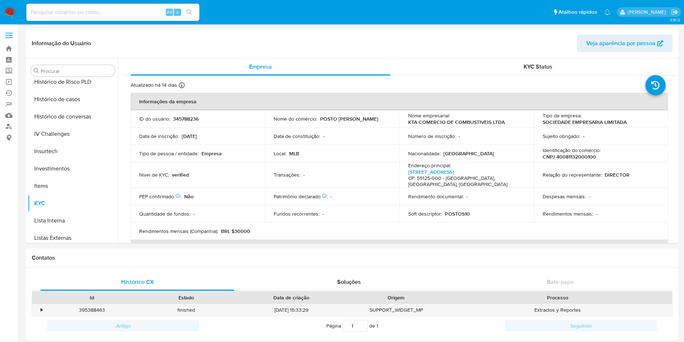
click at [595, 144] on td "Sujeito obrigado : -" at bounding box center [601, 135] width 135 height 17
click at [596, 156] on p "CNPJ 40081132000100" at bounding box center [569, 156] width 53 height 6
copy p "40081132000100"
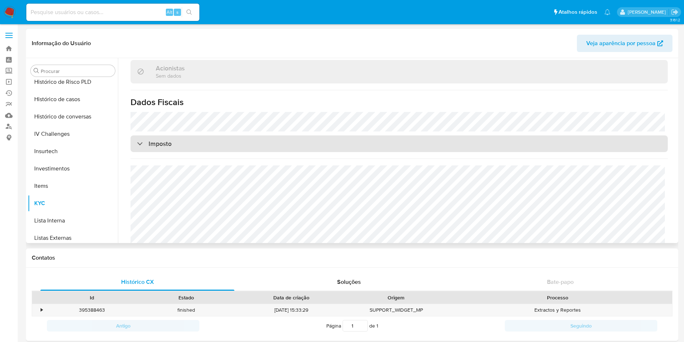
scroll to position [311, 0]
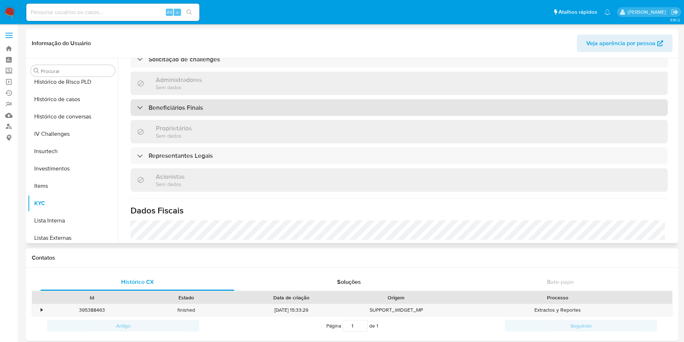
click at [172, 99] on div "Beneficiários Finais" at bounding box center [399, 107] width 537 height 17
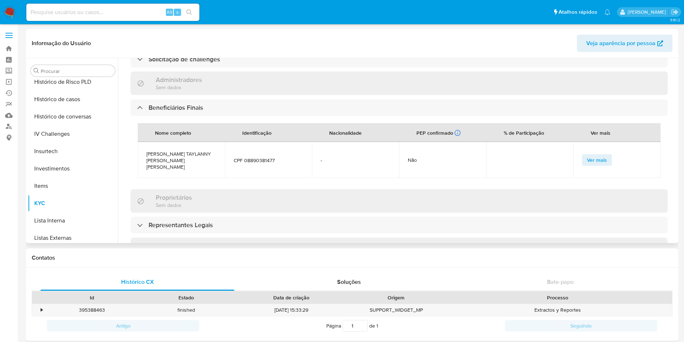
click at [187, 150] on span "KARLA TAYLANNY DE ARAUJO OLIVEIRA" at bounding box center [181, 159] width 70 height 19
copy span "KARLA TAYLANNY DE ARAUJO OLIVEIRA"
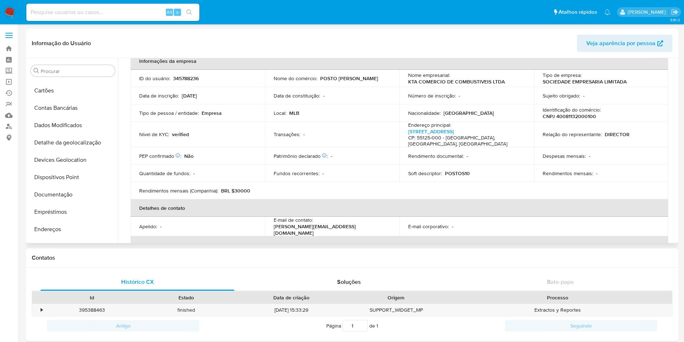
scroll to position [203, 0]
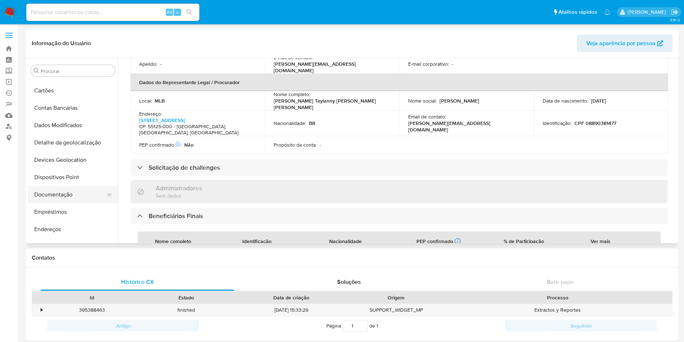
click at [74, 188] on button "Documentação" at bounding box center [70, 194] width 84 height 17
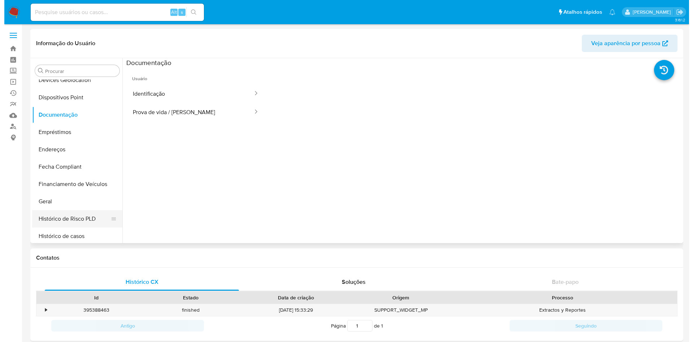
scroll to position [216, 0]
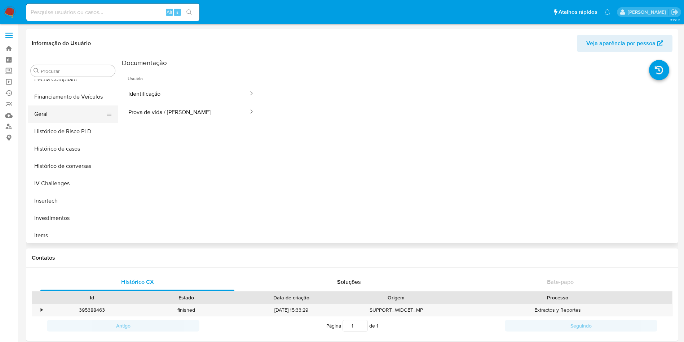
click at [54, 112] on button "Geral" at bounding box center [70, 113] width 84 height 17
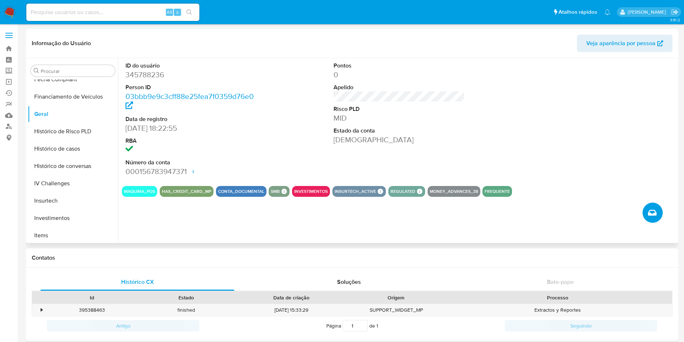
click at [647, 211] on button "Criar caso manual" at bounding box center [653, 212] width 20 height 20
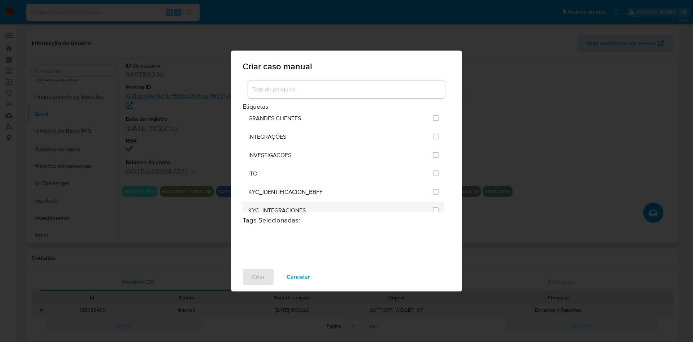
scroll to position [595, 0]
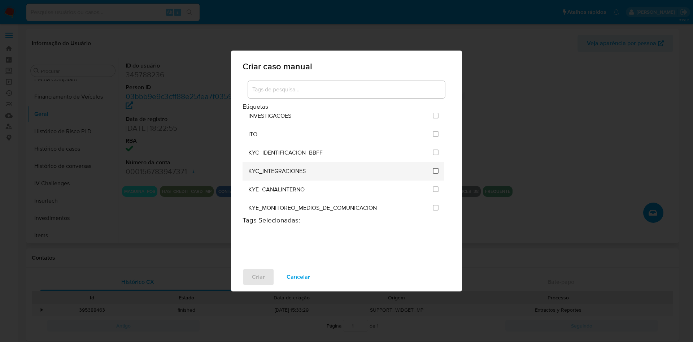
click at [433, 171] on input "2093" at bounding box center [435, 171] width 6 height 6
checkbox input "true"
click at [259, 284] on span "Criar" at bounding box center [258, 277] width 13 height 16
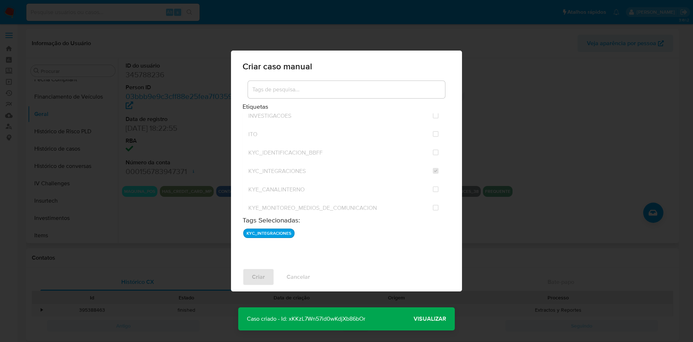
click at [439, 318] on span "Visualizar" at bounding box center [429, 318] width 32 height 0
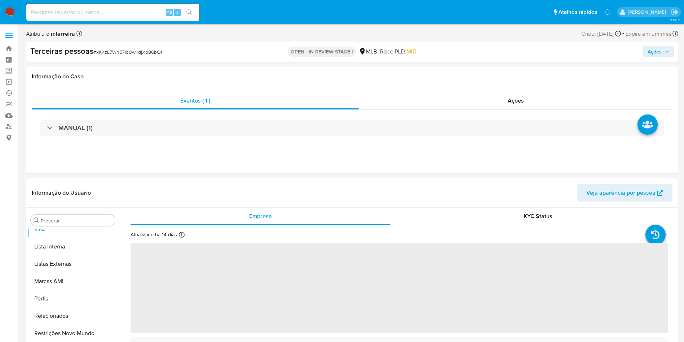
scroll to position [391, 0]
select select "10"
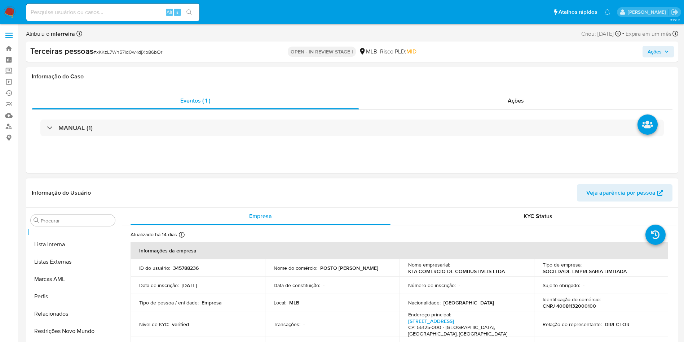
click at [185, 268] on p "345788236" at bounding box center [186, 267] width 26 height 6
copy p "345788236"
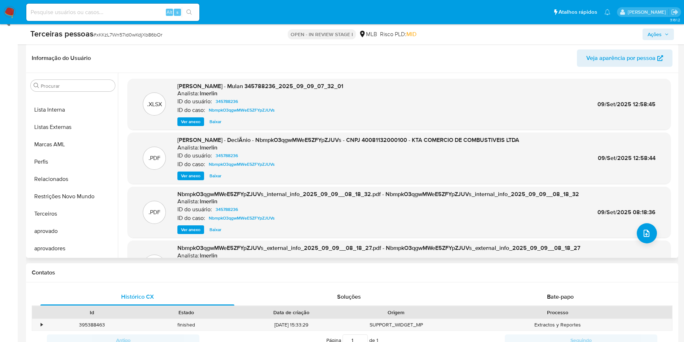
drag, startPoint x: 0, startPoint y: 191, endPoint x: 21, endPoint y: 196, distance: 21.9
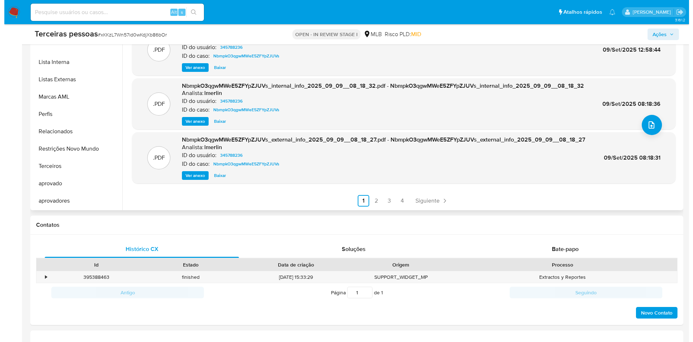
scroll to position [60, 0]
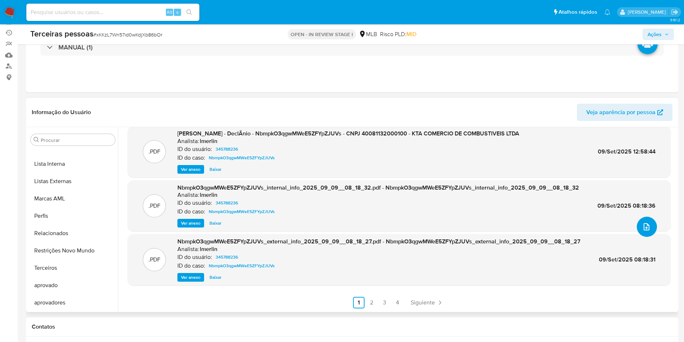
click at [642, 230] on span "upload-file" at bounding box center [646, 226] width 9 height 9
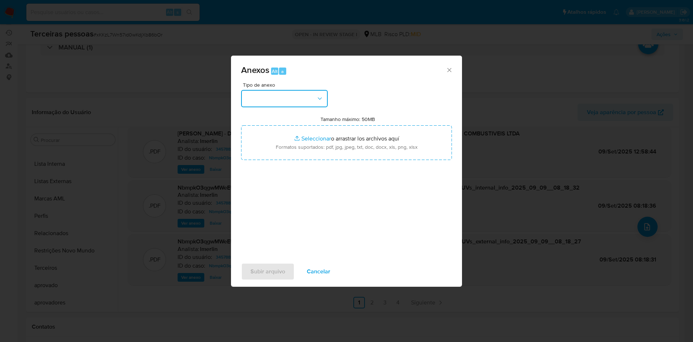
click at [315, 101] on button "button" at bounding box center [284, 98] width 87 height 17
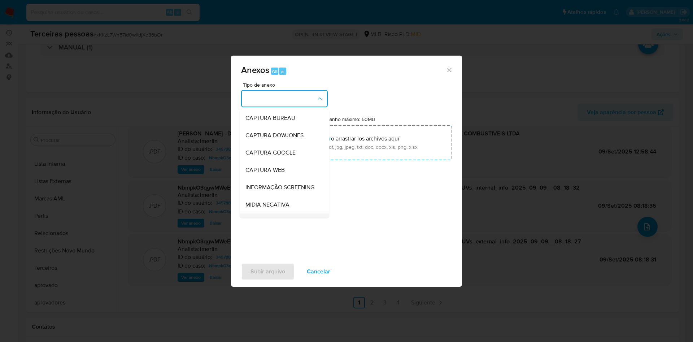
scroll to position [111, 0]
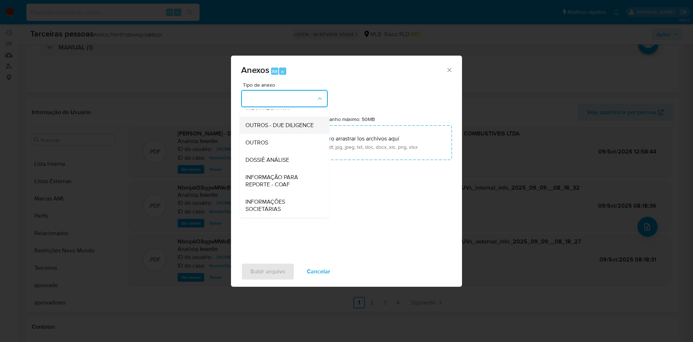
click at [269, 122] on span "OUTROS - DUE DILIGENCE" at bounding box center [279, 125] width 68 height 7
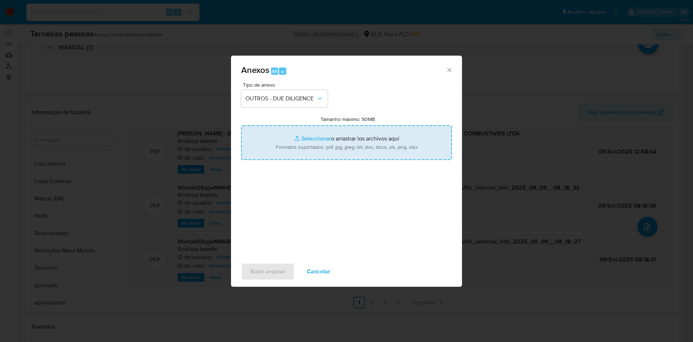
click at [326, 156] on input "Tamanho máximo: 50MB Seleccionar archivos" at bounding box center [346, 142] width 211 height 35
type input "C:\fakepath\s-KTA COMERCIO DE COMBUSTIVEIS LTDA.pdf"
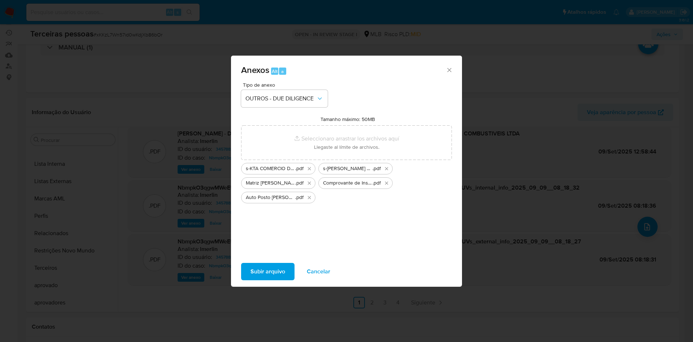
click at [260, 270] on span "Subir arquivo" at bounding box center [267, 271] width 35 height 16
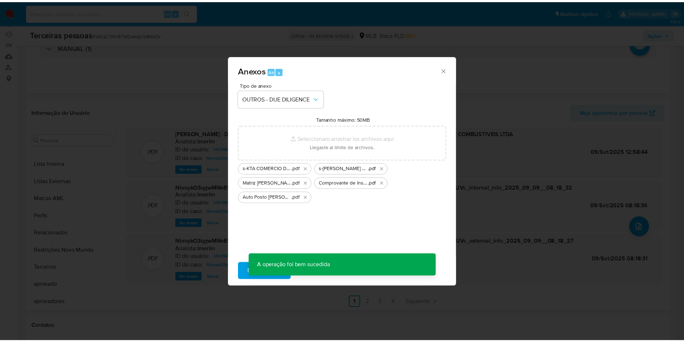
scroll to position [26, 0]
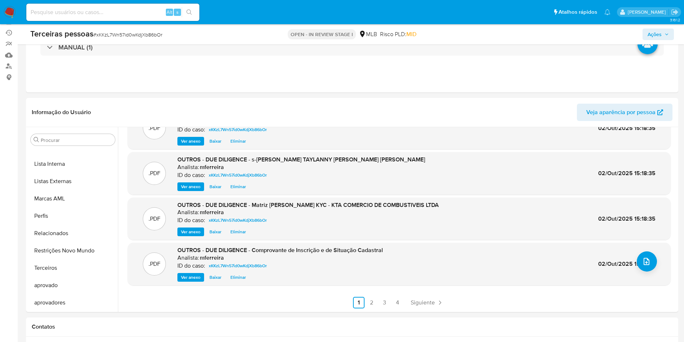
click at [671, 31] on button "Ações" at bounding box center [658, 34] width 31 height 12
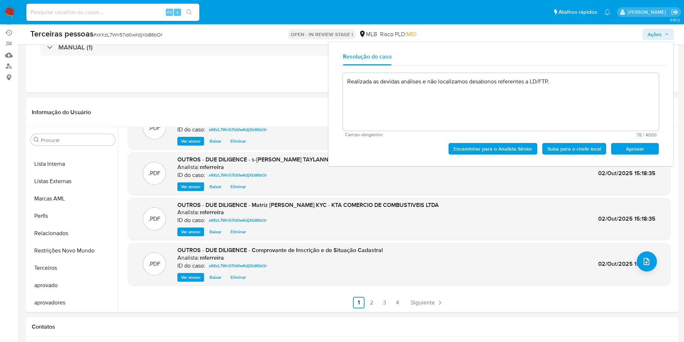
click at [639, 146] on span "Aprovar" at bounding box center [635, 149] width 38 height 10
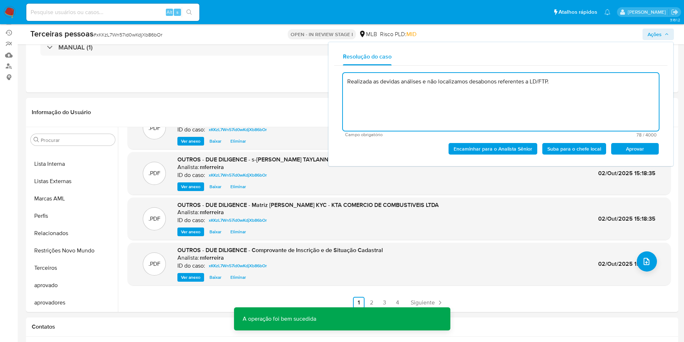
type textarea "Realizada as devidas análises e não localizamos desabonos referentes a LD/FTP."
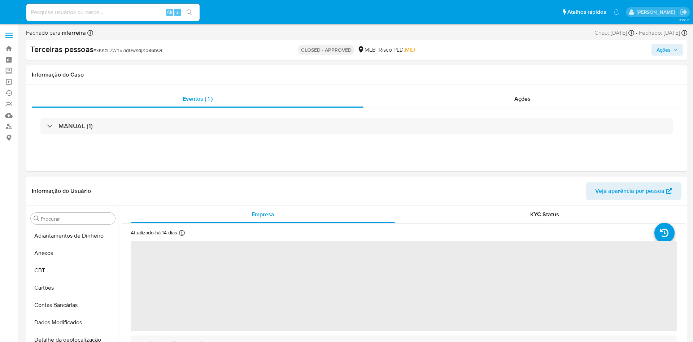
select select "10"
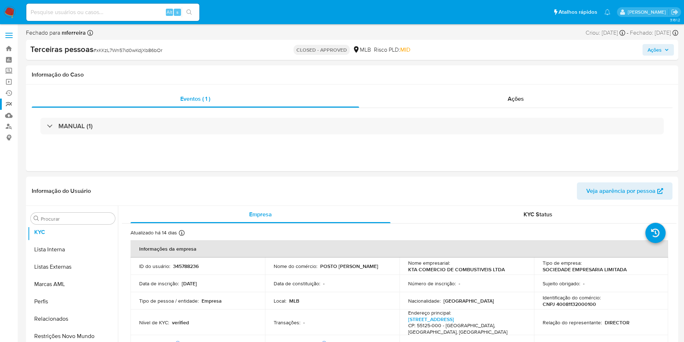
scroll to position [391, 0]
click at [6, 122] on link "Localizador de pessoas" at bounding box center [43, 126] width 86 height 11
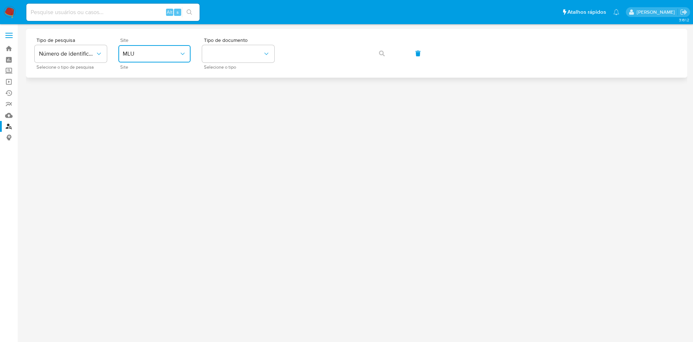
click at [166, 54] on span "MLU" at bounding box center [151, 53] width 56 height 7
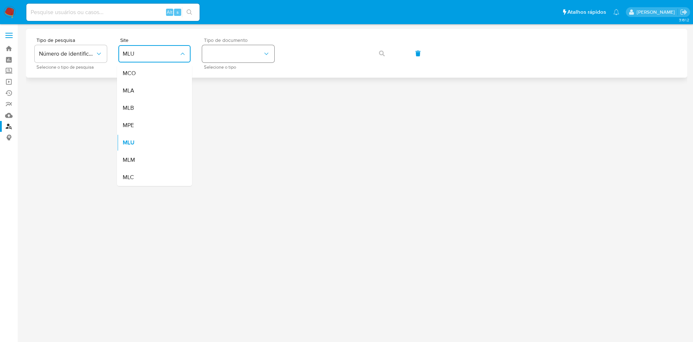
drag, startPoint x: 153, startPoint y: 104, endPoint x: 206, endPoint y: 61, distance: 67.9
click at [153, 104] on div "MLB" at bounding box center [152, 107] width 59 height 17
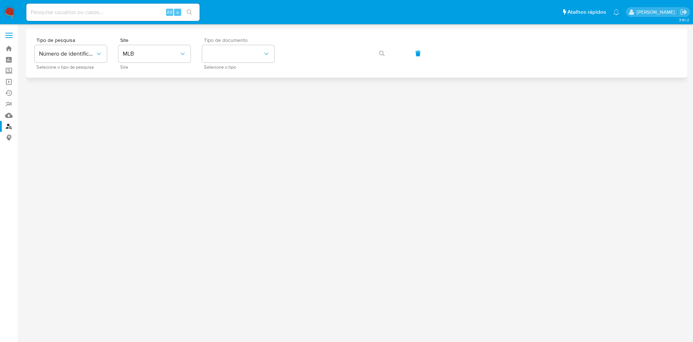
click at [251, 41] on span "Tipo de documento" at bounding box center [240, 40] width 72 height 5
click at [242, 60] on button "identificationType" at bounding box center [238, 53] width 72 height 17
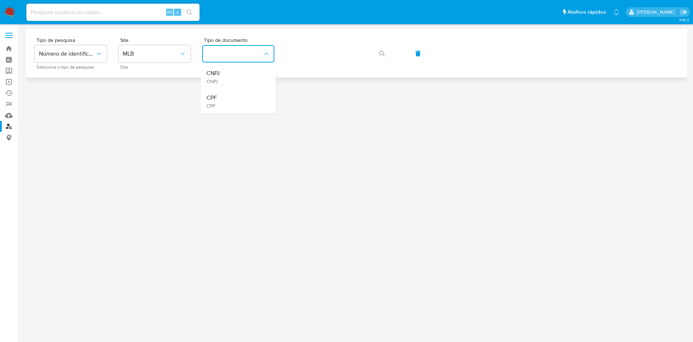
drag, startPoint x: 238, startPoint y: 96, endPoint x: 294, endPoint y: 66, distance: 62.6
click at [238, 95] on div "CPF CPF" at bounding box center [235, 101] width 59 height 25
click at [379, 56] on button "button" at bounding box center [381, 53] width 25 height 17
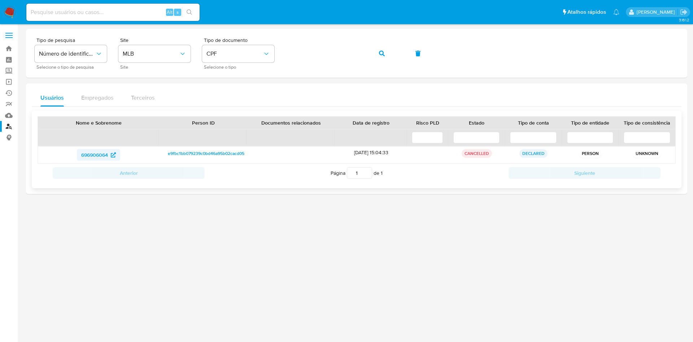
click at [104, 150] on span "696906064" at bounding box center [94, 155] width 27 height 12
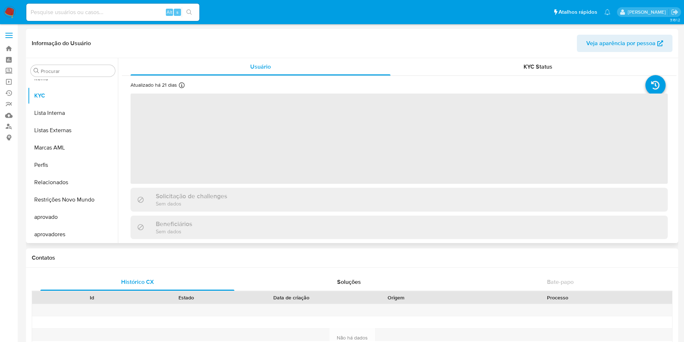
scroll to position [374, 0]
select select "10"
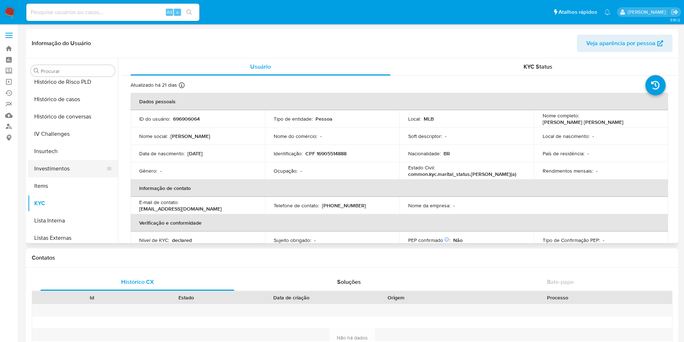
scroll to position [158, 0]
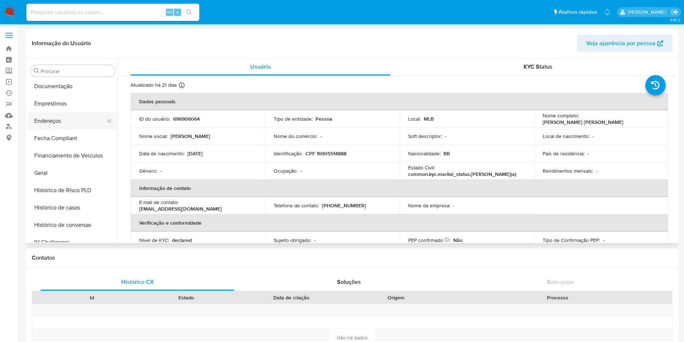
click at [77, 121] on button "Endereços" at bounding box center [70, 120] width 84 height 17
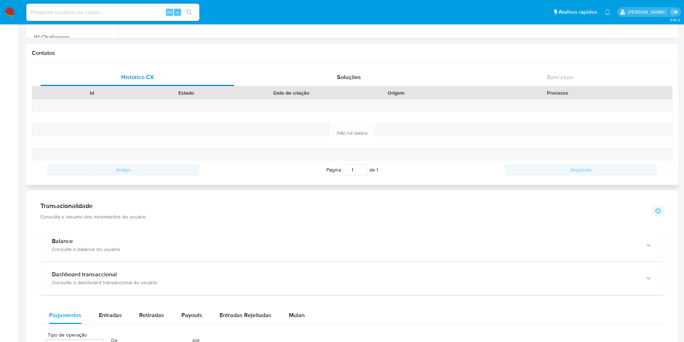
scroll to position [0, 0]
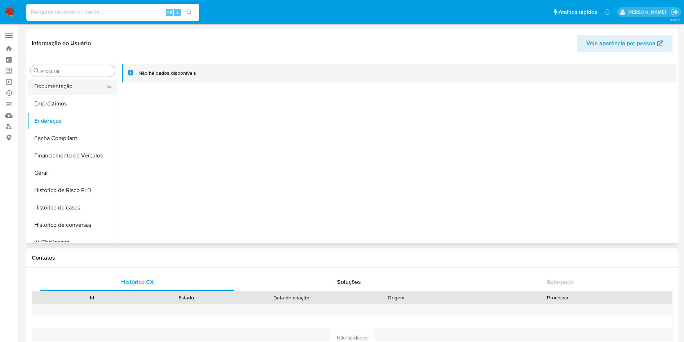
click at [54, 88] on button "Documentação" at bounding box center [70, 86] width 84 height 17
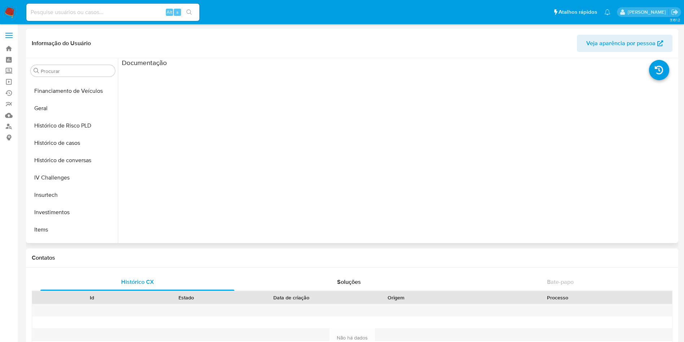
scroll to position [374, 0]
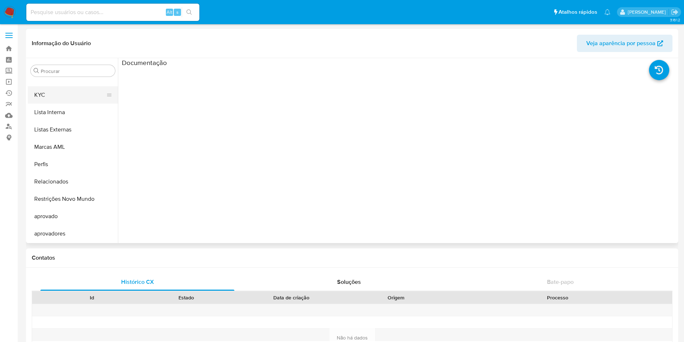
click at [57, 95] on button "KYC" at bounding box center [70, 94] width 84 height 17
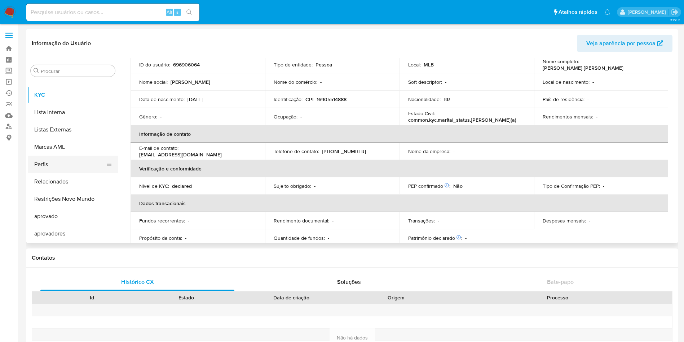
scroll to position [158, 0]
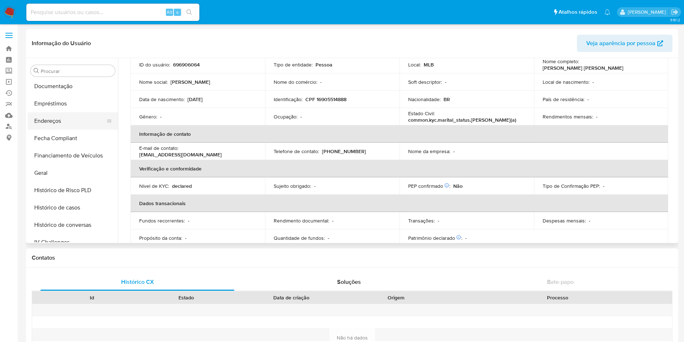
click at [65, 114] on button "Endereços" at bounding box center [70, 120] width 84 height 17
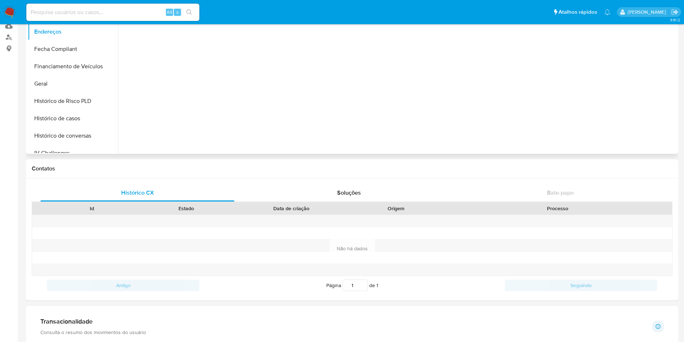
scroll to position [0, 0]
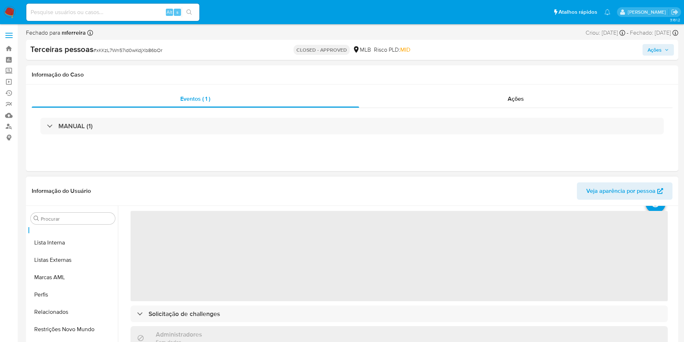
scroll to position [54, 0]
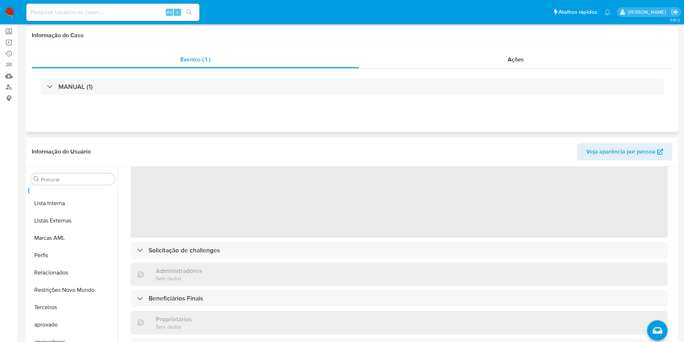
select select "10"
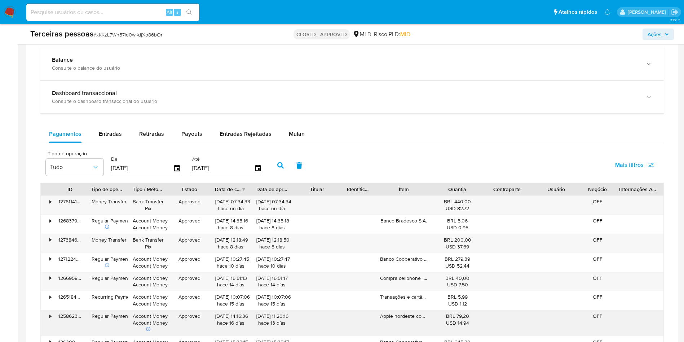
scroll to position [541, 0]
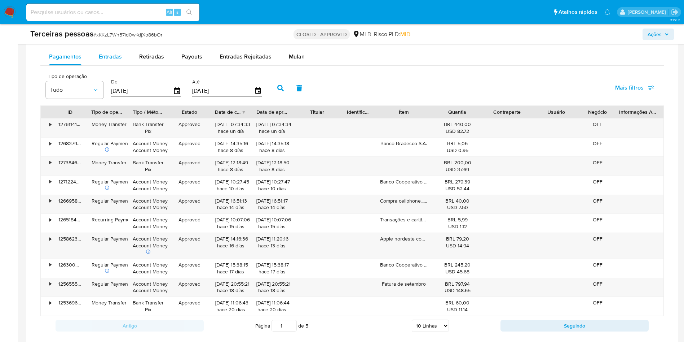
click at [110, 49] on div "Entradas" at bounding box center [110, 56] width 23 height 17
select select "10"
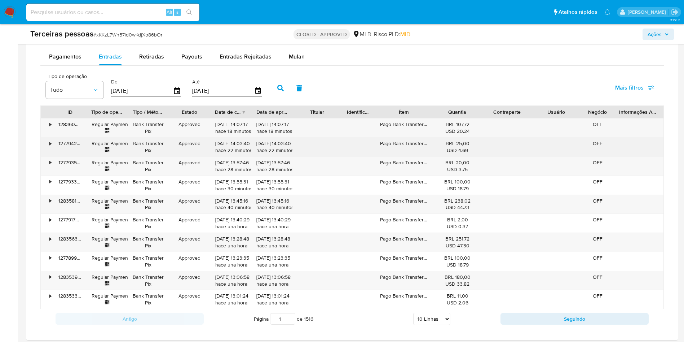
click at [49, 145] on div "•" at bounding box center [50, 143] width 2 height 7
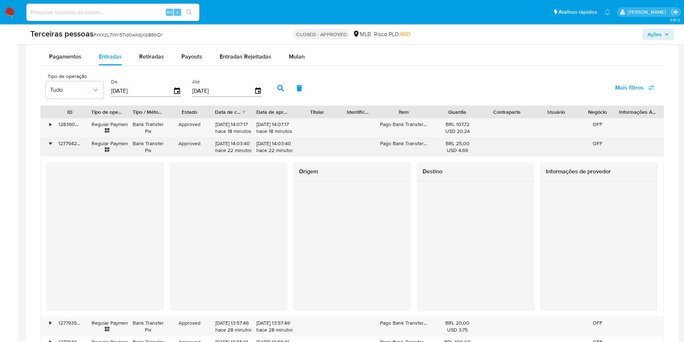
click at [55, 145] on div "127794274151" at bounding box center [69, 146] width 33 height 19
click at [49, 146] on div "•" at bounding box center [50, 143] width 2 height 7
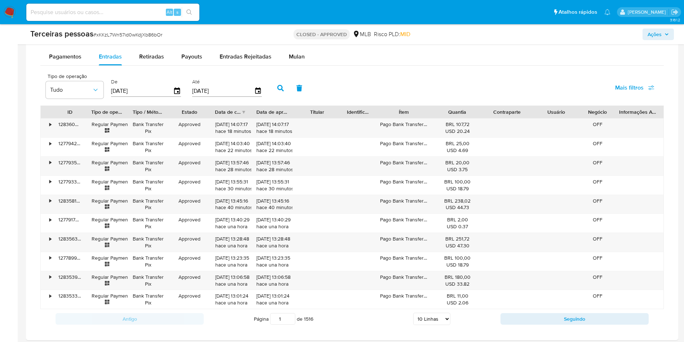
click at [549, 317] on button "Seguindo" at bounding box center [575, 319] width 148 height 12
click at [583, 326] on div "Antigo Página 2 de 1516 5 Linhas 10 Linhas 20 Linhas 25 Linhas 50 Linhas 100 Li…" at bounding box center [352, 318] width 624 height 19
click at [582, 325] on div "Antigo Página 2 de 1516 5 Linhas 10 Linhas 20 Linhas 25 Linhas 50 Linhas 100 Li…" at bounding box center [352, 318] width 624 height 19
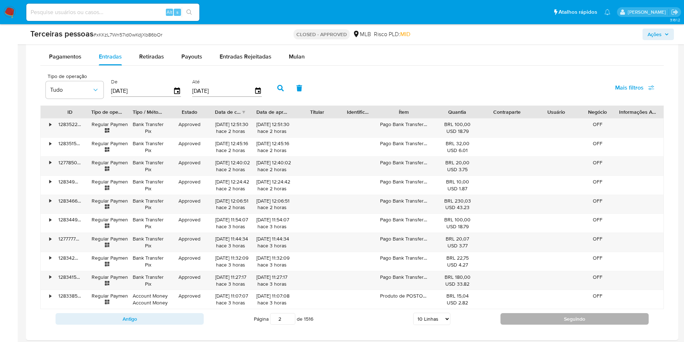
click at [580, 316] on button "Seguindo" at bounding box center [575, 319] width 148 height 12
type input "3"
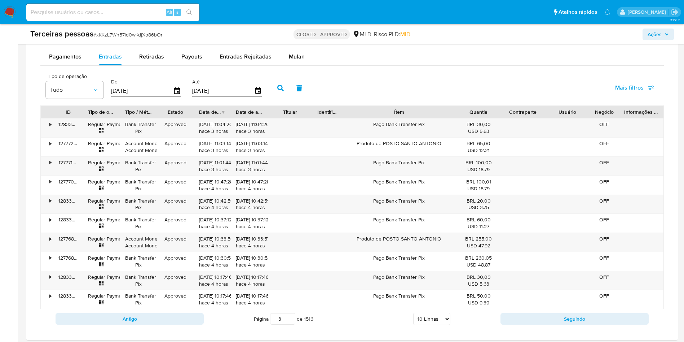
drag, startPoint x: 436, startPoint y: 114, endPoint x: 493, endPoint y: 105, distance: 57.1
click at [493, 105] on div "Tipo de operação Tudo De [DATE] Até [DATE] Mais filtros ID Tipo de operação Tip…" at bounding box center [352, 198] width 624 height 259
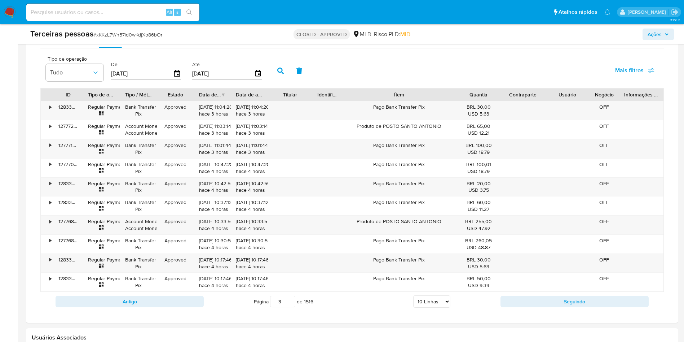
scroll to position [369, 0]
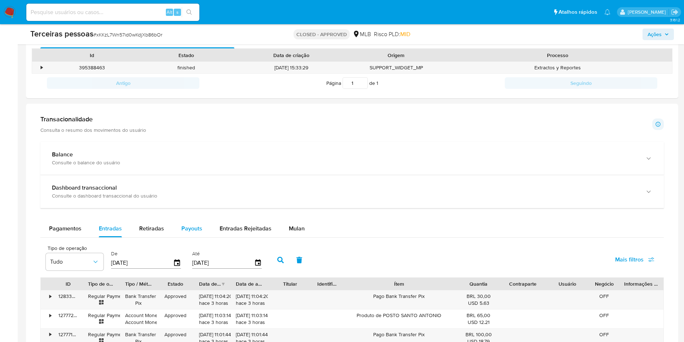
click at [205, 220] on button "Payouts" at bounding box center [192, 228] width 38 height 17
select select "10"
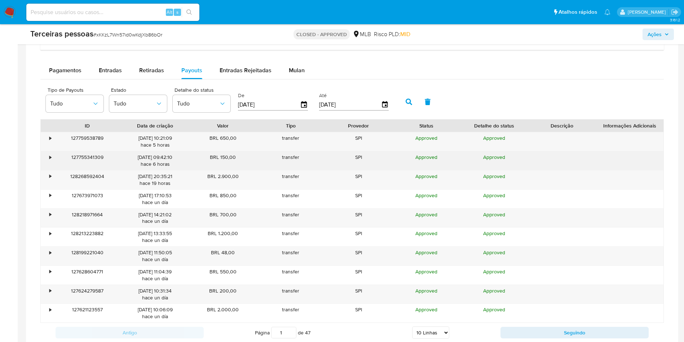
scroll to position [532, 0]
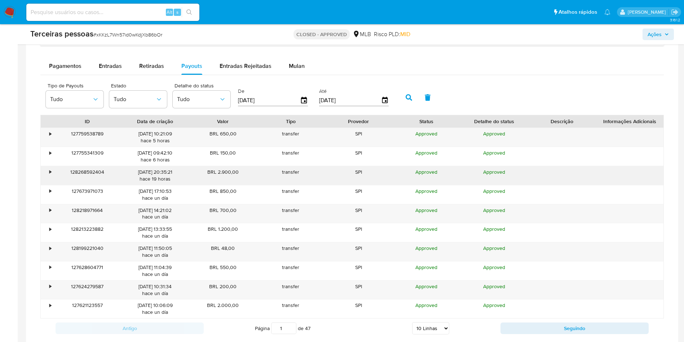
click at [47, 172] on div "•" at bounding box center [47, 175] width 13 height 19
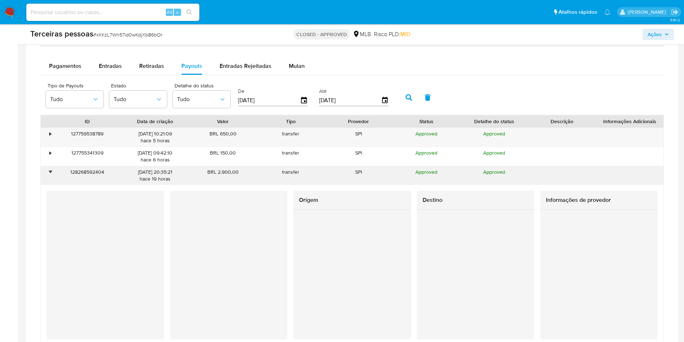
click at [47, 172] on div "•" at bounding box center [47, 175] width 13 height 19
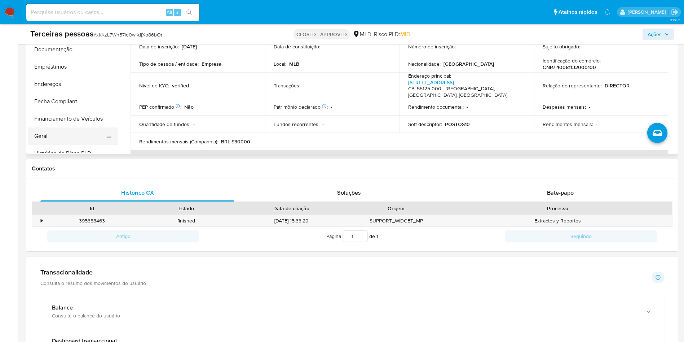
scroll to position [108, 0]
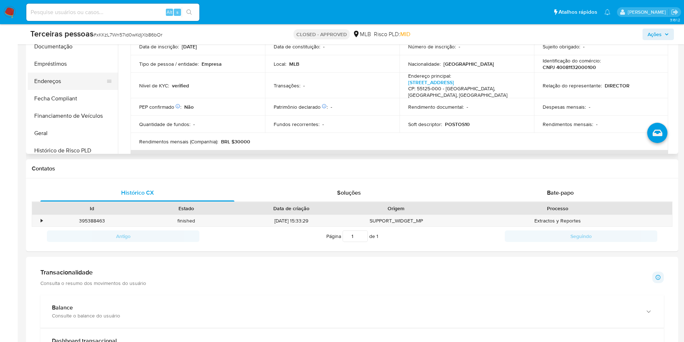
click at [59, 75] on button "Endereços" at bounding box center [70, 81] width 84 height 17
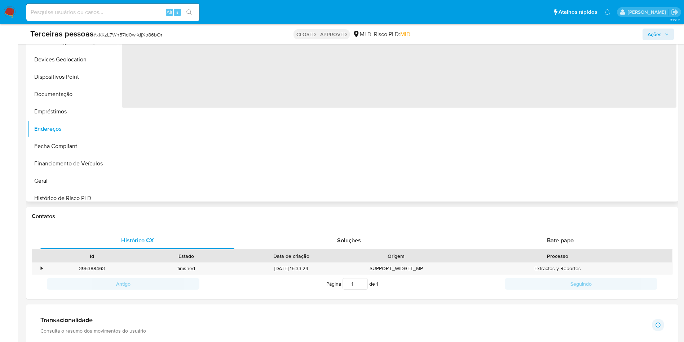
scroll to position [54, 0]
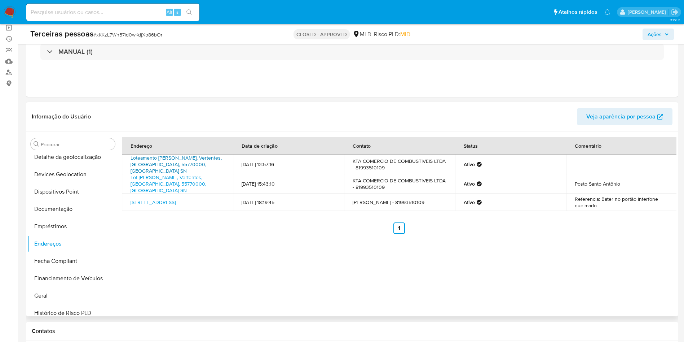
click at [198, 163] on link "Loteamento [PERSON_NAME], Vertentes, [GEOGRAPHIC_DATA], 55770000, [GEOGRAPHIC_D…" at bounding box center [176, 164] width 91 height 20
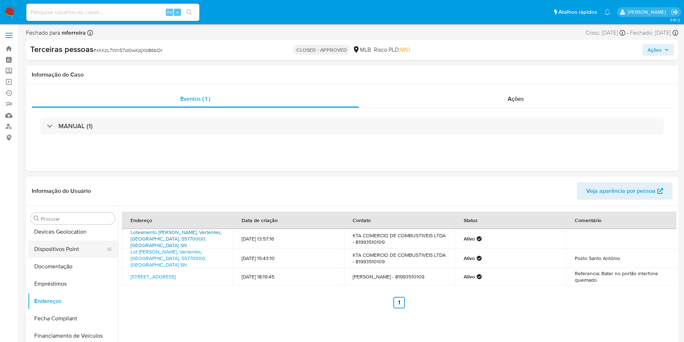
scroll to position [108, 0]
click at [73, 286] on button "Documentação" at bounding box center [70, 282] width 84 height 17
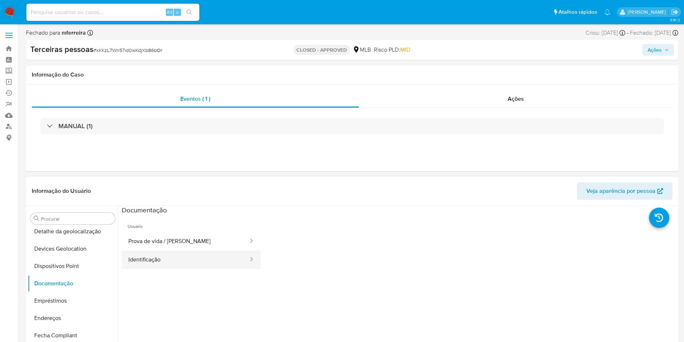
click at [180, 256] on button "Identificação" at bounding box center [185, 259] width 127 height 18
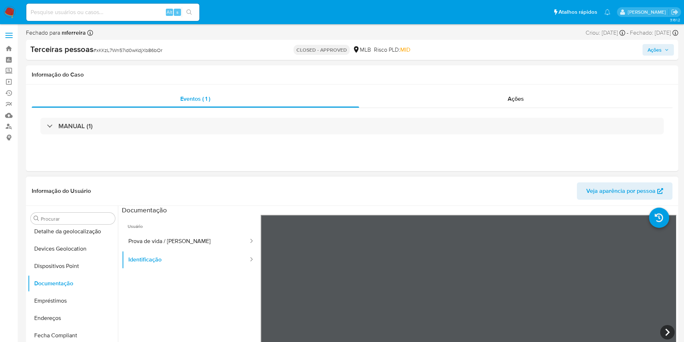
scroll to position [101, 0]
click at [185, 231] on span "Usuário" at bounding box center [191, 223] width 139 height 17
click at [204, 238] on button "Prova de vida / [PERSON_NAME]" at bounding box center [185, 241] width 127 height 18
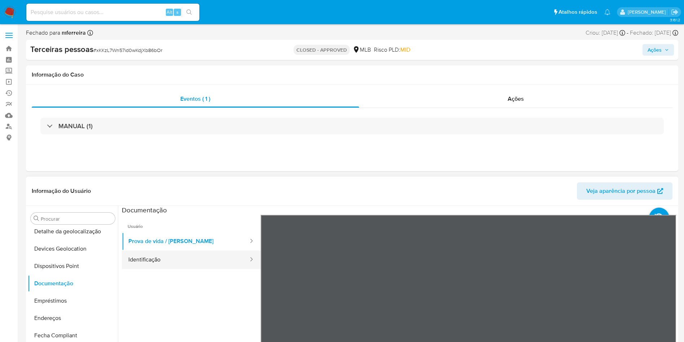
click at [164, 256] on button "Identificação" at bounding box center [185, 259] width 127 height 18
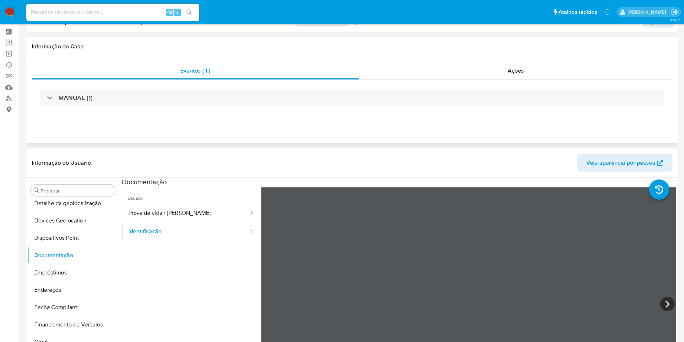
scroll to position [162, 0]
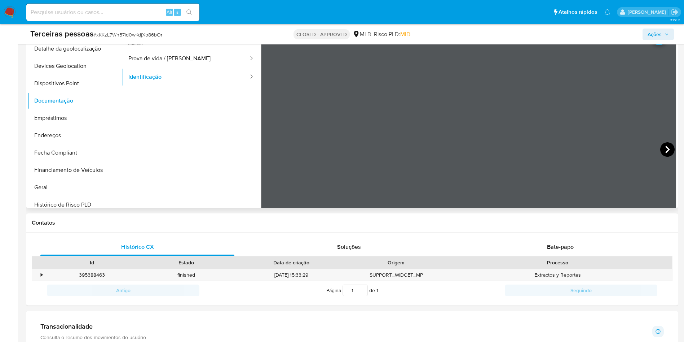
click at [669, 150] on icon at bounding box center [667, 149] width 14 height 14
click at [265, 147] on icon at bounding box center [270, 149] width 14 height 14
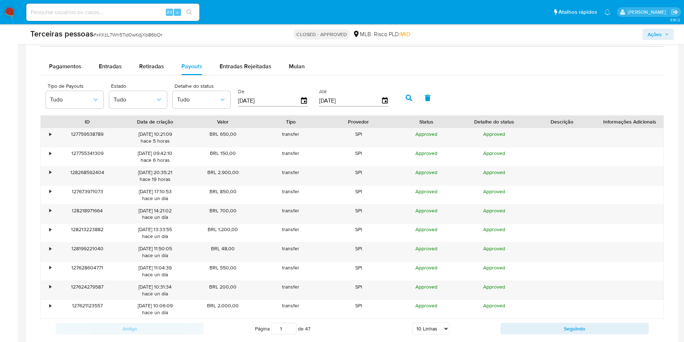
scroll to position [526, 0]
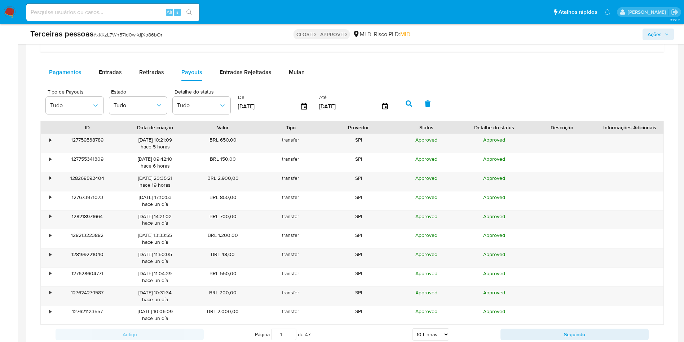
click at [69, 74] on span "Pagamentos" at bounding box center [65, 72] width 32 height 8
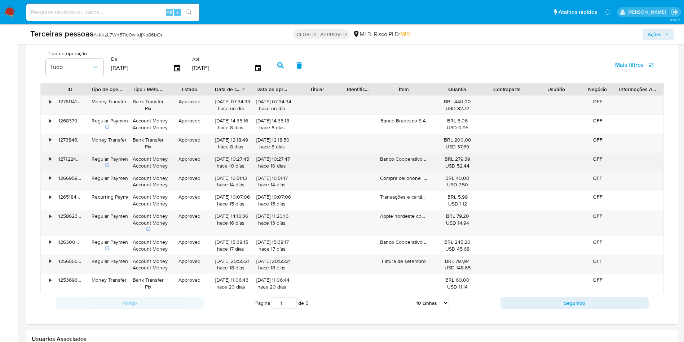
scroll to position [566, 0]
